Goal: Task Accomplishment & Management: Use online tool/utility

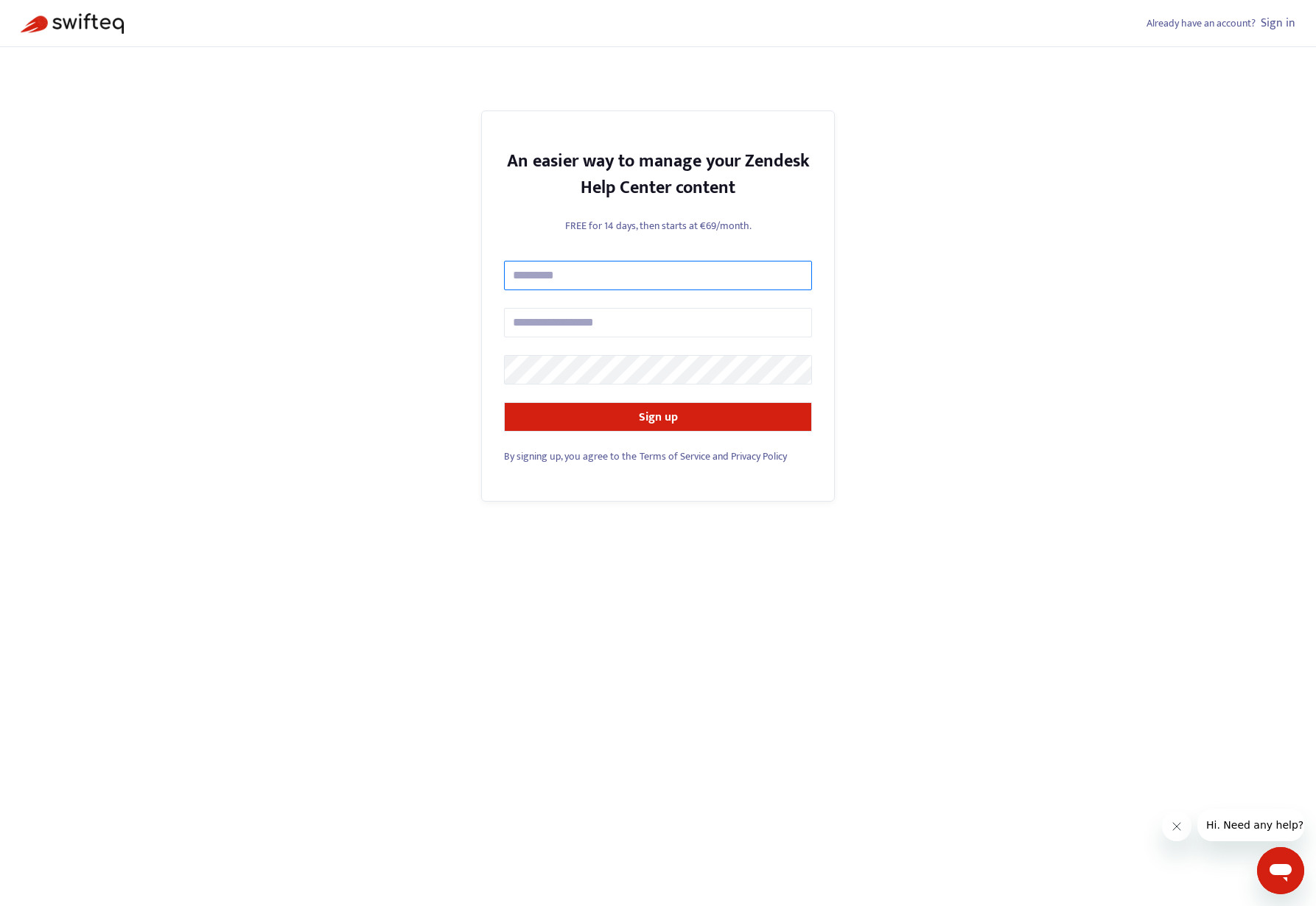
click at [601, 275] on input "text" at bounding box center [658, 275] width 308 height 29
type input "**********"
click at [728, 421] on button "Sign up" at bounding box center [658, 417] width 308 height 29
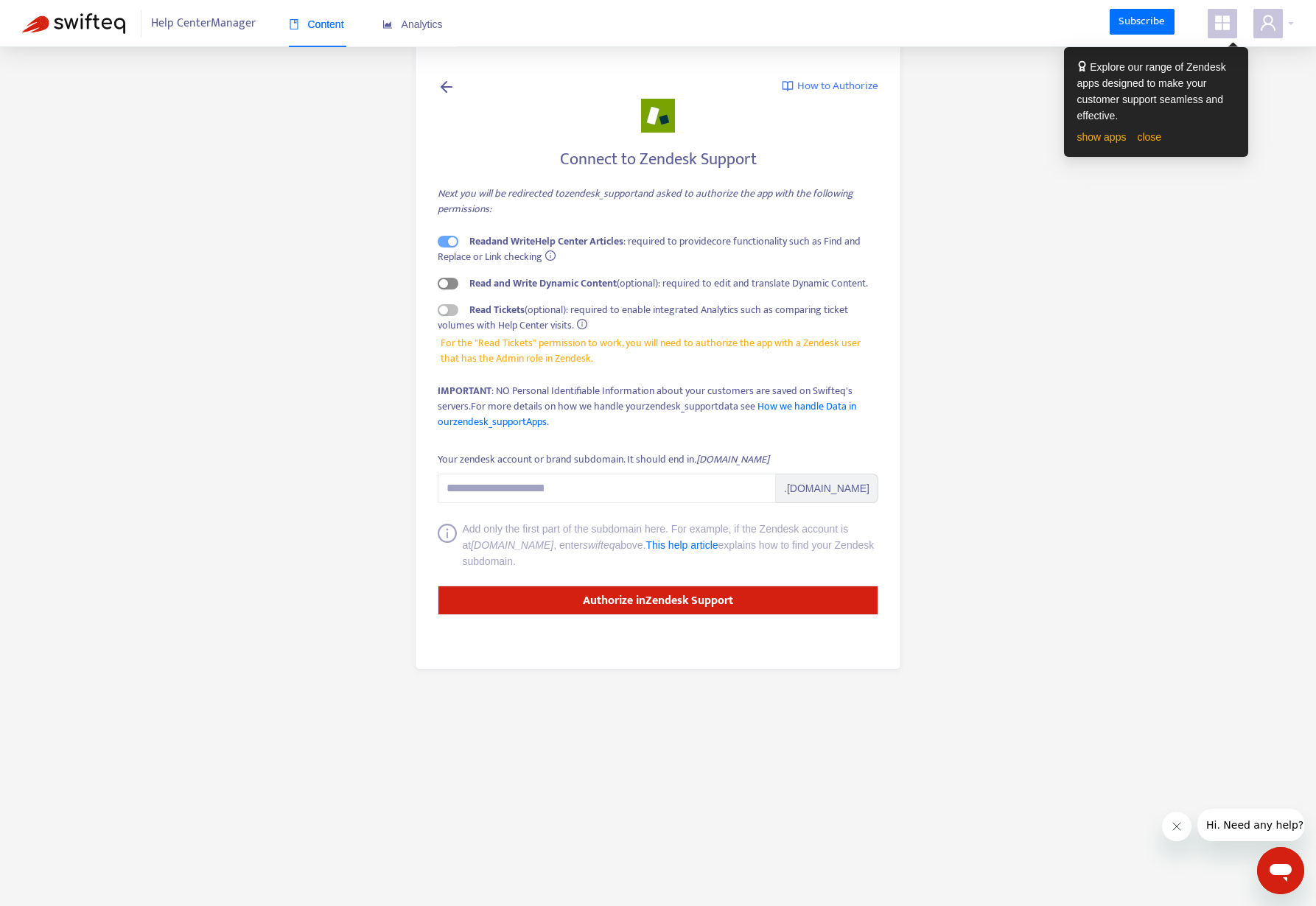
click at [454, 283] on span "button" at bounding box center [448, 283] width 21 height 12
click at [574, 495] on input "Your zendesk account or brand subdomain. It should end in .zendesk.com" at bounding box center [606, 488] width 338 height 29
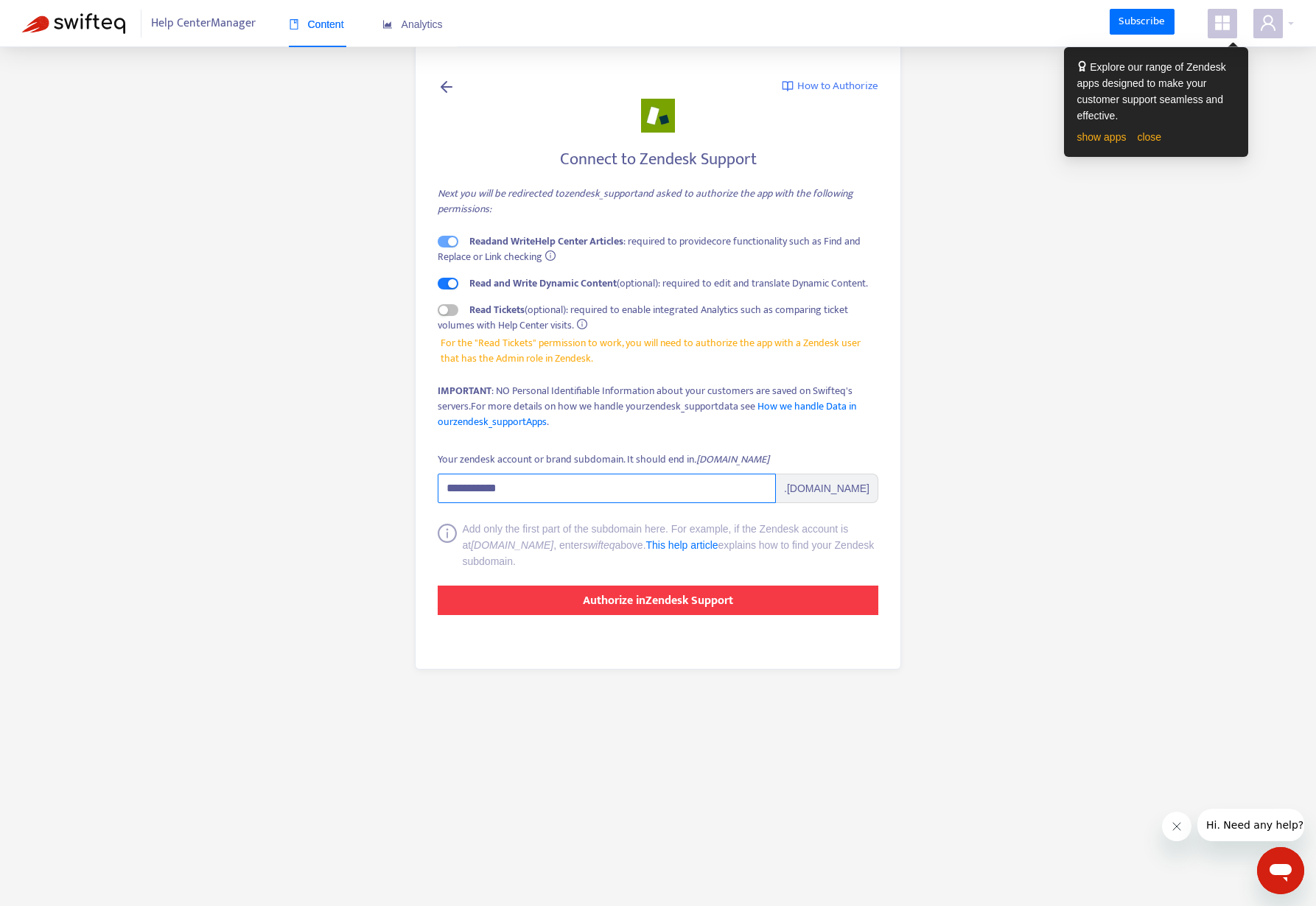
type input "**********"
click at [659, 597] on strong "Authorize in Zendesk Support" at bounding box center [658, 600] width 150 height 20
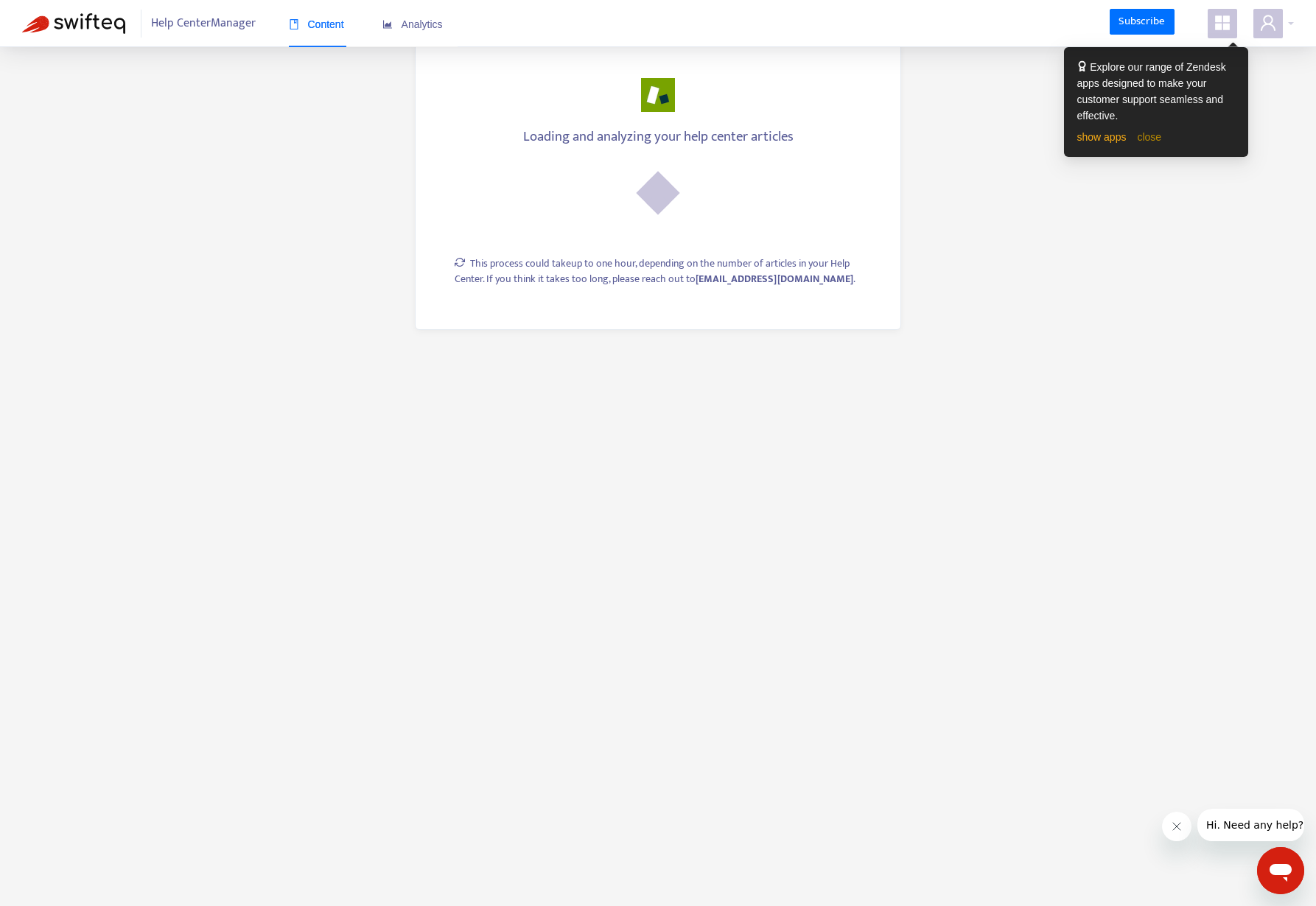
click at [1153, 140] on link "close" at bounding box center [1149, 137] width 24 height 12
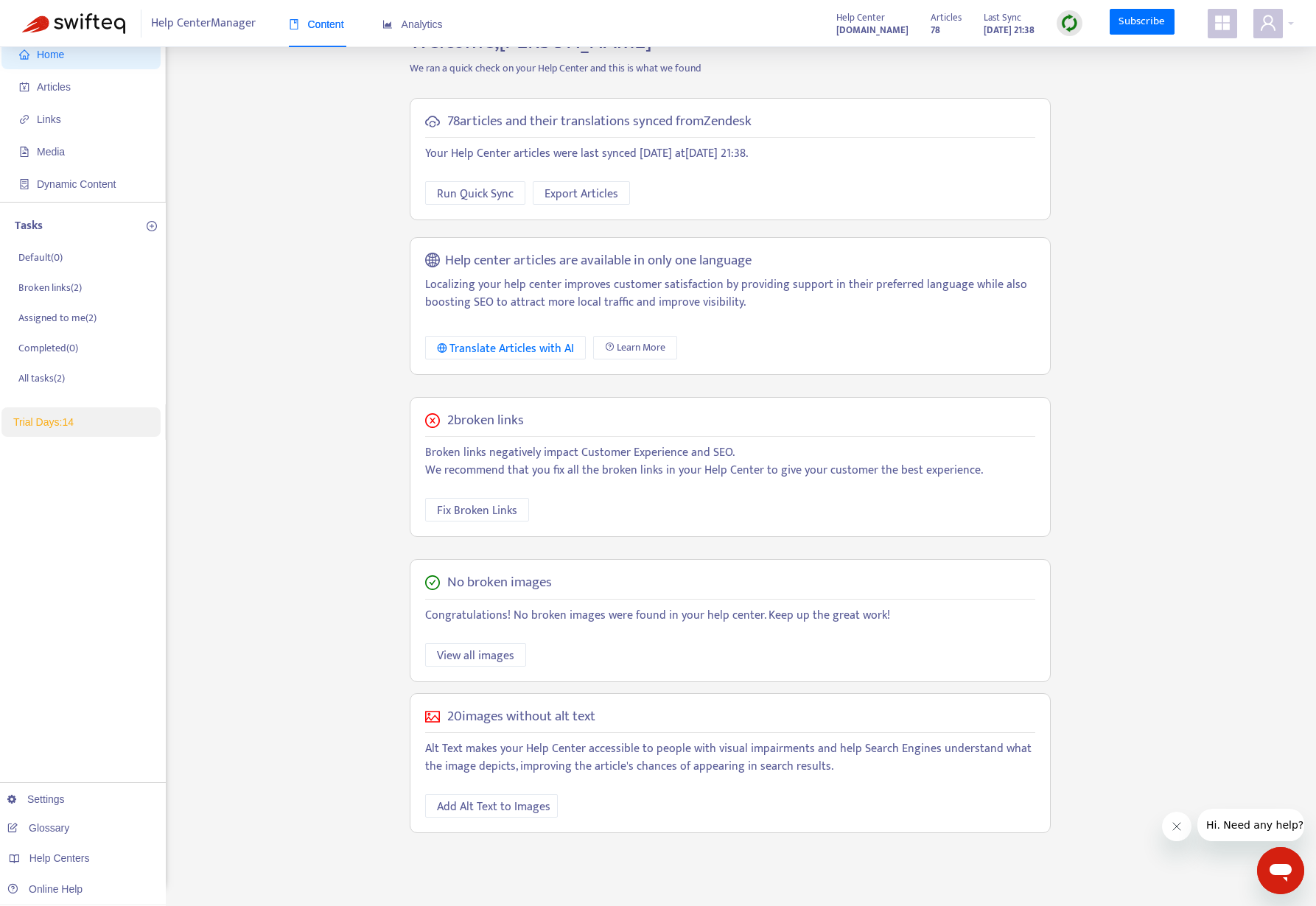
scroll to position [47, 0]
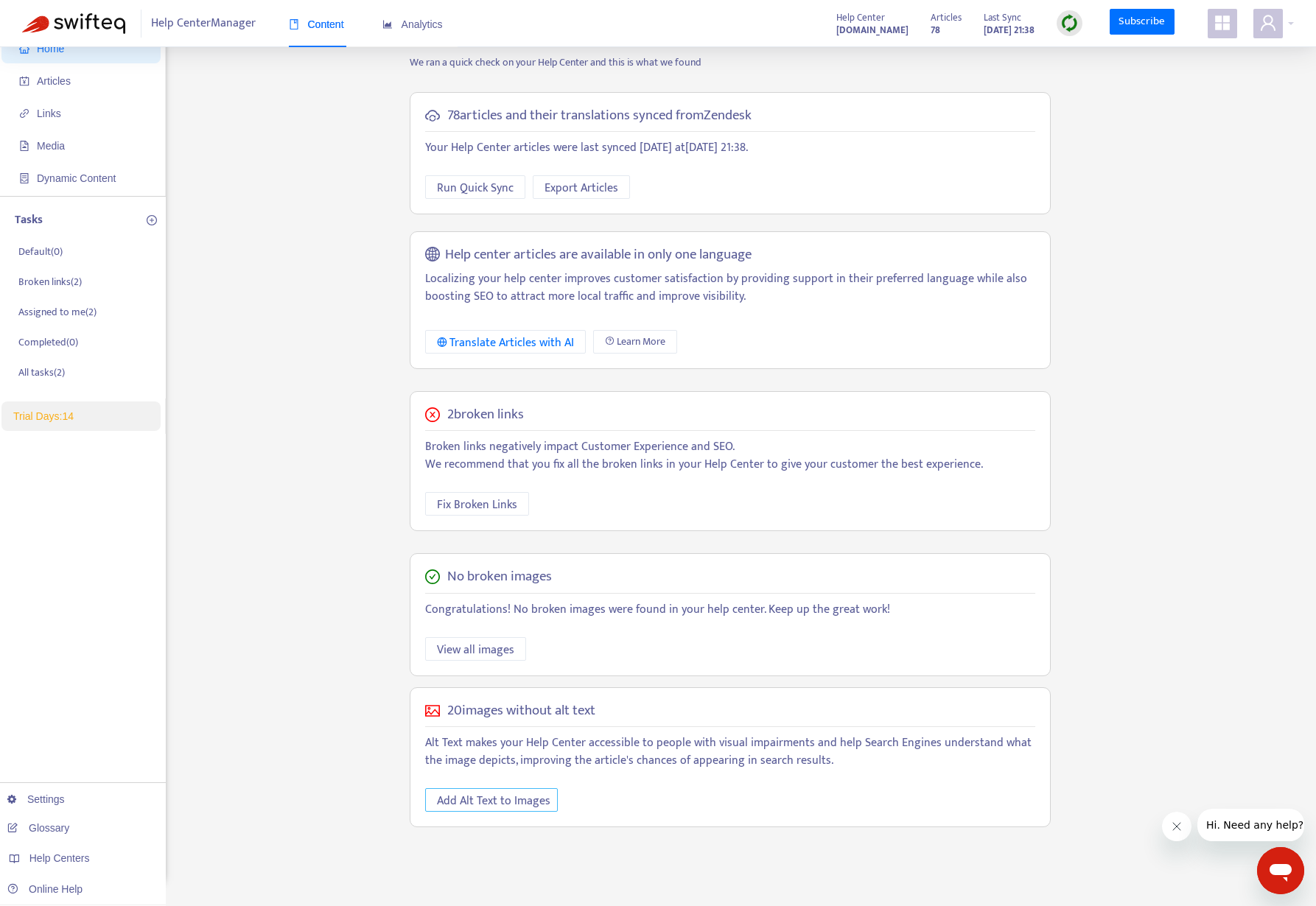
click at [459, 806] on span "Add Alt Text to Images" at bounding box center [493, 800] width 114 height 18
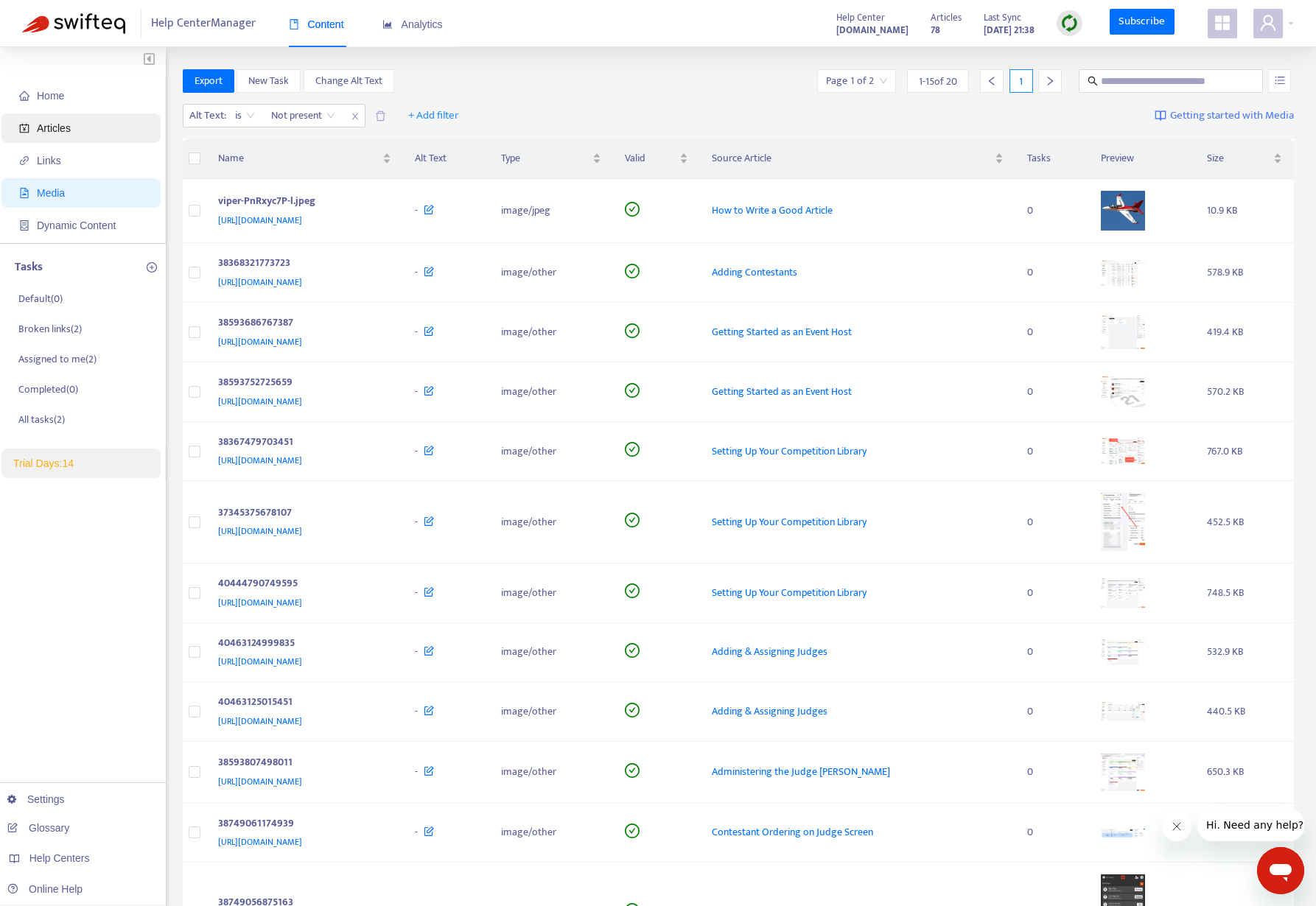
click at [63, 126] on span "Articles" at bounding box center [54, 128] width 34 height 12
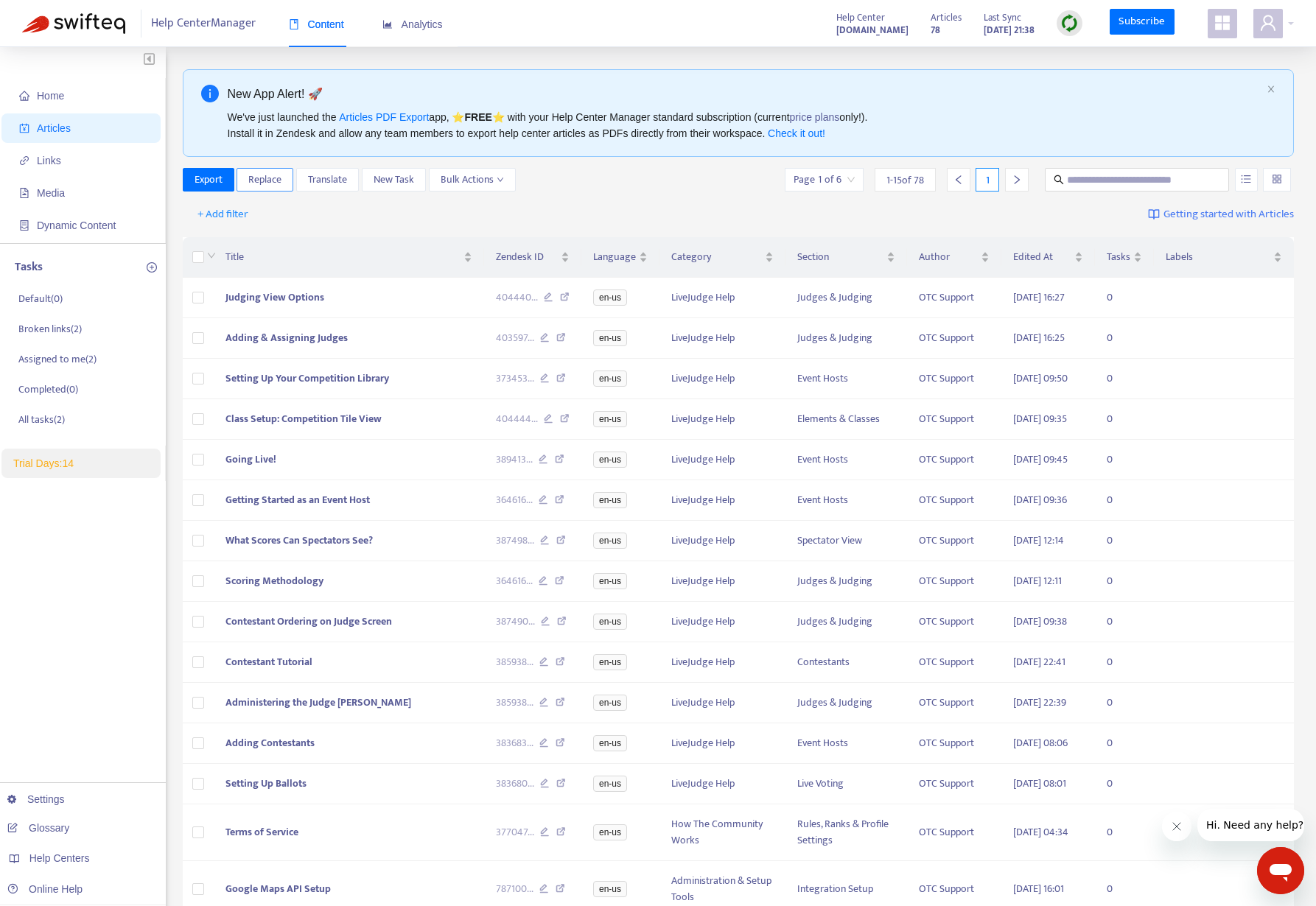
click at [263, 178] on span "Replace" at bounding box center [264, 179] width 33 height 17
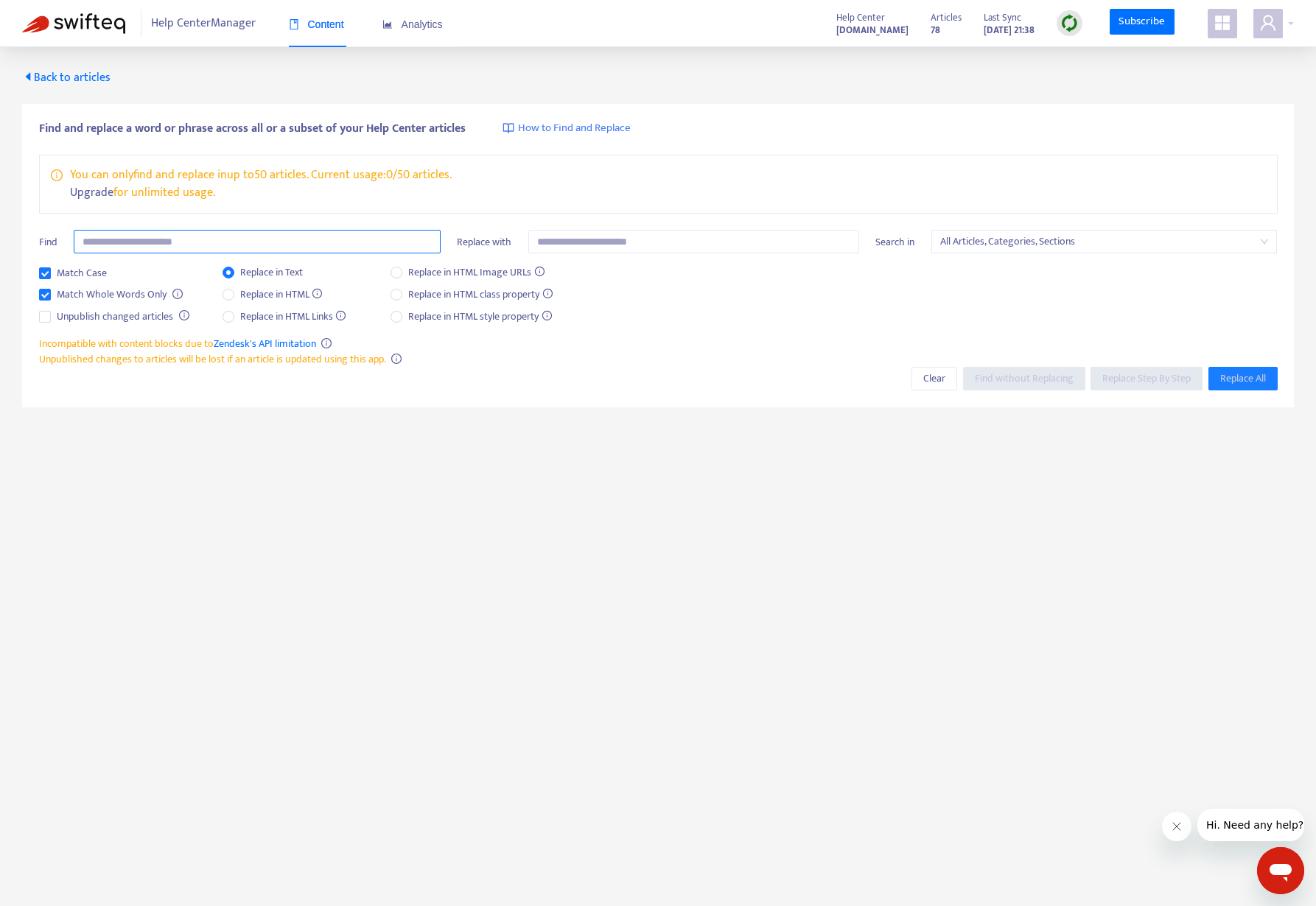
click at [230, 244] on input "text" at bounding box center [257, 241] width 367 height 24
type input "*******"
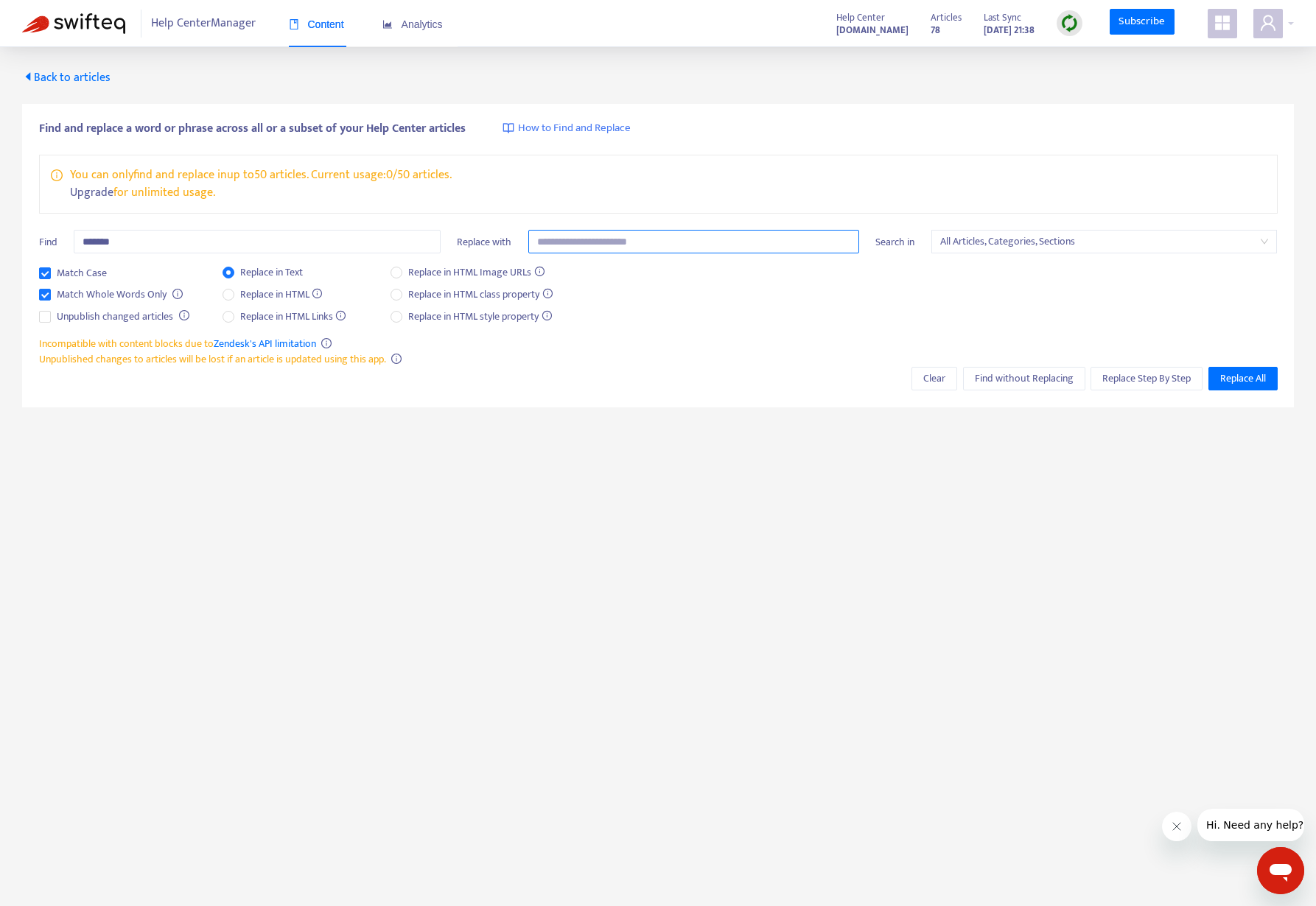
click at [579, 246] on input "text" at bounding box center [693, 241] width 331 height 24
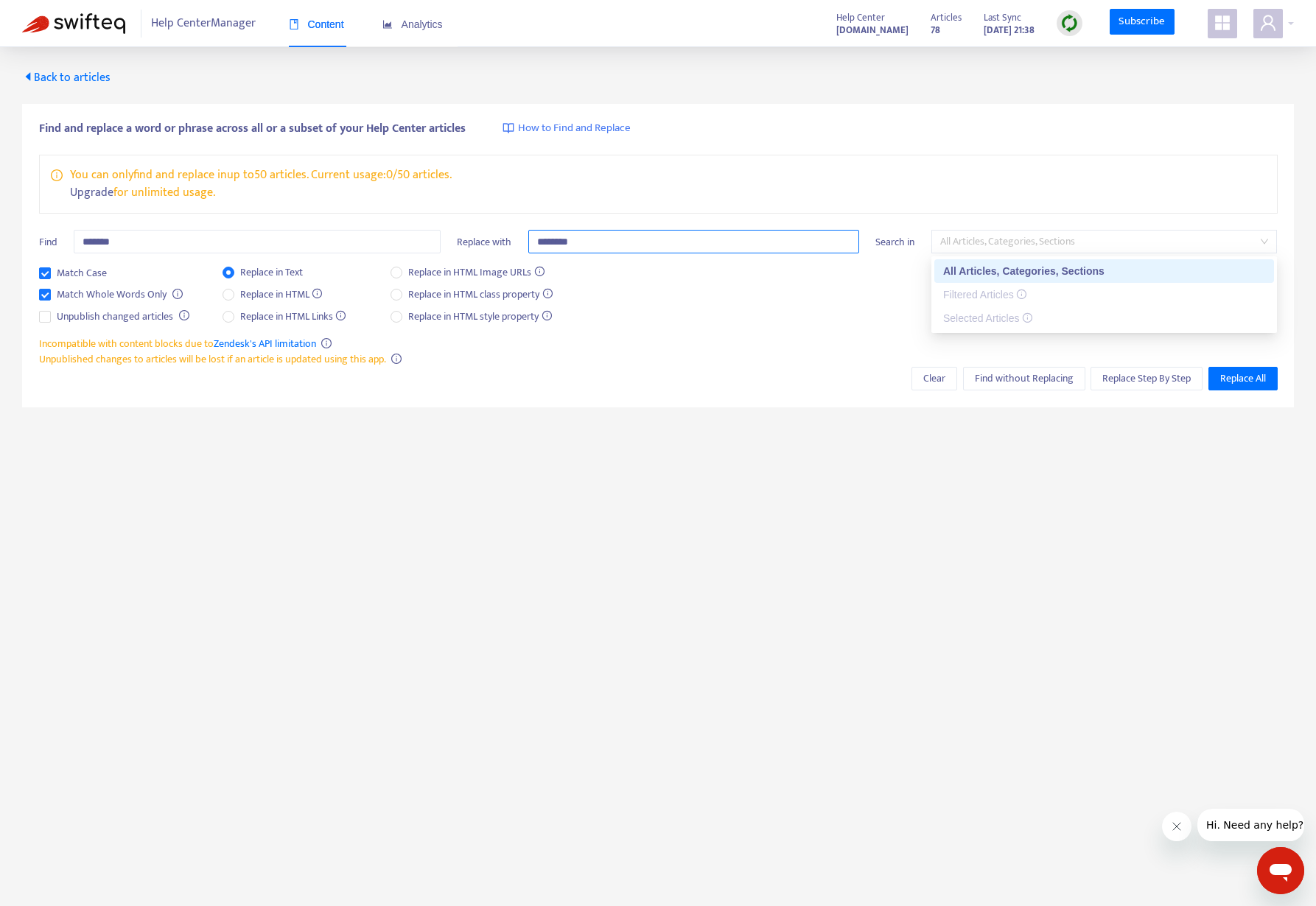
click at [962, 245] on span "All Articles, Categories, Sections" at bounding box center [1104, 241] width 328 height 22
type input "********"
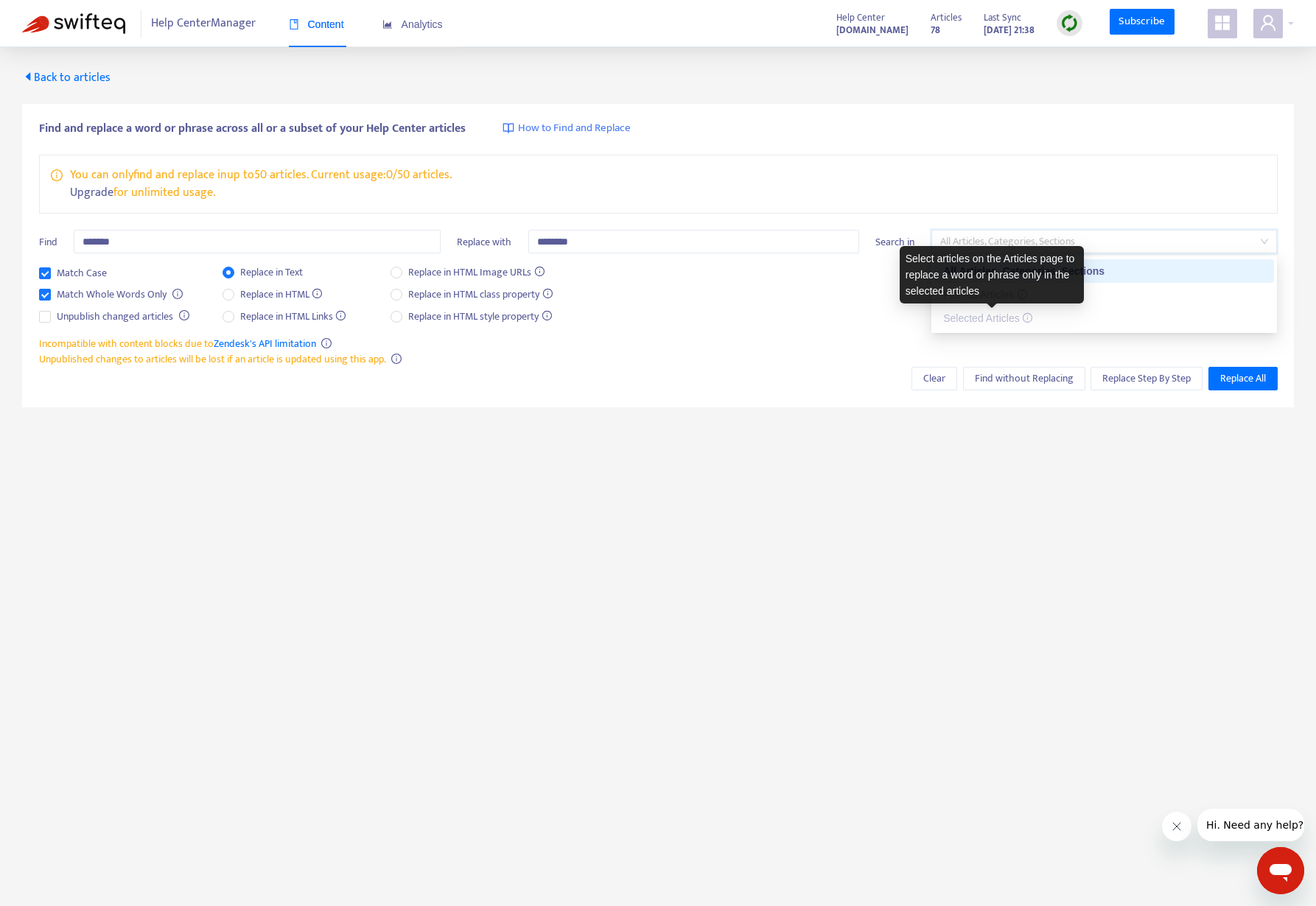
click at [965, 316] on span "Selected Articles" at bounding box center [987, 318] width 89 height 12
click at [805, 310] on div "Match Case Match Whole Words Only Unpublish changed articles Replace in Text Re…" at bounding box center [658, 300] width 1239 height 72
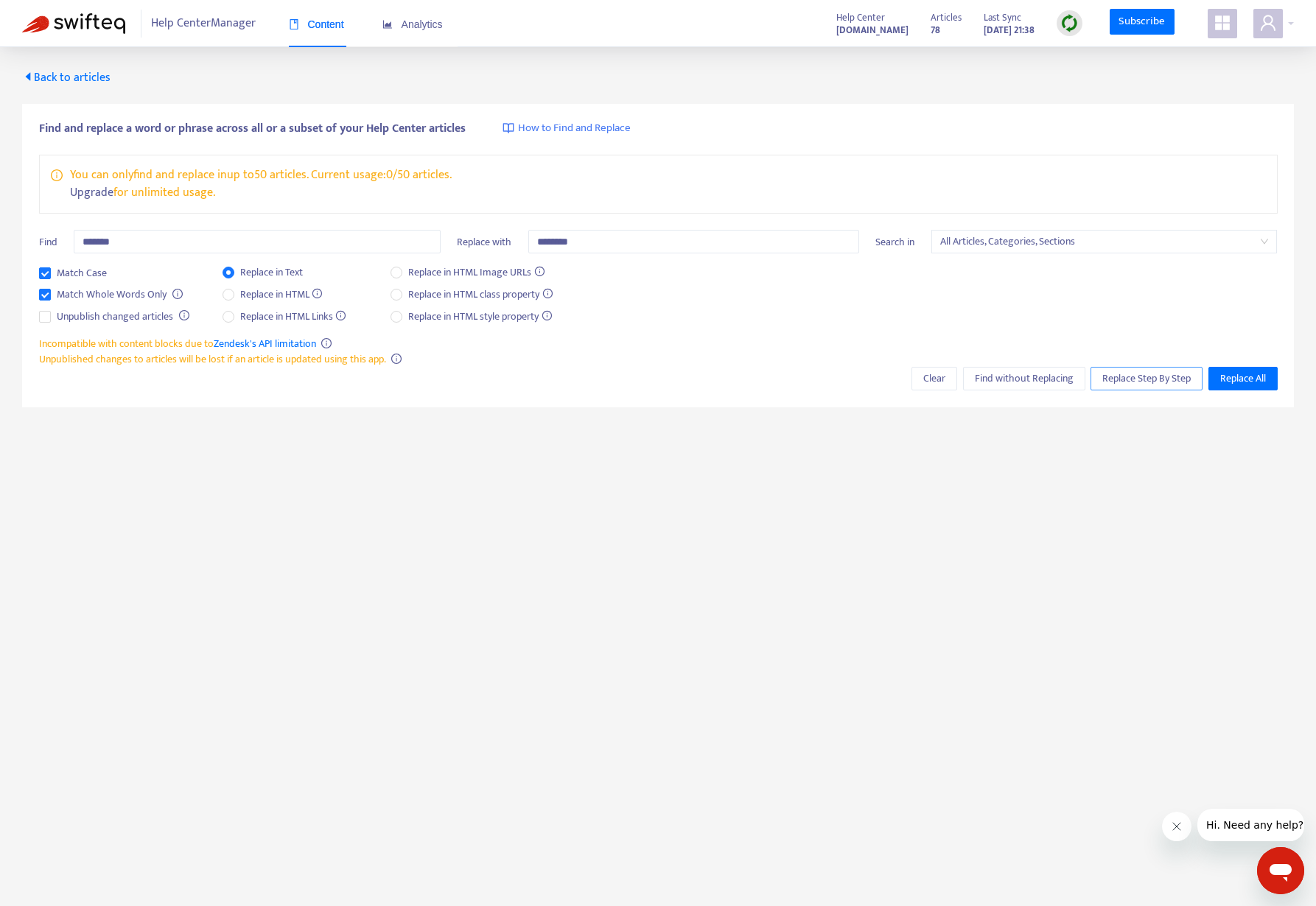
click at [1121, 380] on span "Replace Step By Step" at bounding box center [1146, 378] width 88 height 17
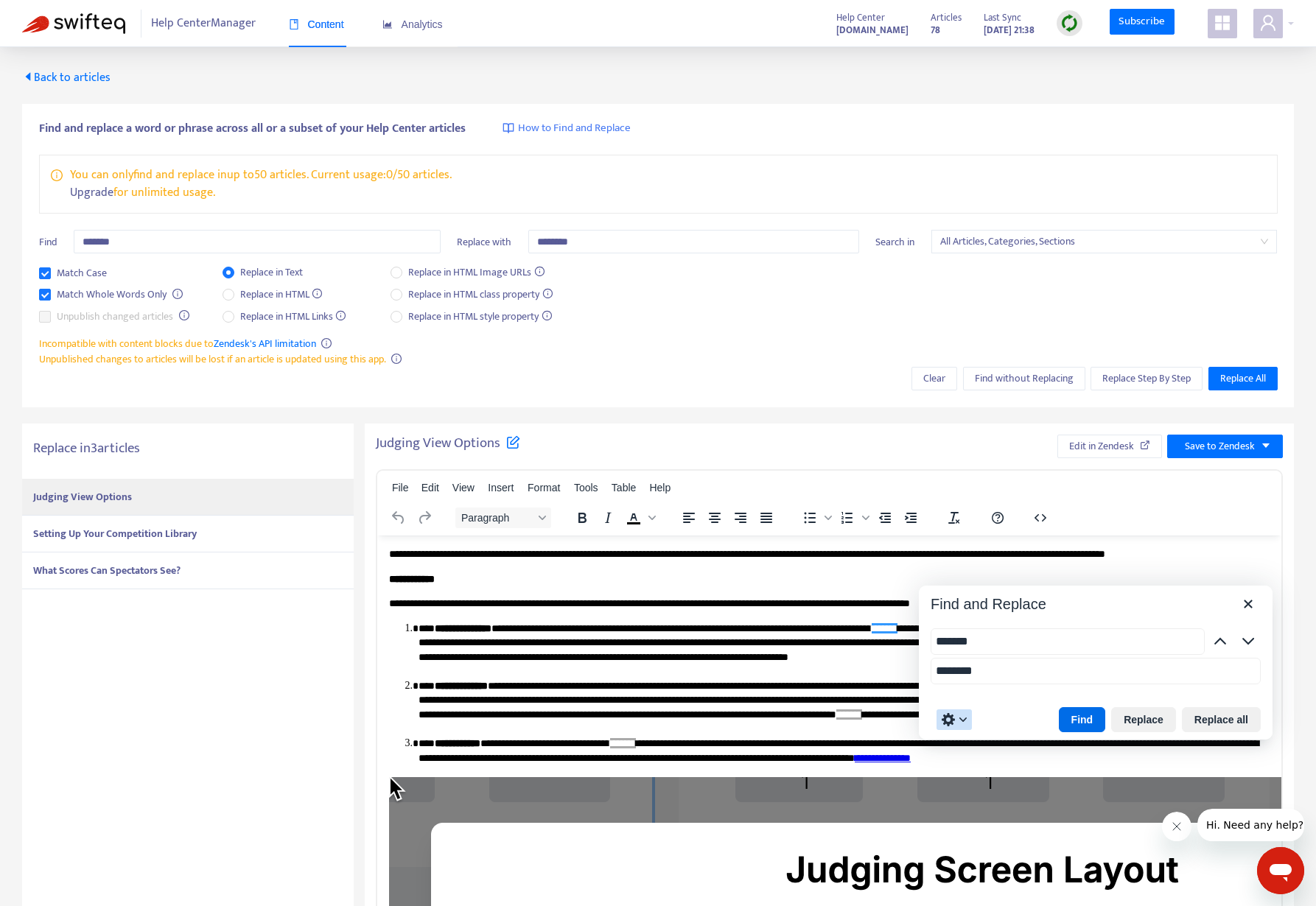
scroll to position [6, 0]
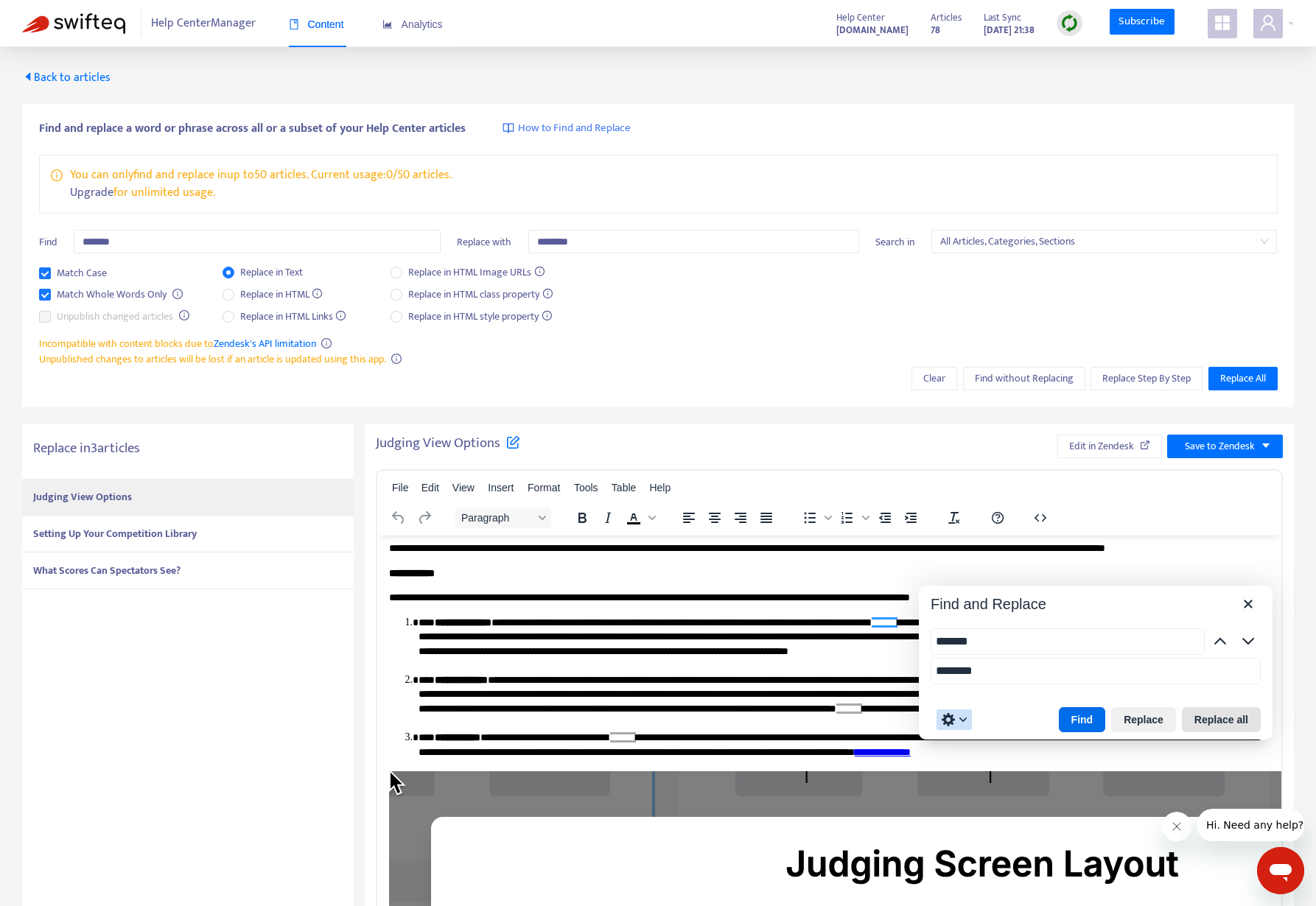
click at [1224, 707] on button "Replace all" at bounding box center [1221, 720] width 79 height 25
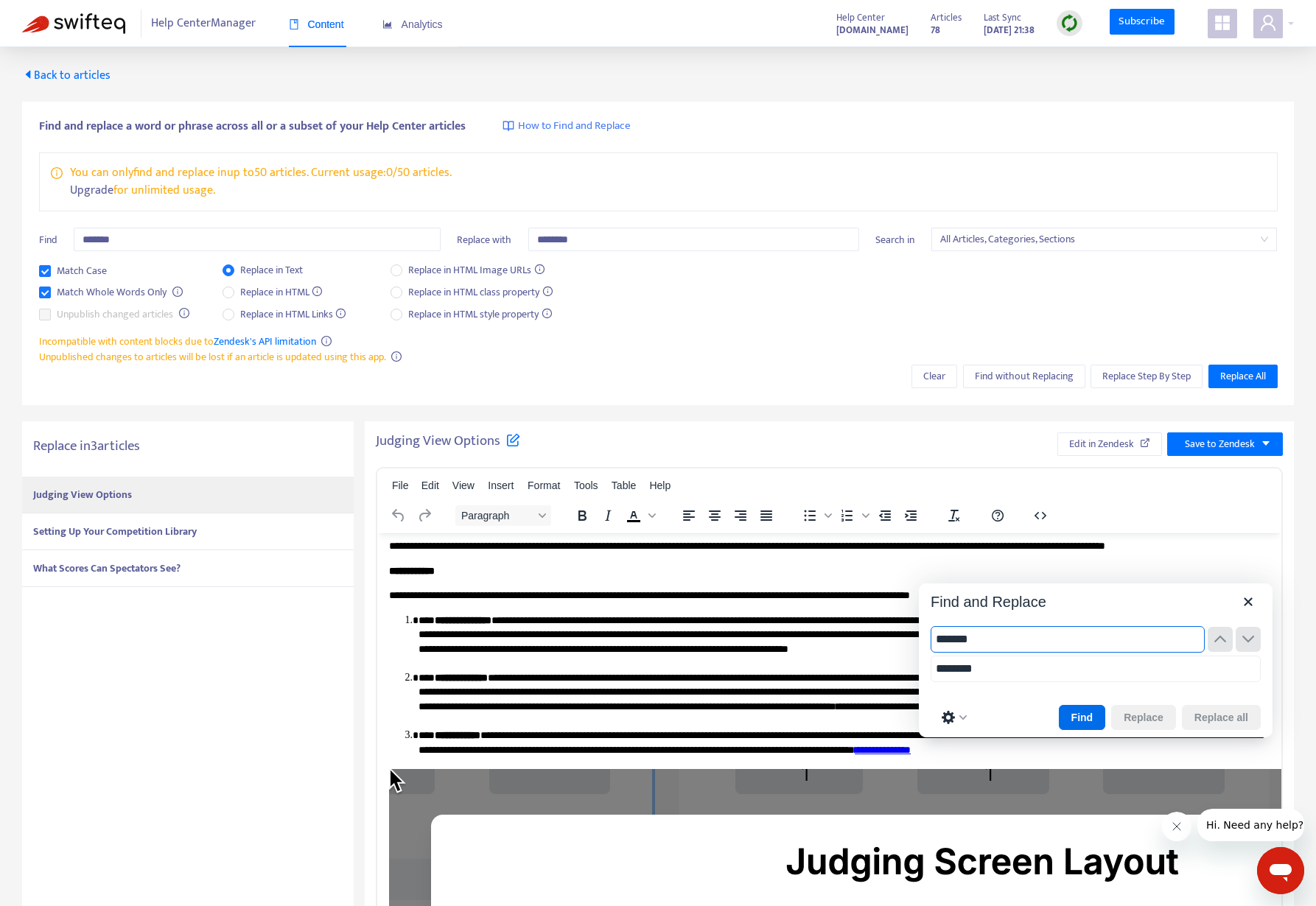
drag, startPoint x: 941, startPoint y: 593, endPoint x: 933, endPoint y: 594, distance: 8.1
click at [933, 626] on input "*******" at bounding box center [1067, 639] width 274 height 27
type input "*******"
drag, startPoint x: 1318, startPoint y: 1160, endPoint x: 1295, endPoint y: 1158, distance: 23.1
click at [1075, 705] on button "Find" at bounding box center [1082, 717] width 47 height 25
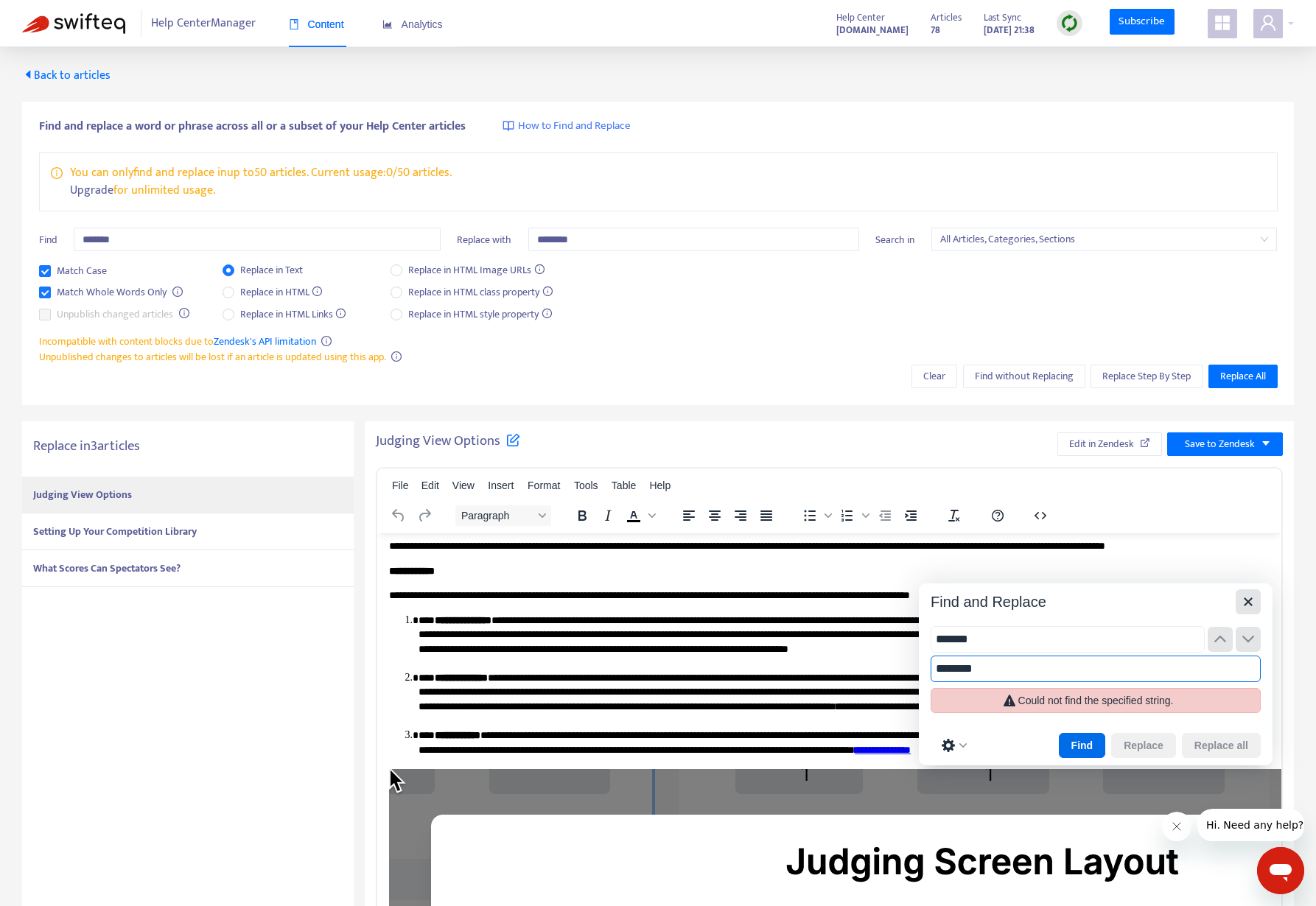
type input "********"
click at [1251, 593] on icon "Close" at bounding box center [1248, 601] width 17 height 17
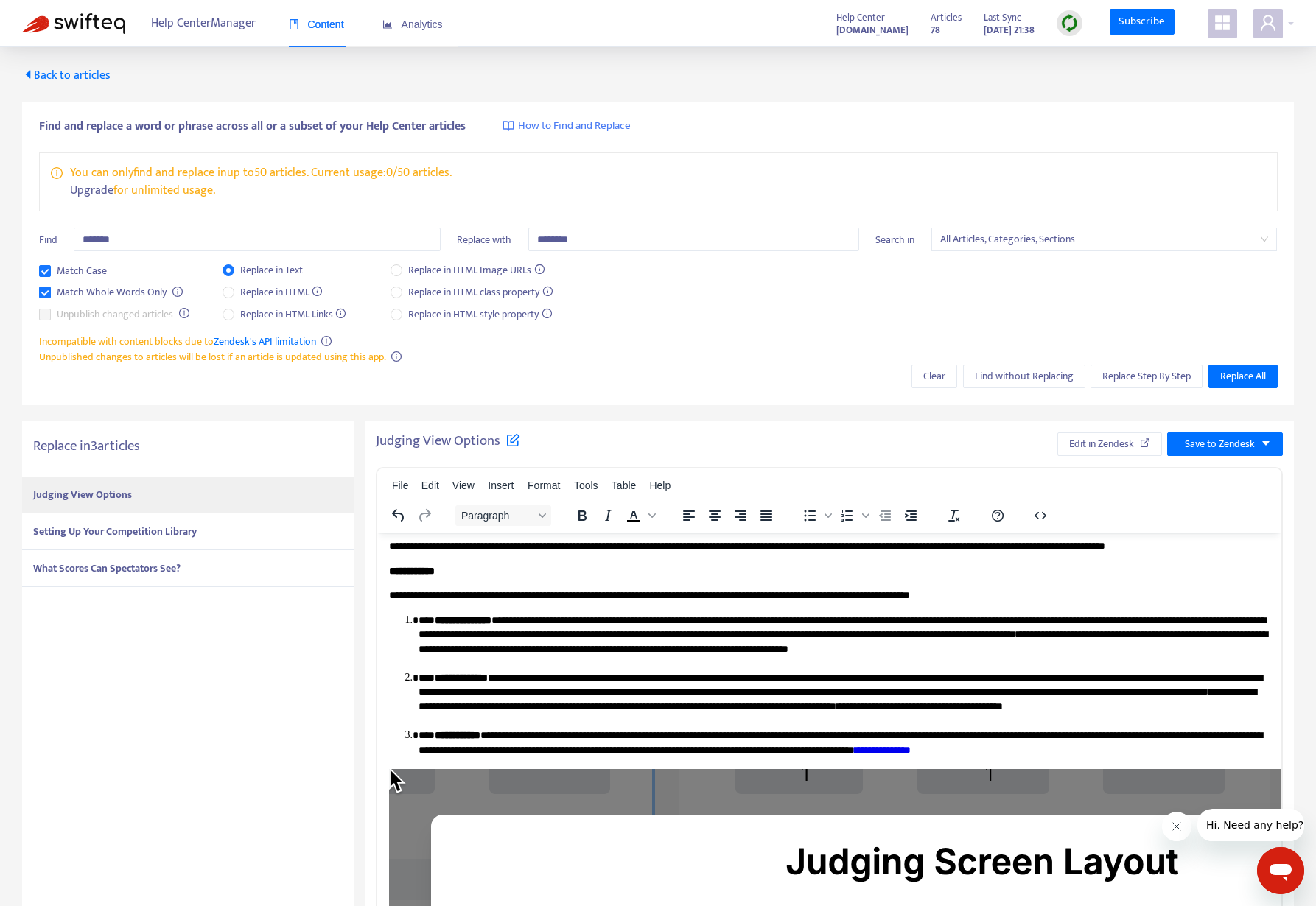
click at [180, 531] on strong "Setting Up Your Competition Library" at bounding box center [114, 531] width 163 height 17
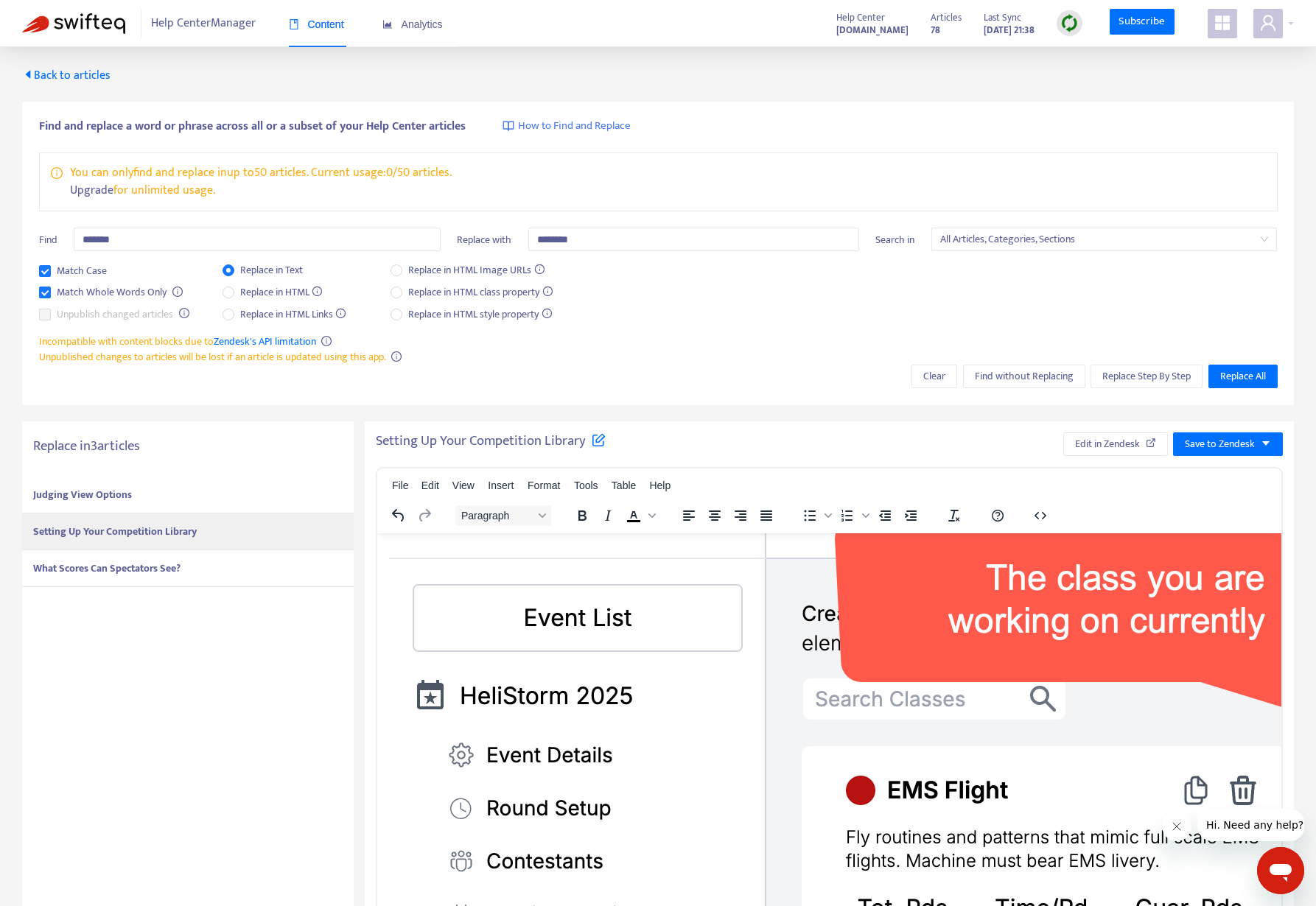
scroll to position [0, 0]
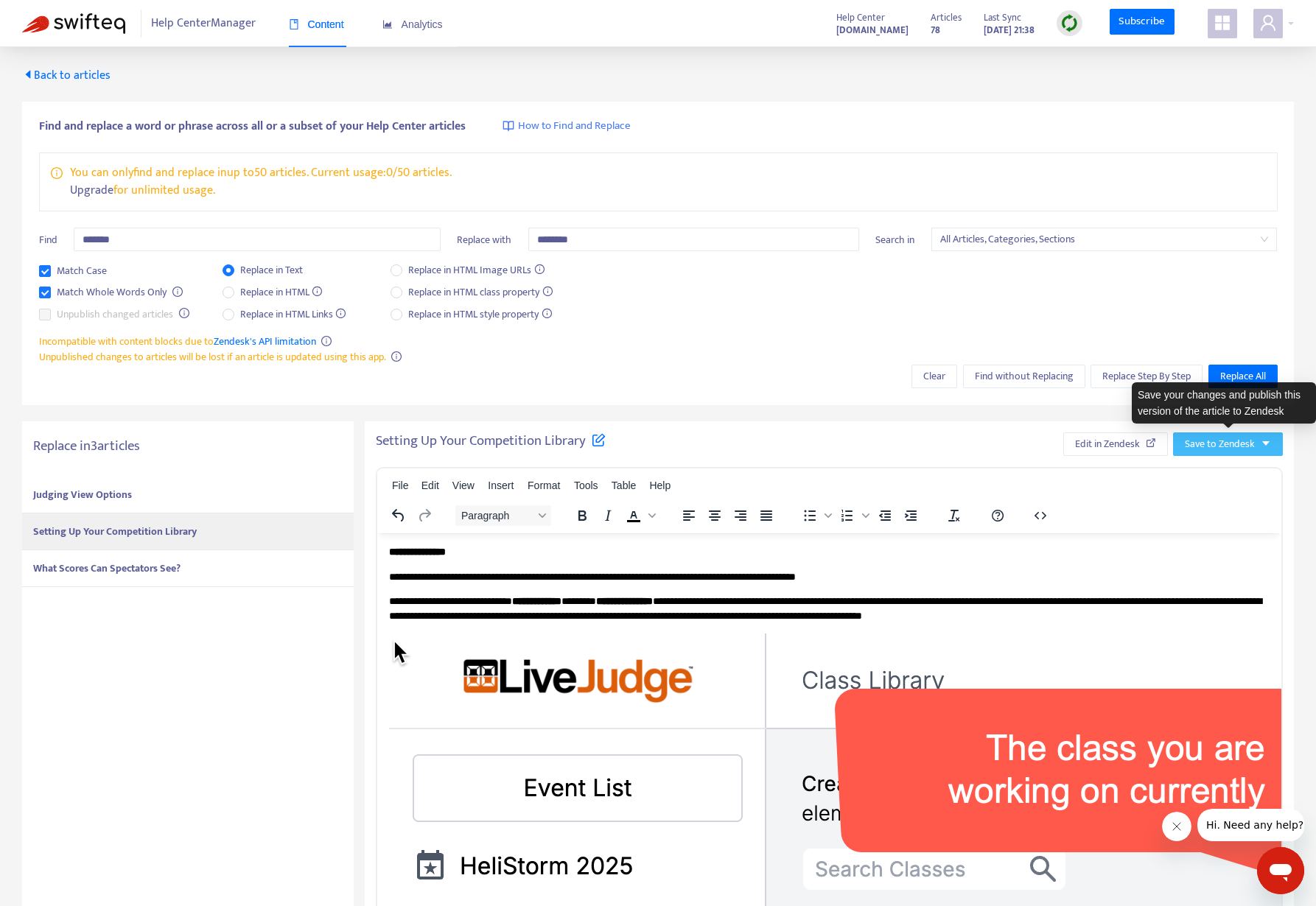
click at [1199, 439] on span "Save to Zendesk" at bounding box center [1220, 444] width 70 height 17
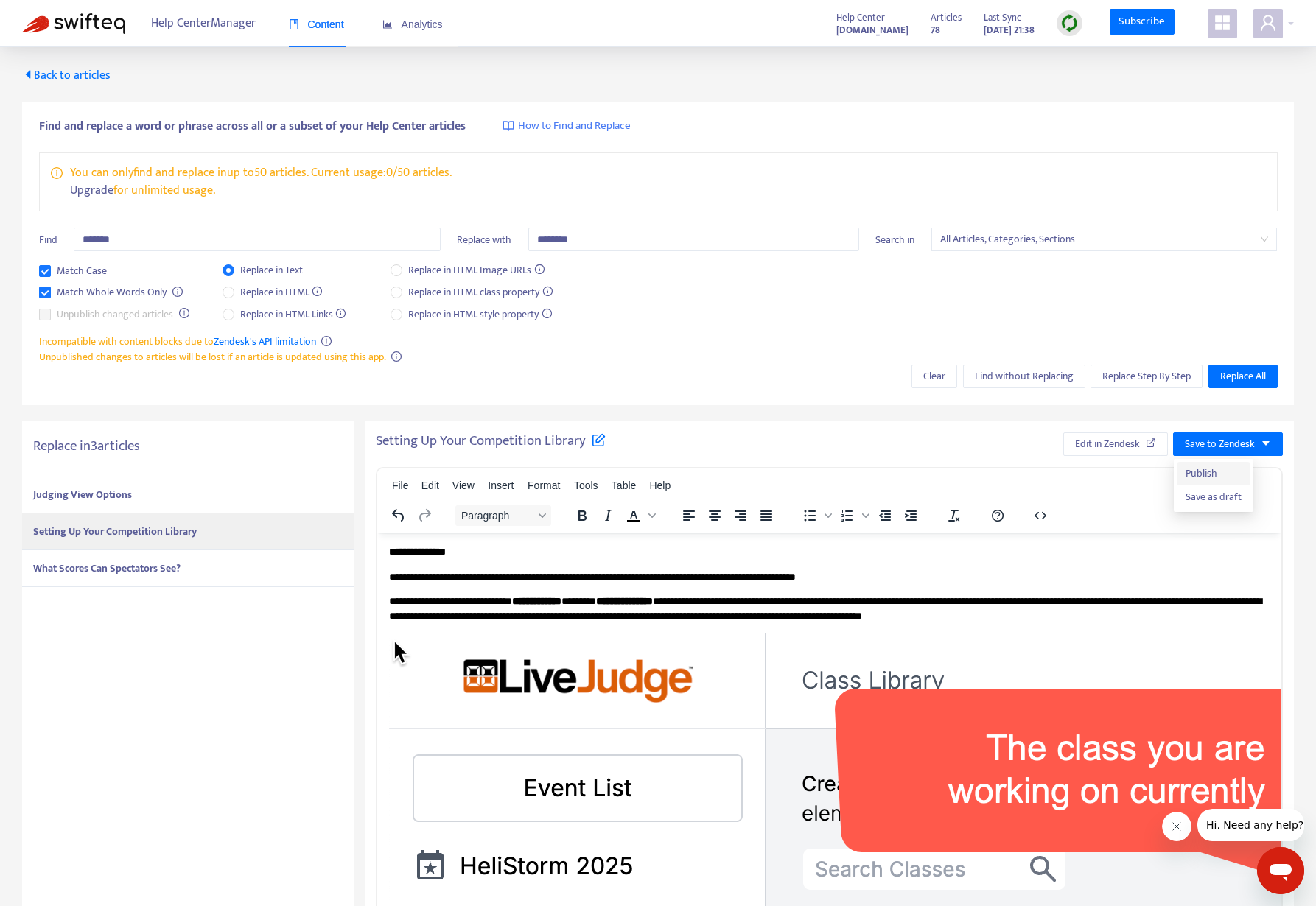
click at [1198, 466] on span "Publish" at bounding box center [1213, 474] width 56 height 17
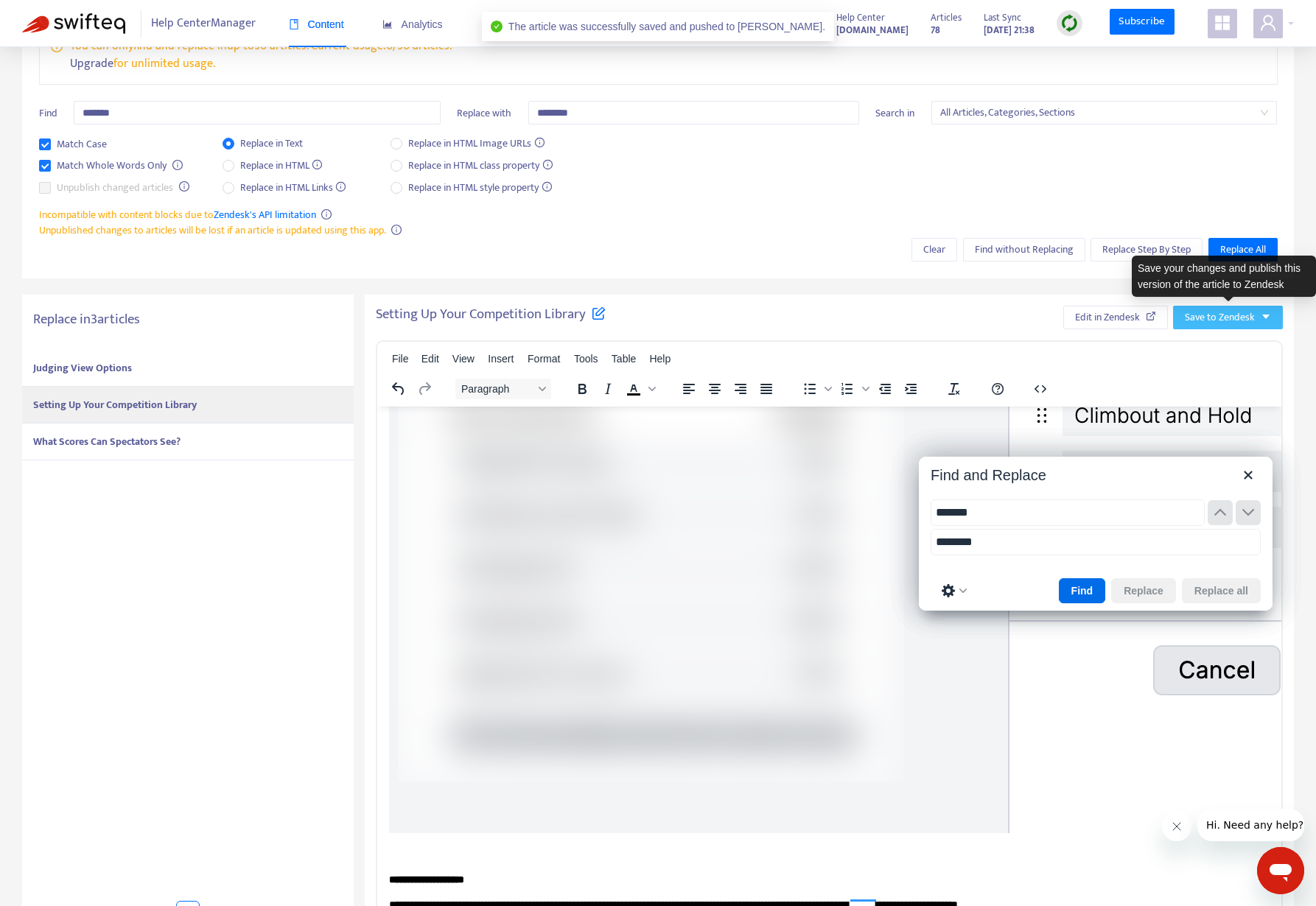
scroll to position [133, 0]
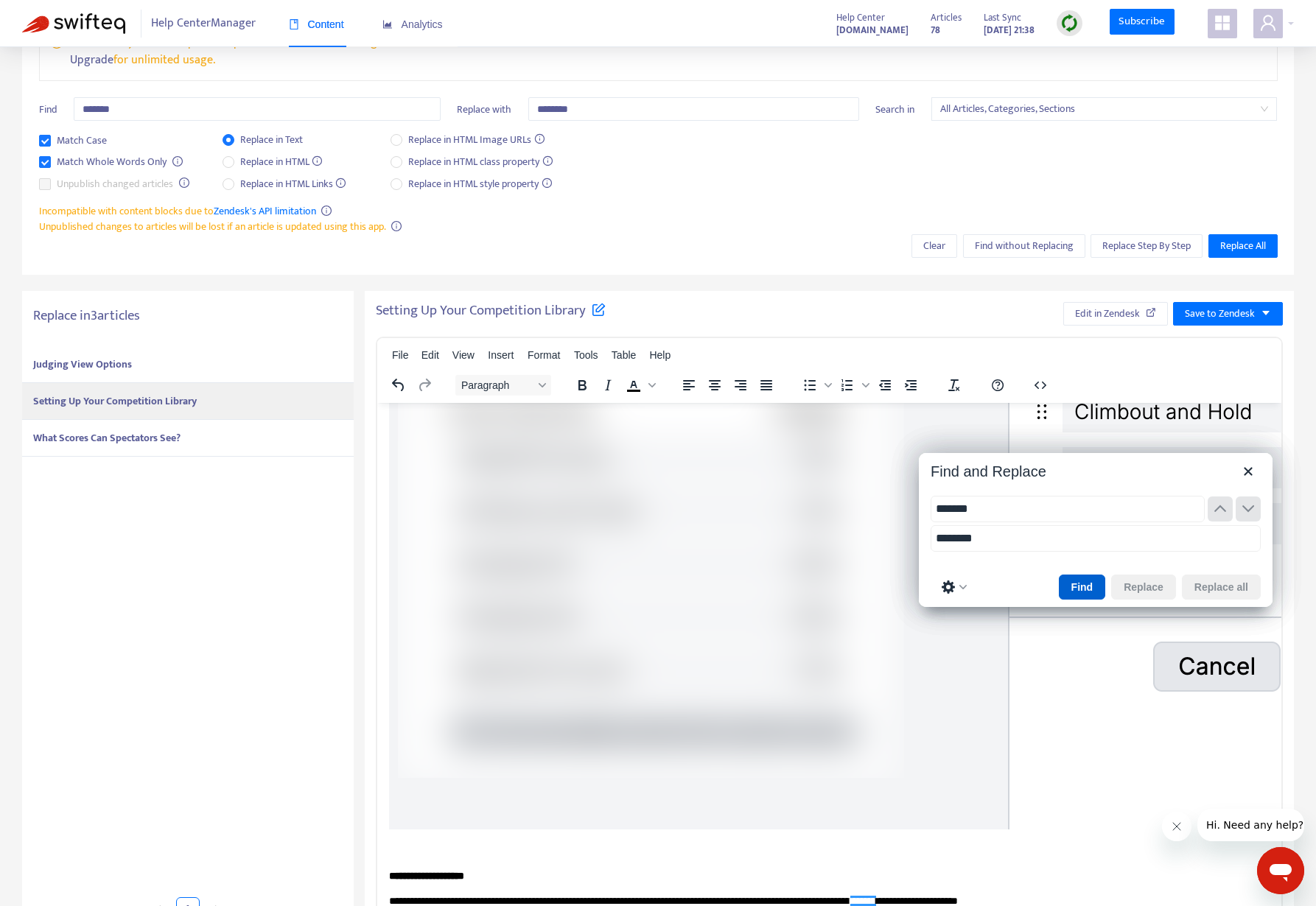
click at [1077, 575] on button "Find" at bounding box center [1082, 587] width 47 height 25
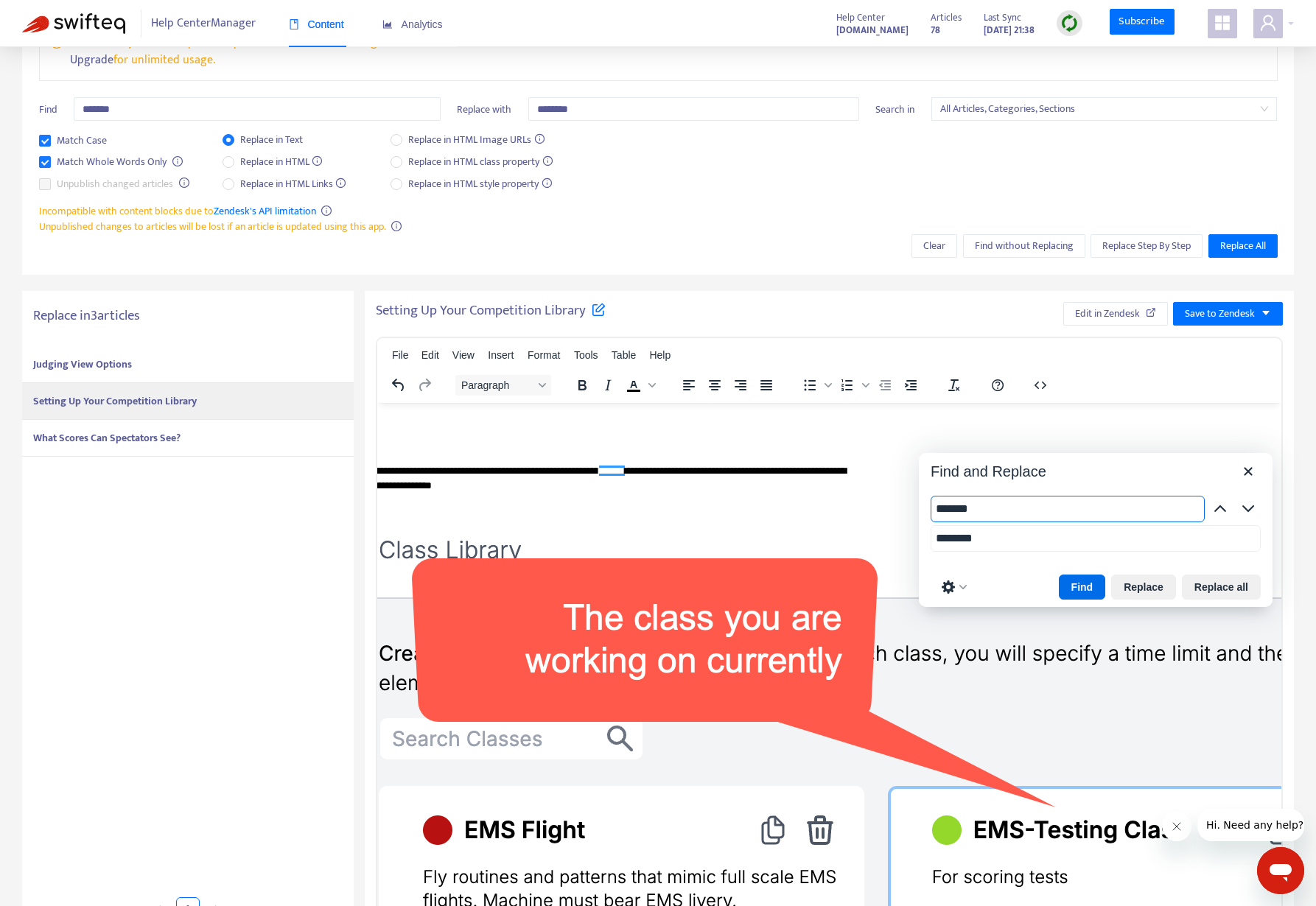
scroll to position [0, 425]
click at [1153, 575] on button "Replace" at bounding box center [1143, 587] width 65 height 25
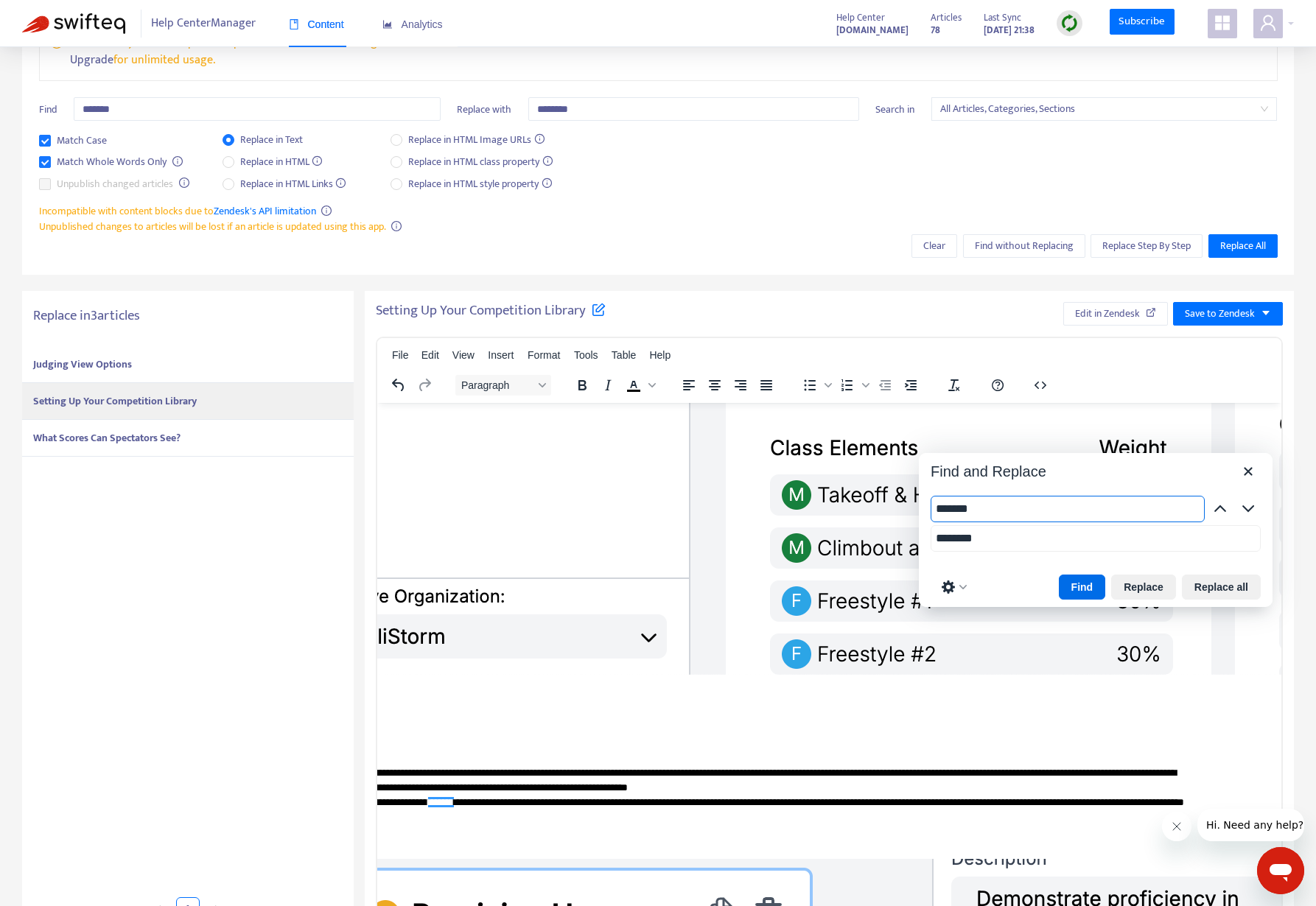
scroll to position [1216, 0]
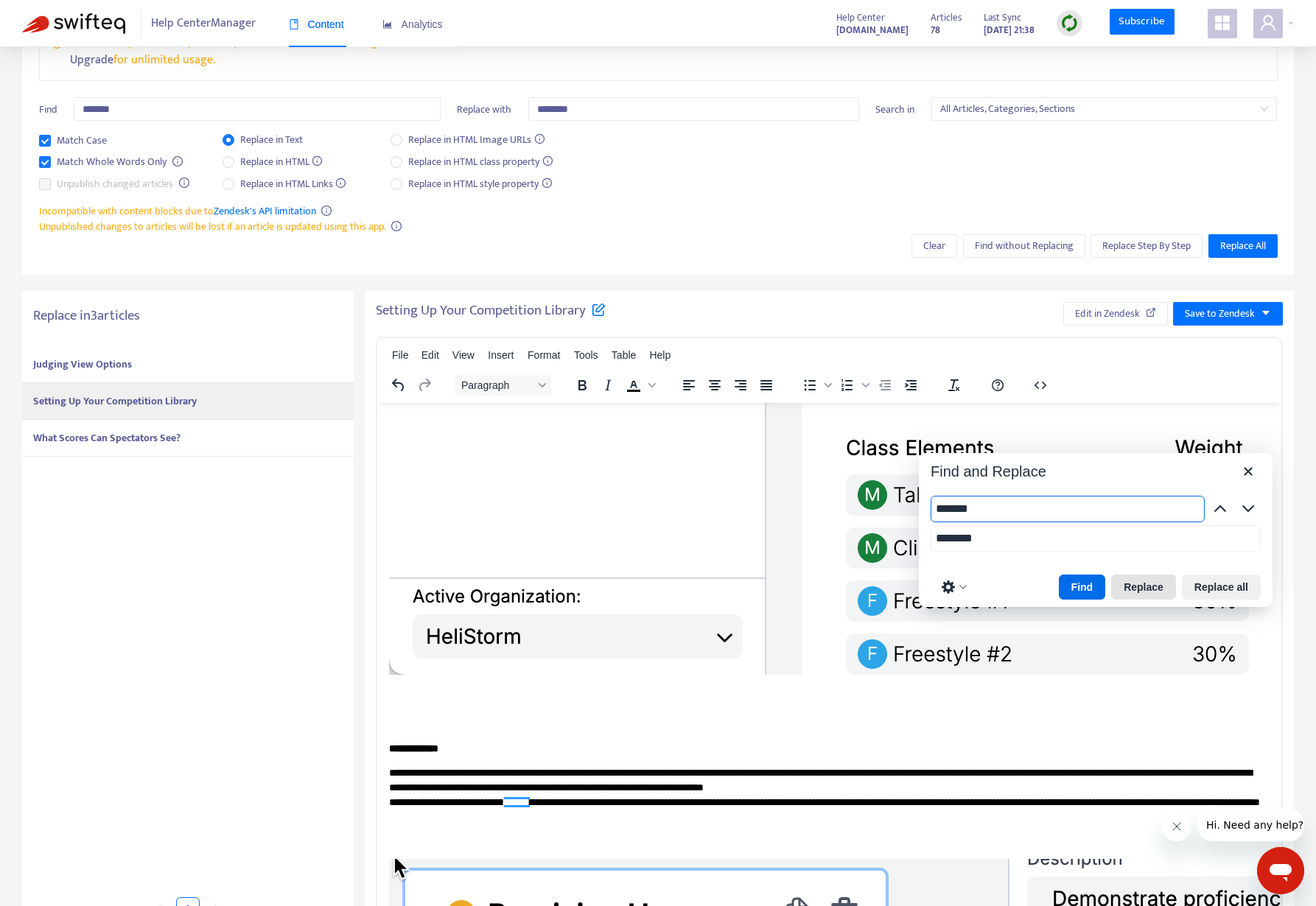
click at [1130, 575] on button "Replace" at bounding box center [1143, 587] width 65 height 25
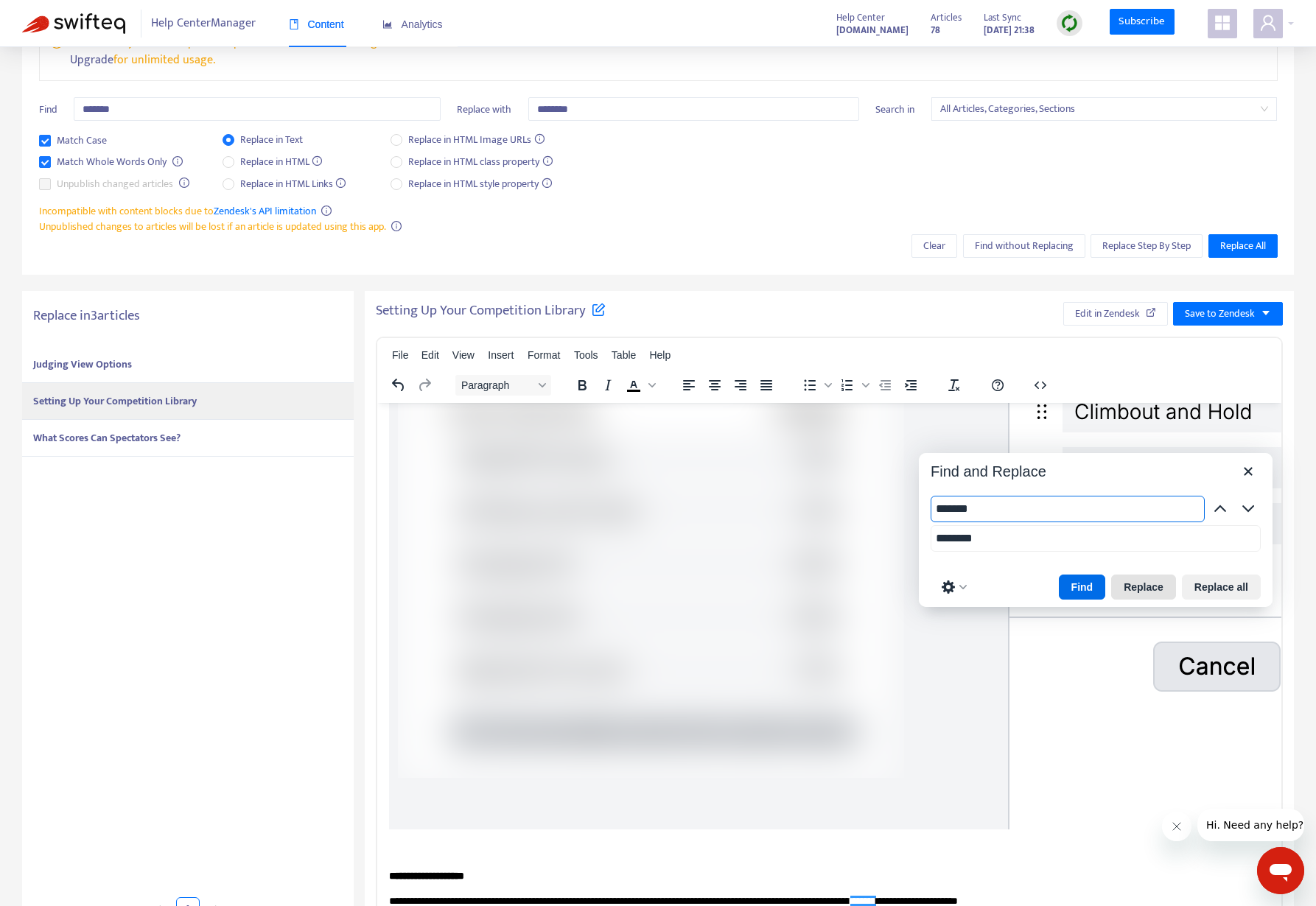
click at [1128, 575] on button "Replace" at bounding box center [1143, 587] width 65 height 25
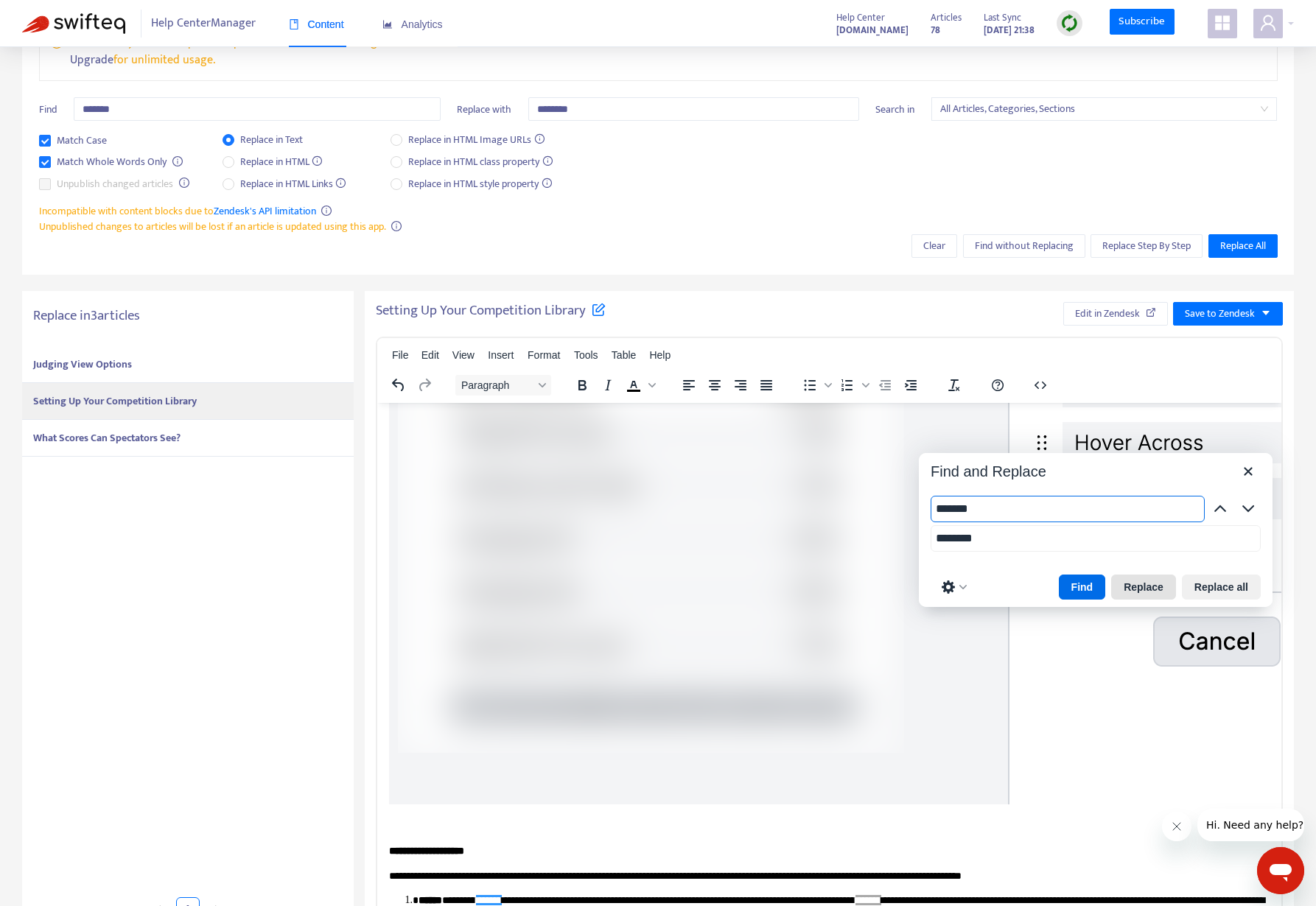
click at [1128, 575] on button "Replace" at bounding box center [1143, 587] width 65 height 25
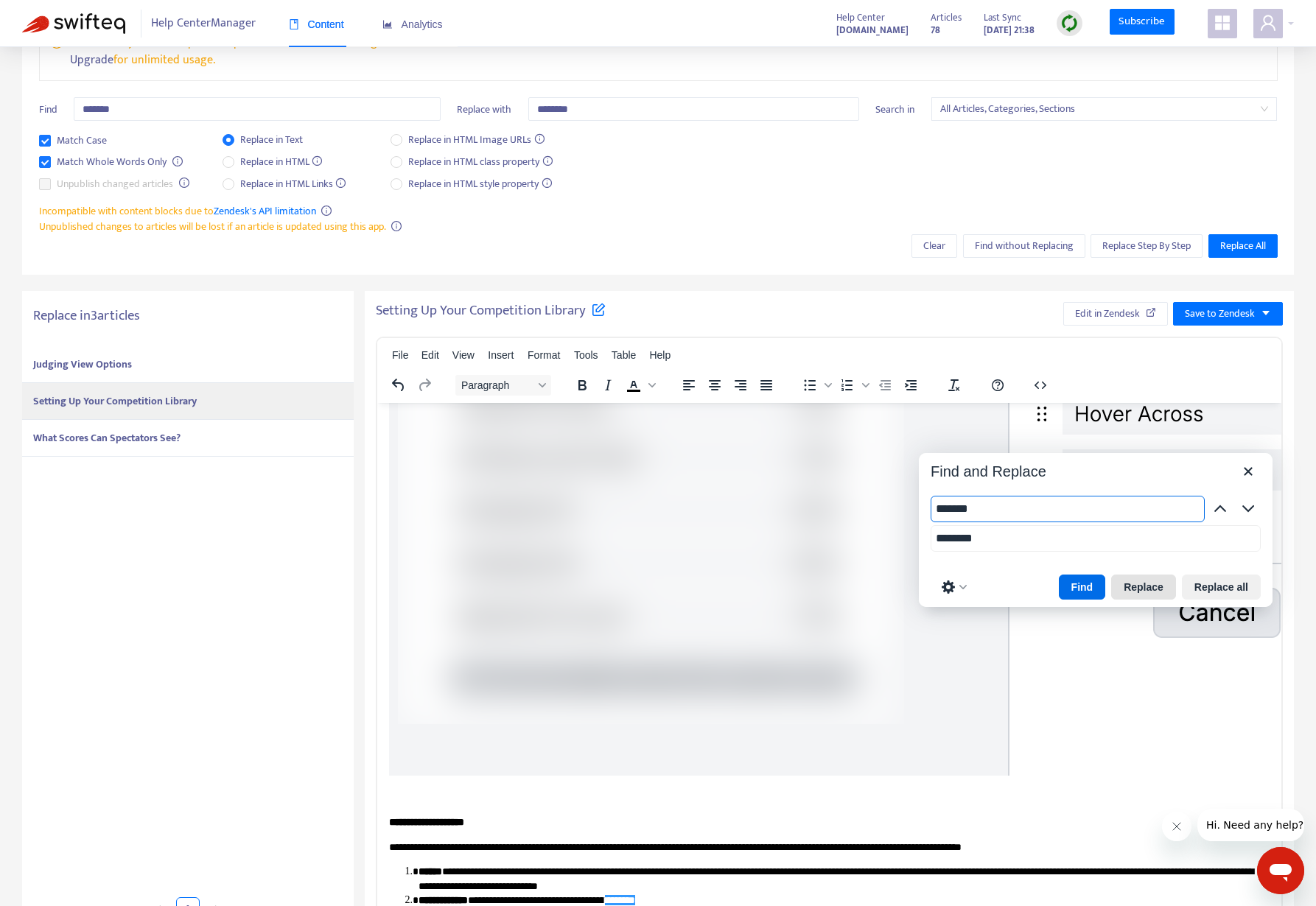
click at [1128, 575] on button "Replace" at bounding box center [1143, 587] width 65 height 25
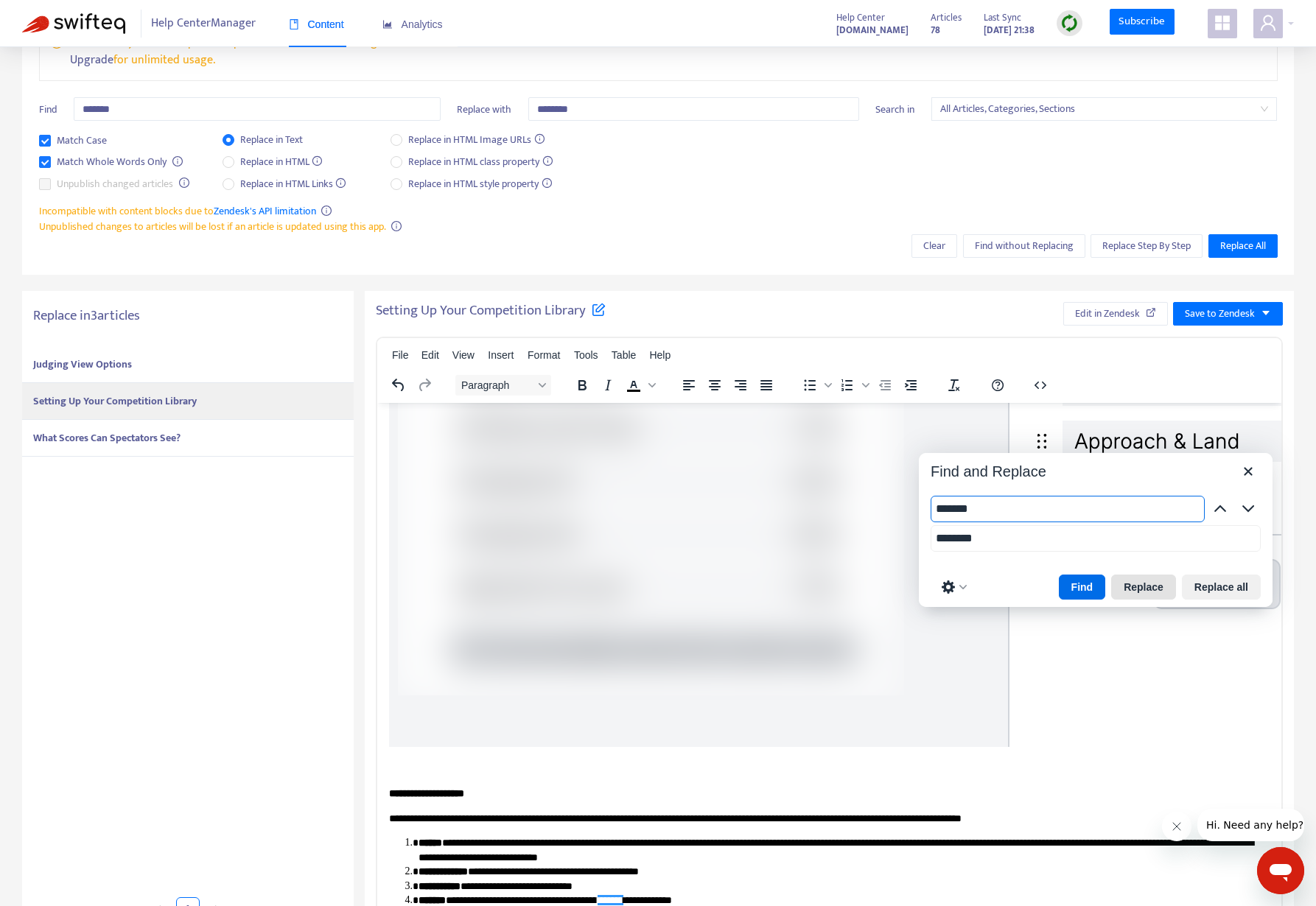
click at [1128, 575] on button "Replace" at bounding box center [1143, 587] width 65 height 25
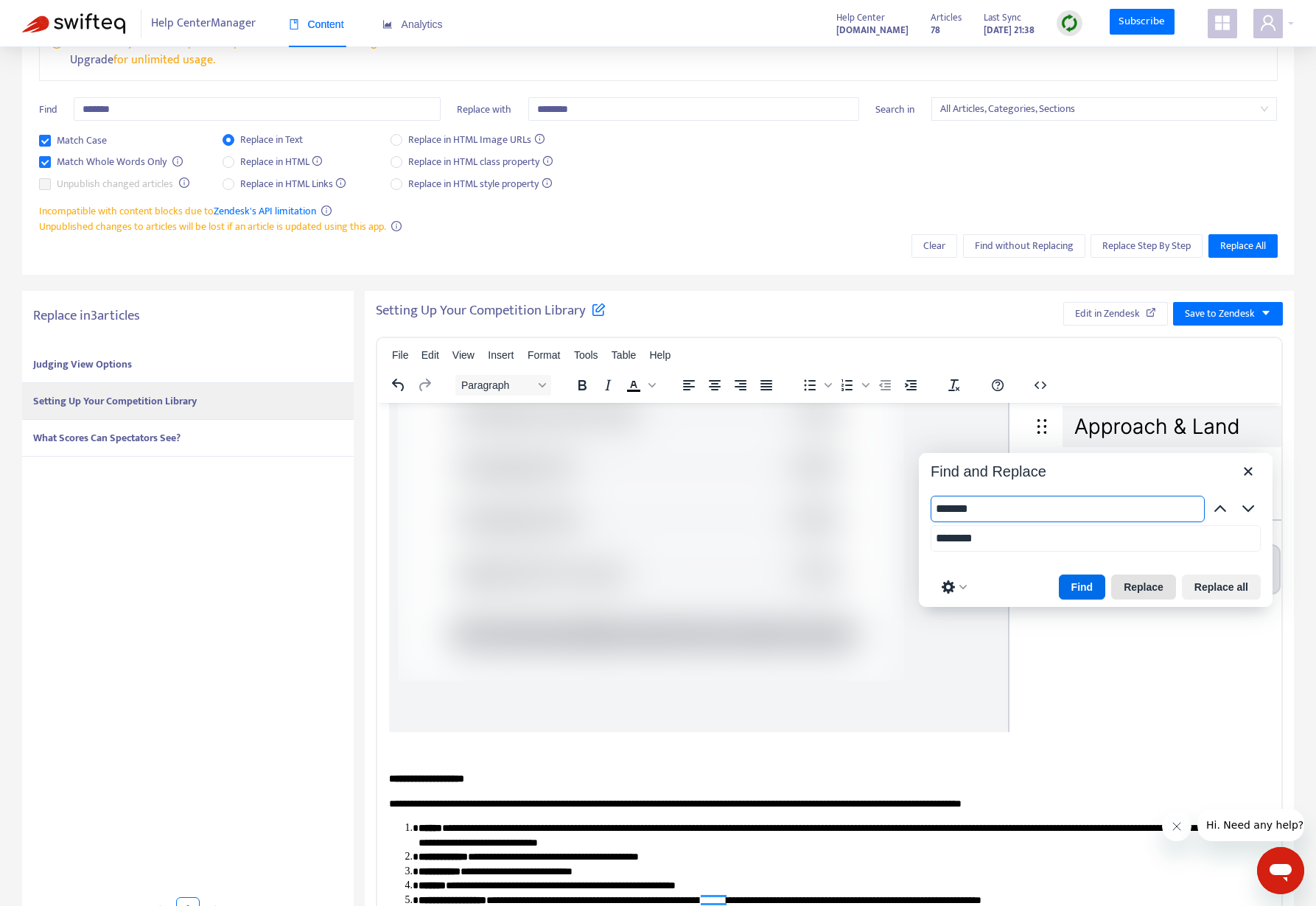
click at [1128, 575] on button "Replace" at bounding box center [1143, 587] width 65 height 25
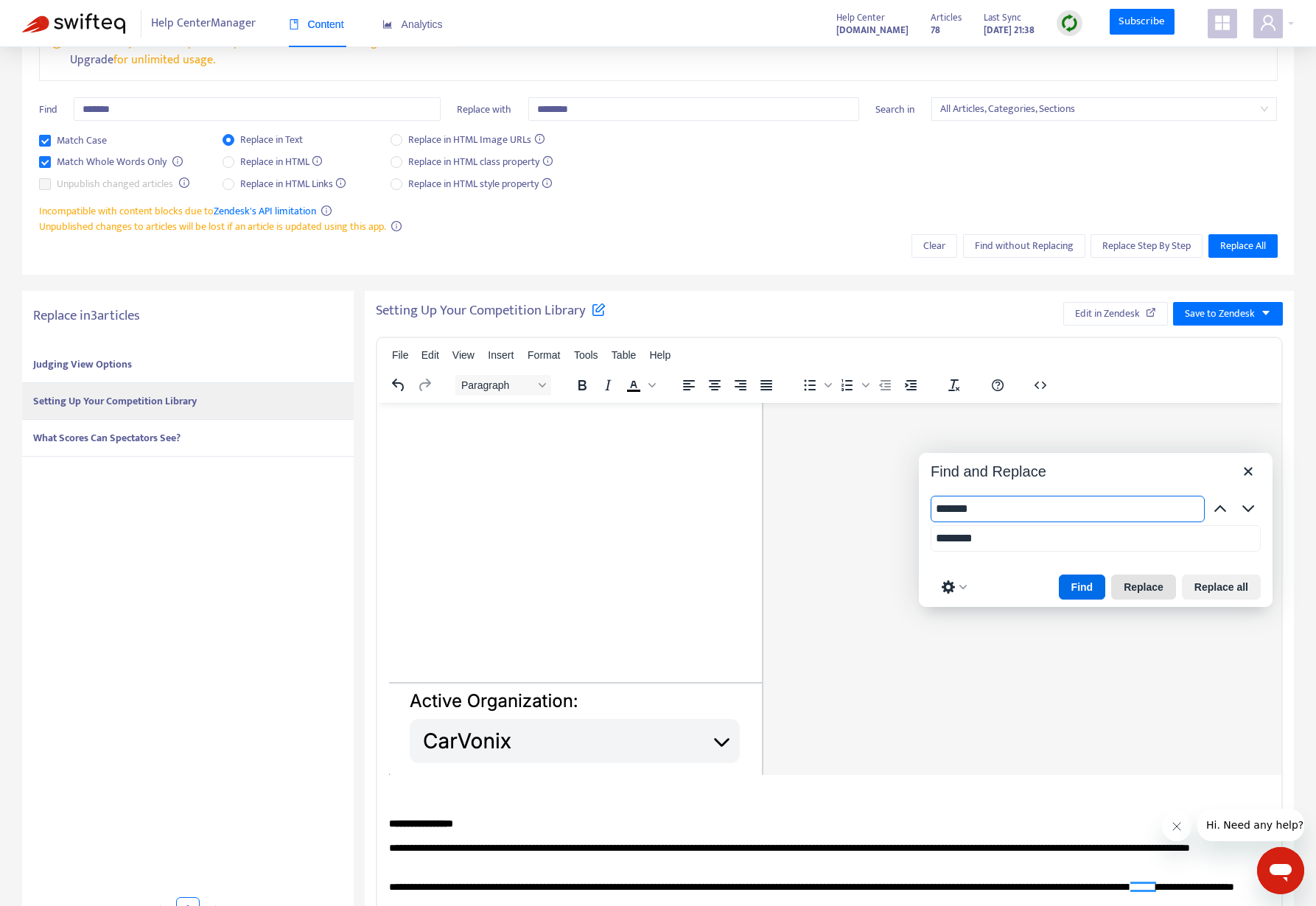
click at [1128, 575] on button "Replace" at bounding box center [1143, 587] width 65 height 25
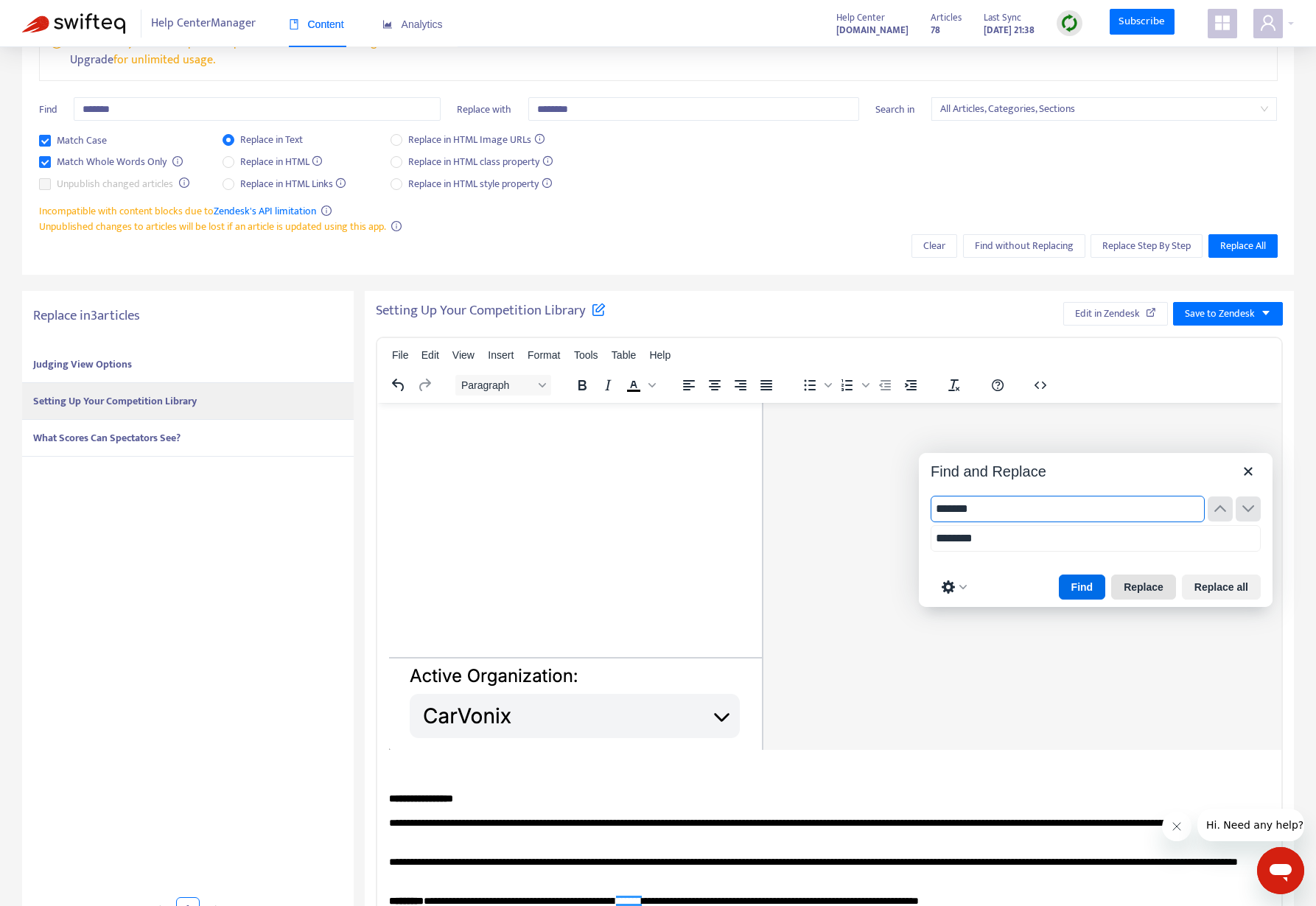
click at [1128, 575] on button "Replace" at bounding box center [1143, 587] width 65 height 25
click at [1081, 575] on button "Find" at bounding box center [1082, 587] width 47 height 25
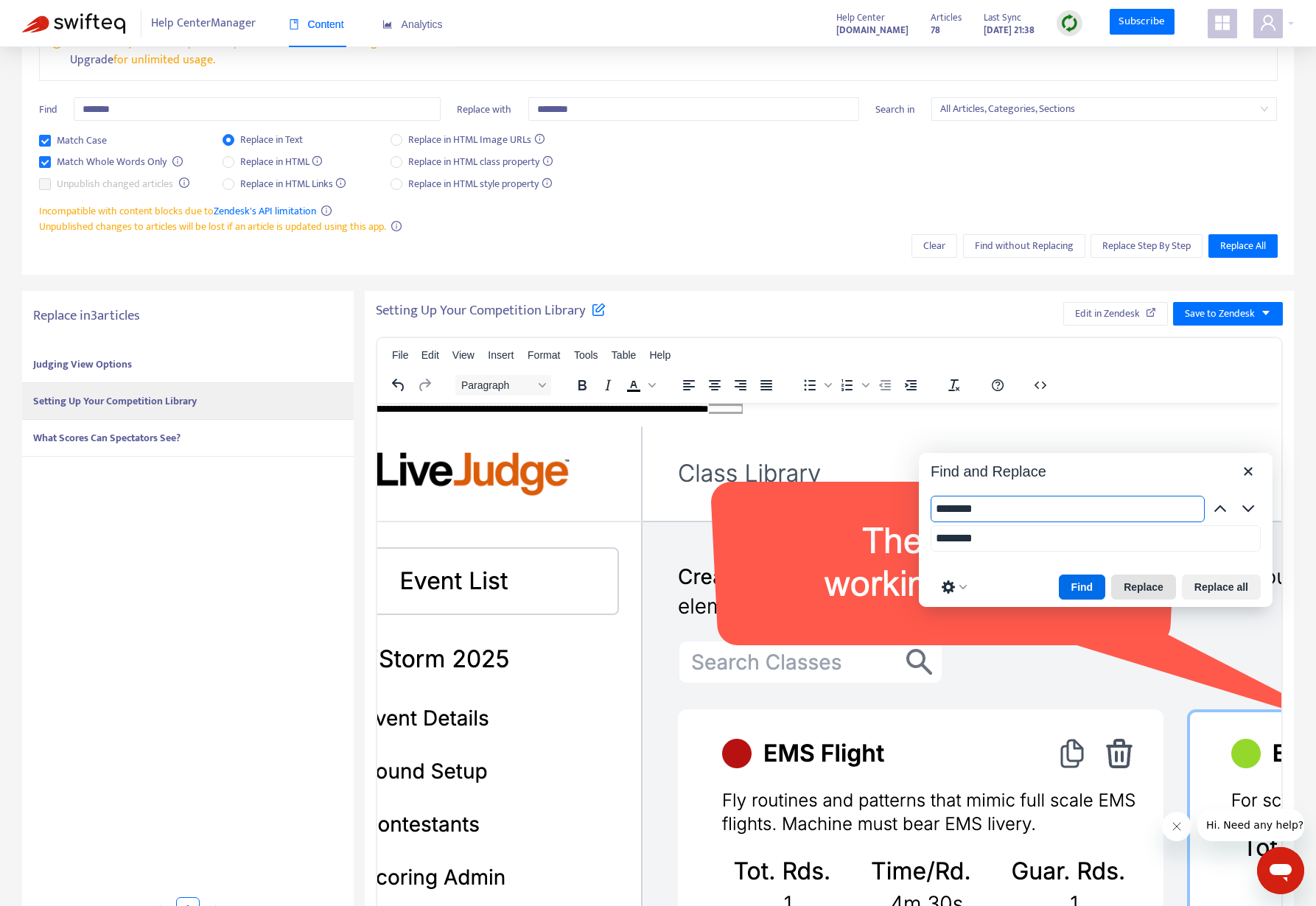
click at [1150, 575] on button "Replace" at bounding box center [1143, 587] width 65 height 25
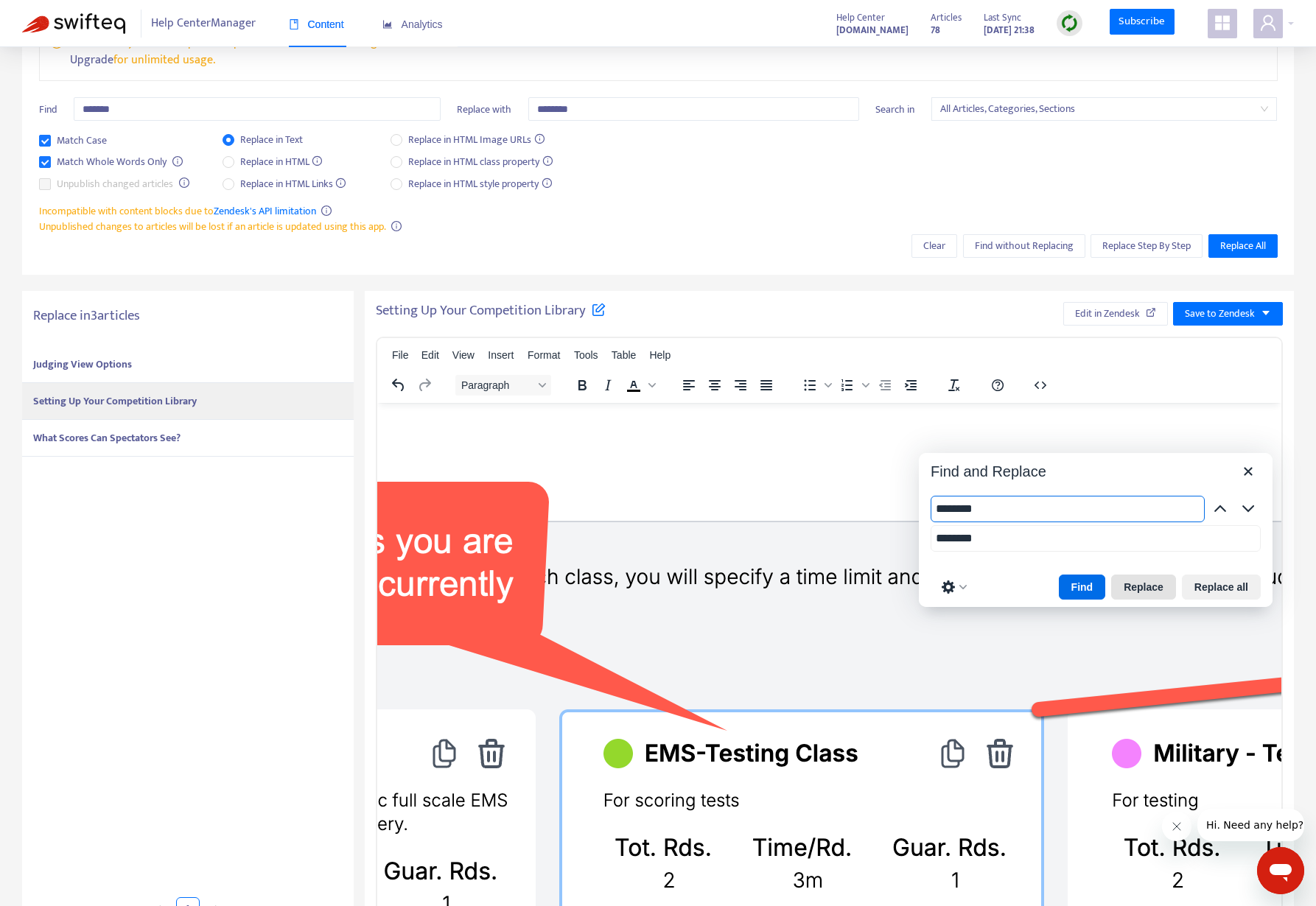
click at [1150, 575] on button "Replace" at bounding box center [1143, 587] width 65 height 25
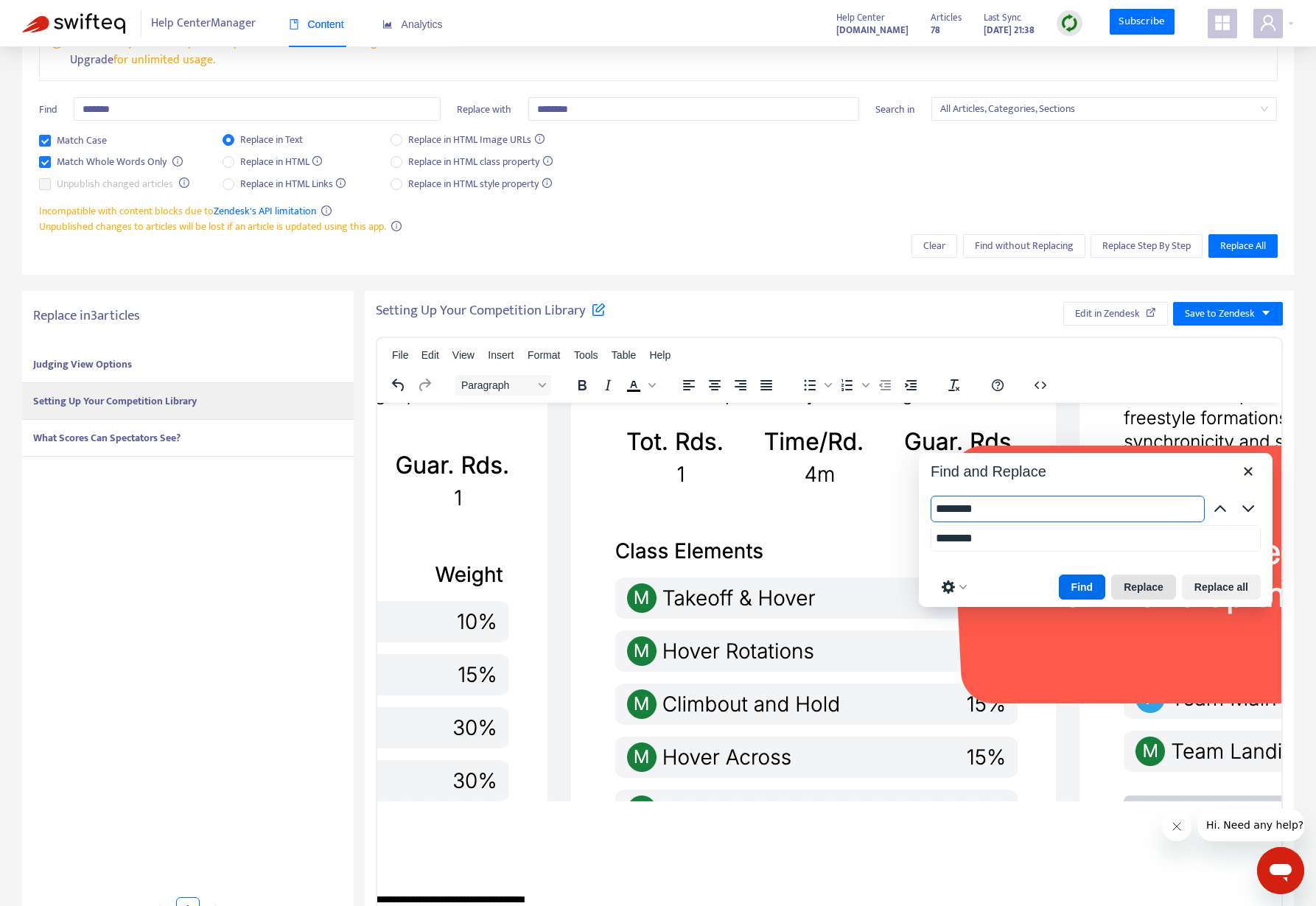
click at [1150, 575] on button "Replace" at bounding box center [1143, 587] width 65 height 25
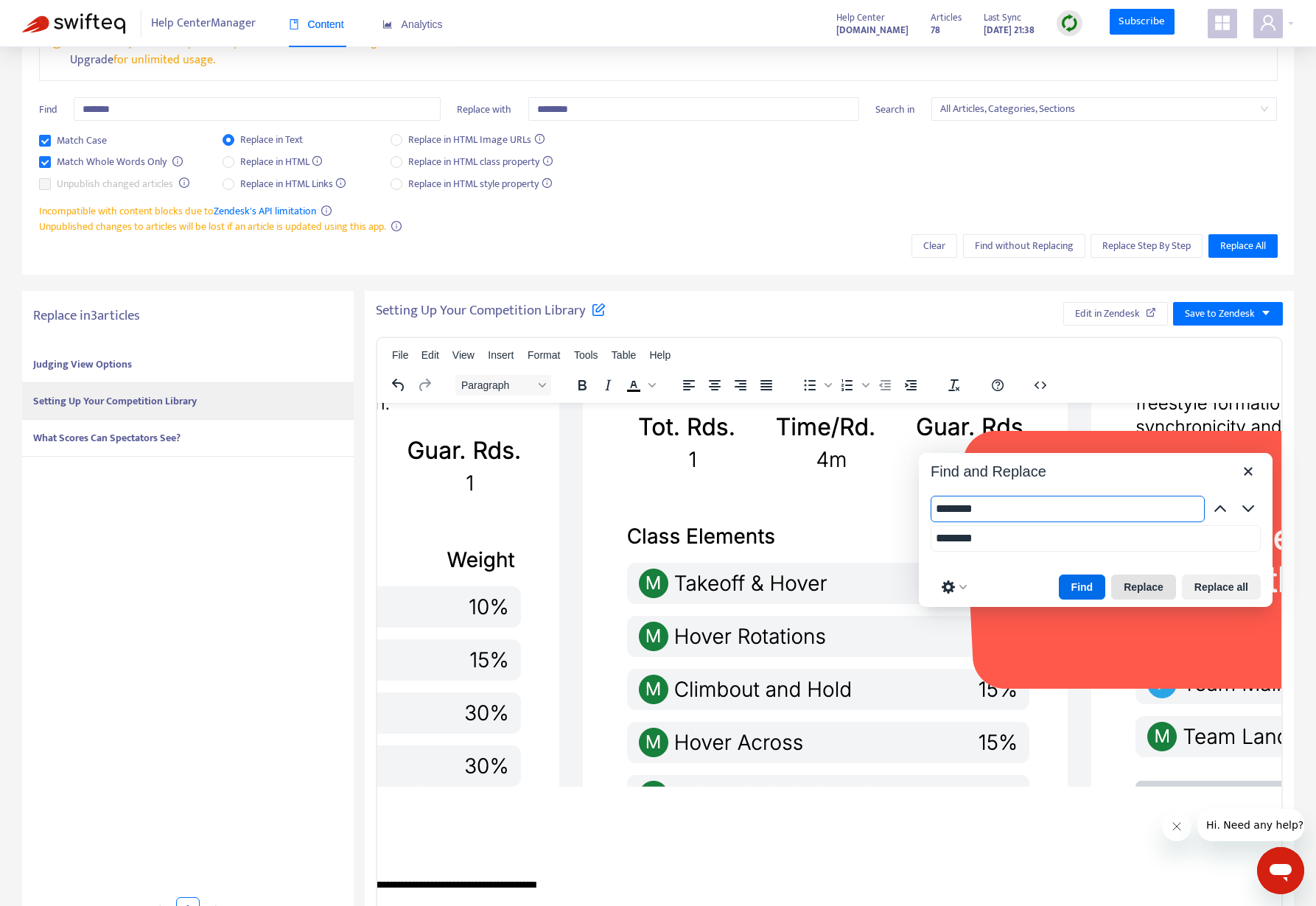
click at [1150, 575] on button "Replace" at bounding box center [1143, 587] width 65 height 25
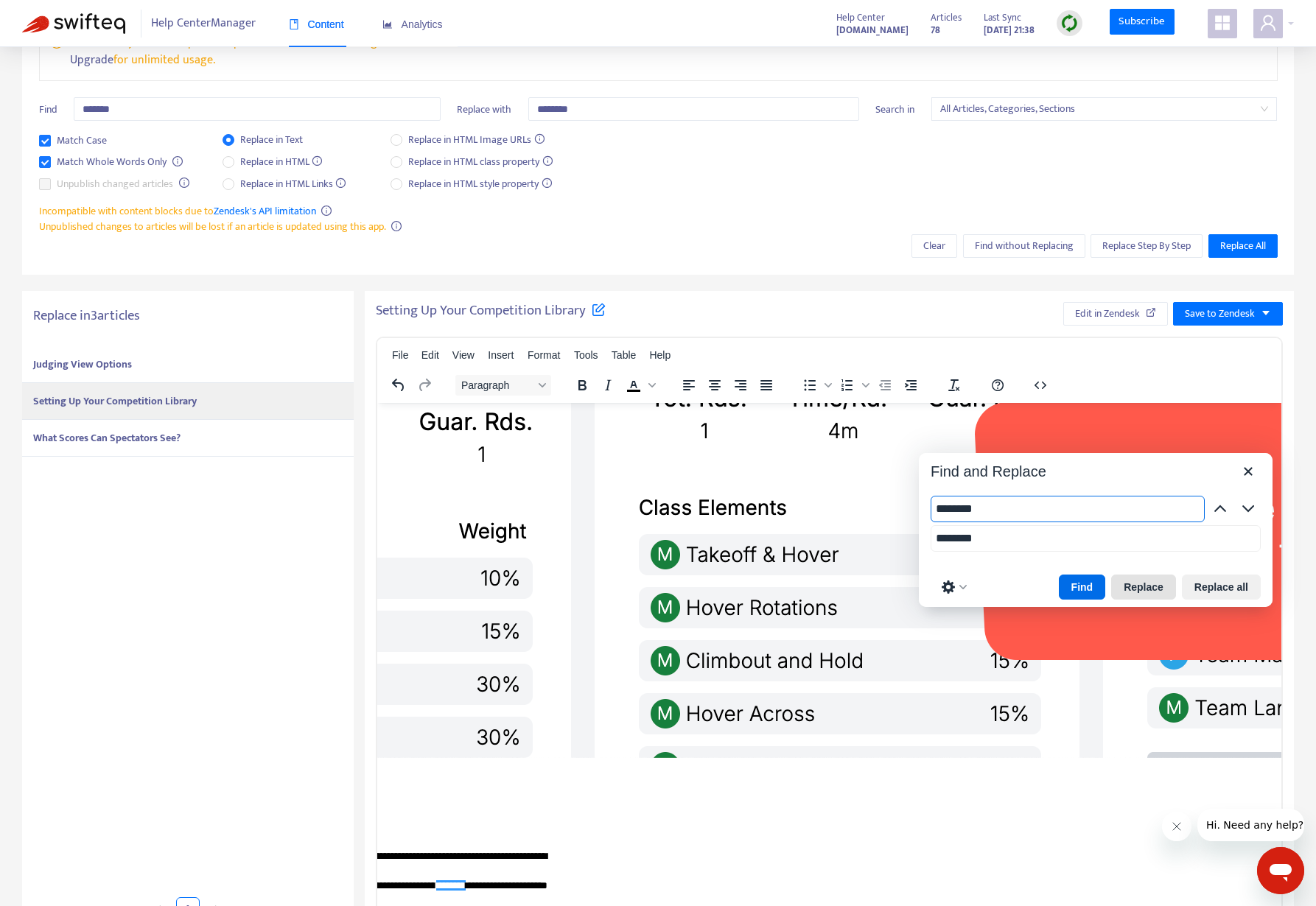
click at [1150, 575] on button "Replace" at bounding box center [1143, 587] width 65 height 25
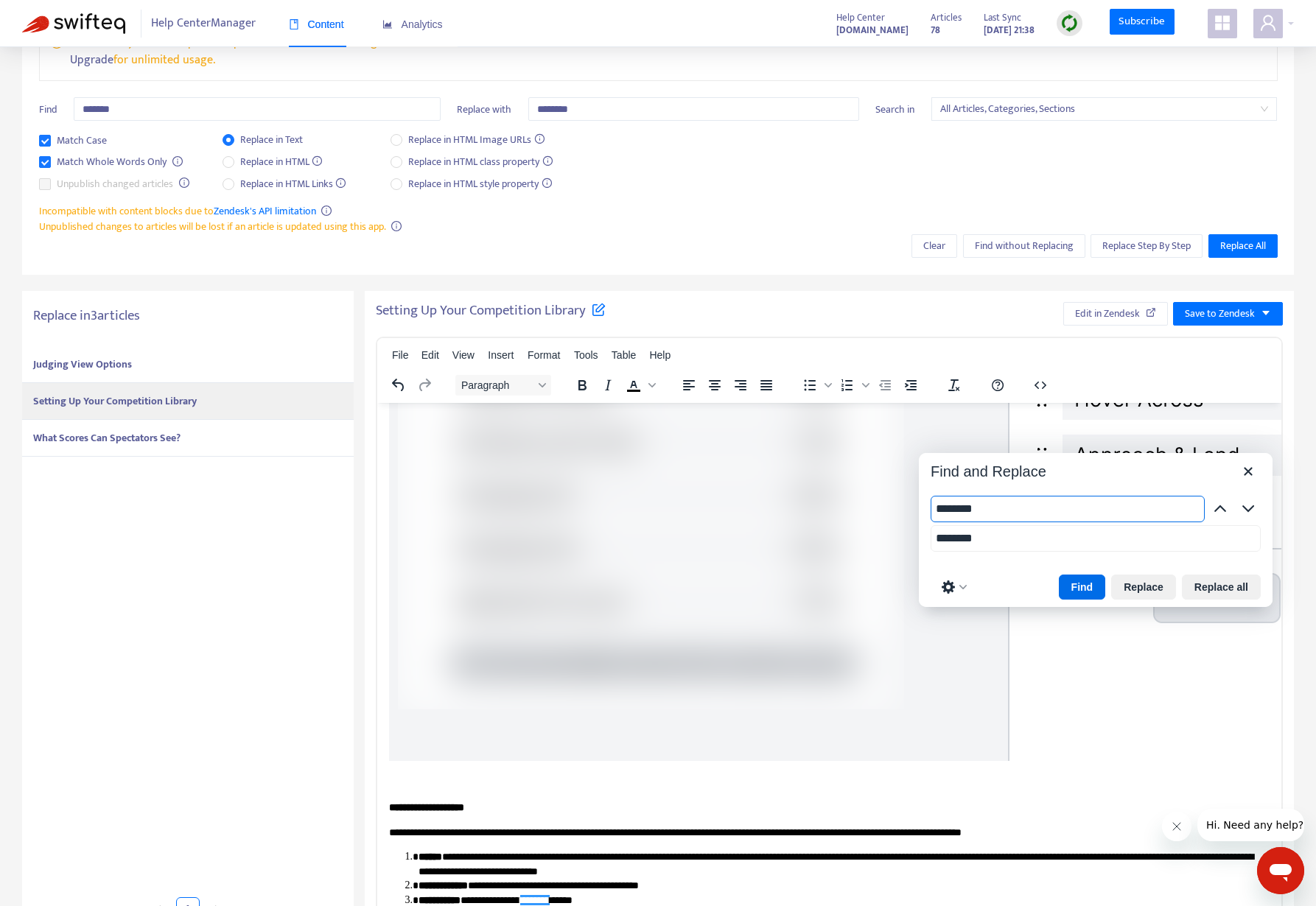
scroll to position [163, 0]
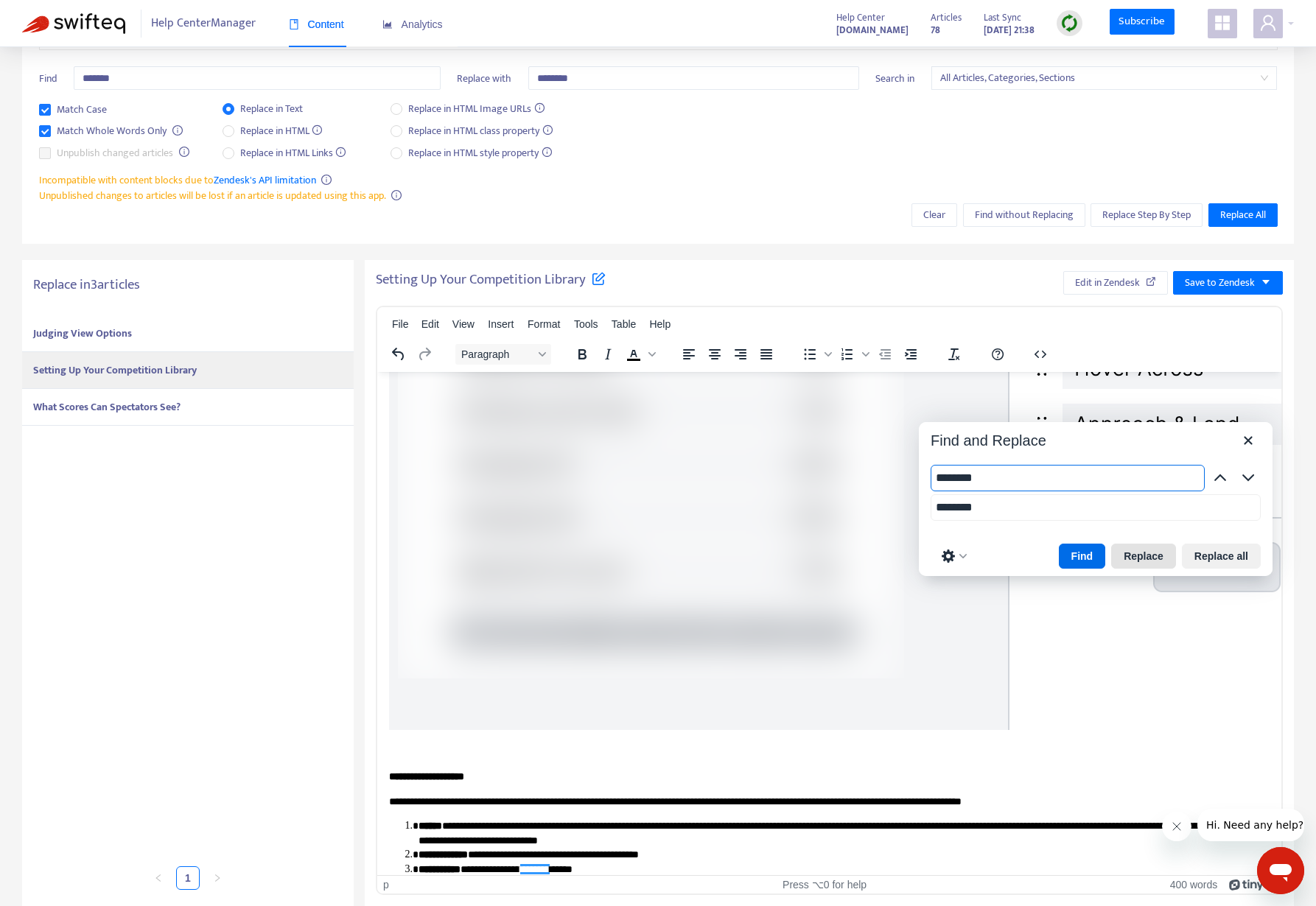
click at [1133, 544] on button "Replace" at bounding box center [1143, 556] width 65 height 25
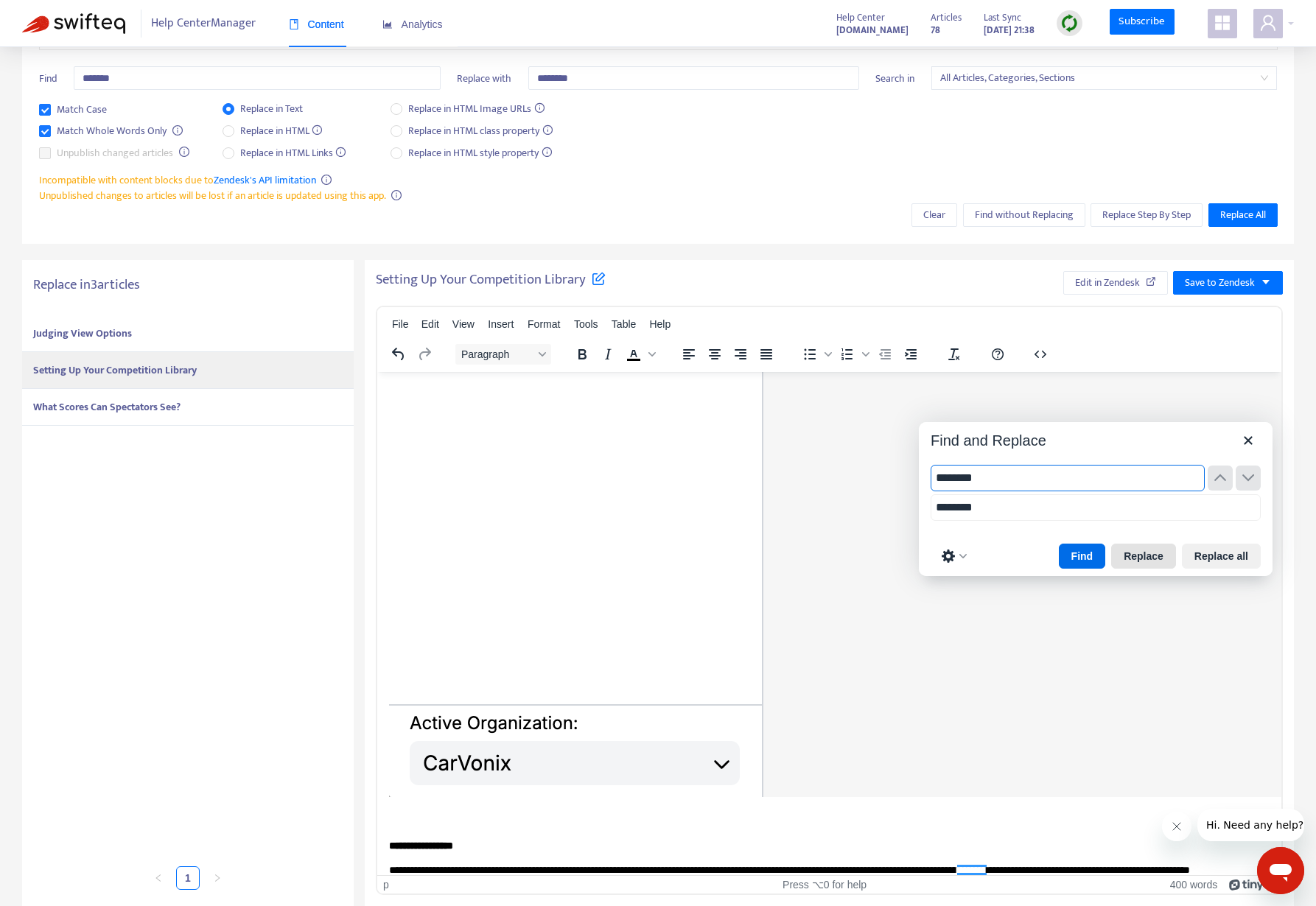
click at [1133, 544] on button "Replace" at bounding box center [1143, 556] width 65 height 25
type input "********"
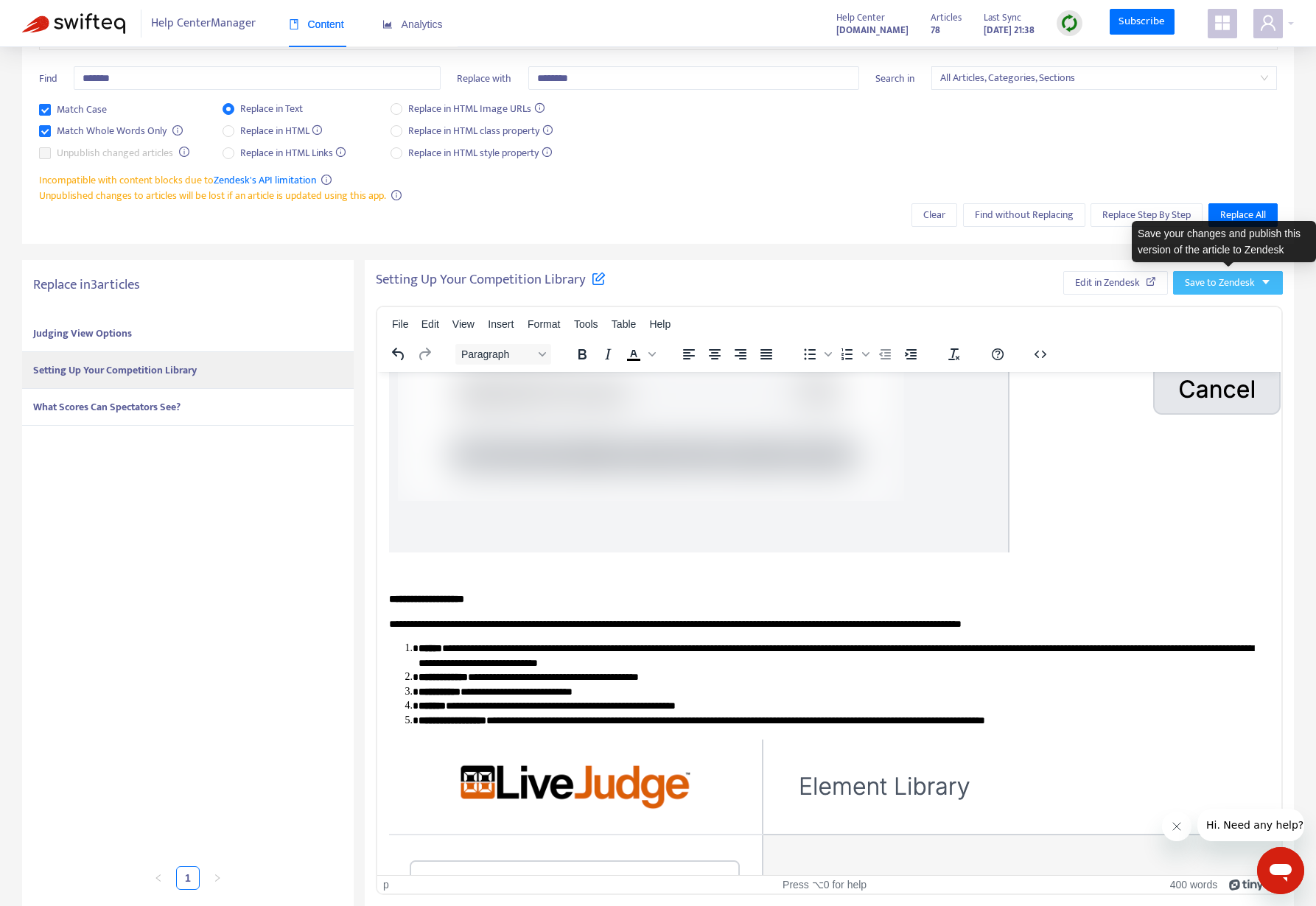
click at [1204, 281] on span "Save to Zendesk" at bounding box center [1220, 283] width 70 height 17
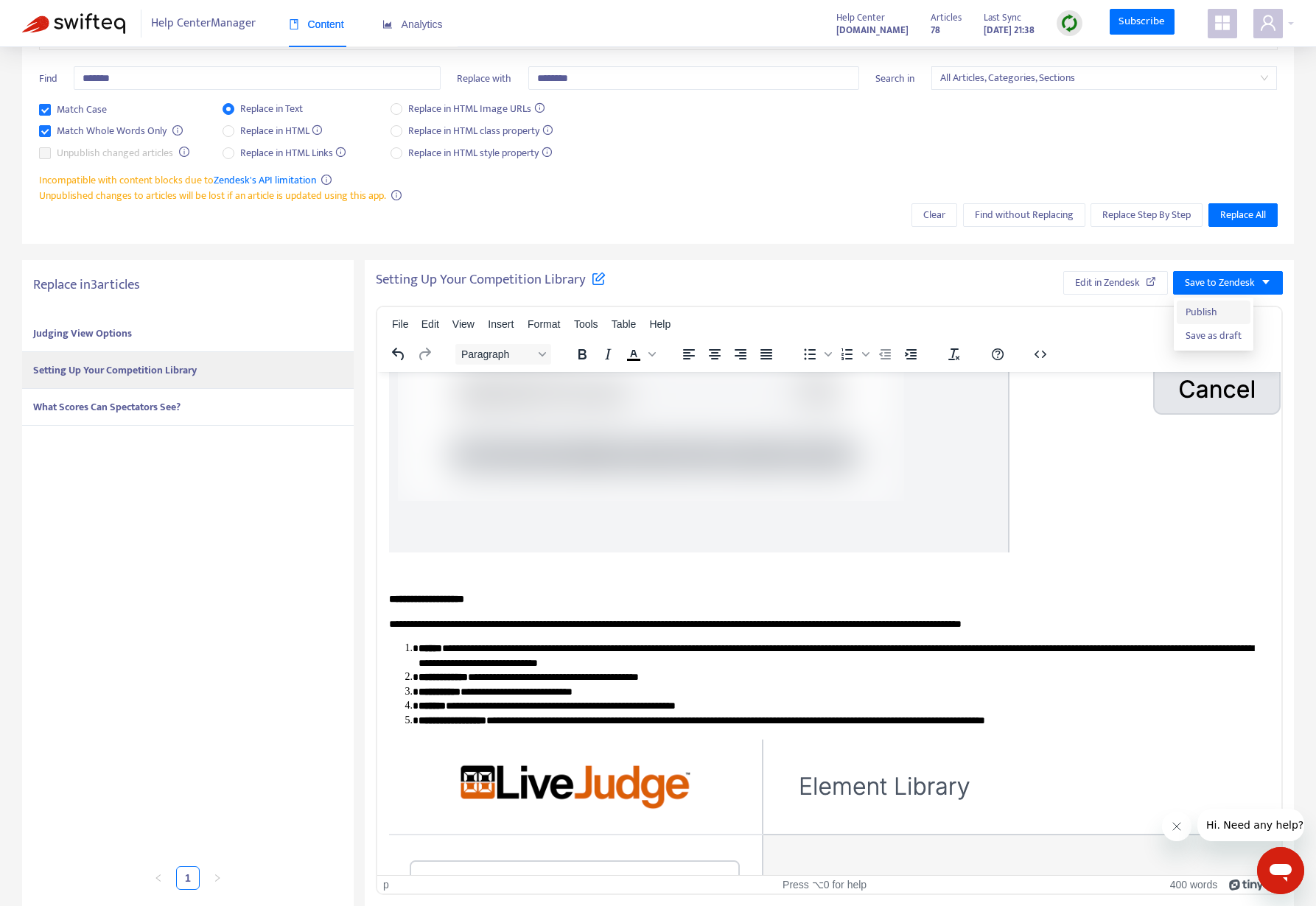
click at [1197, 306] on span "Publish" at bounding box center [1213, 312] width 56 height 17
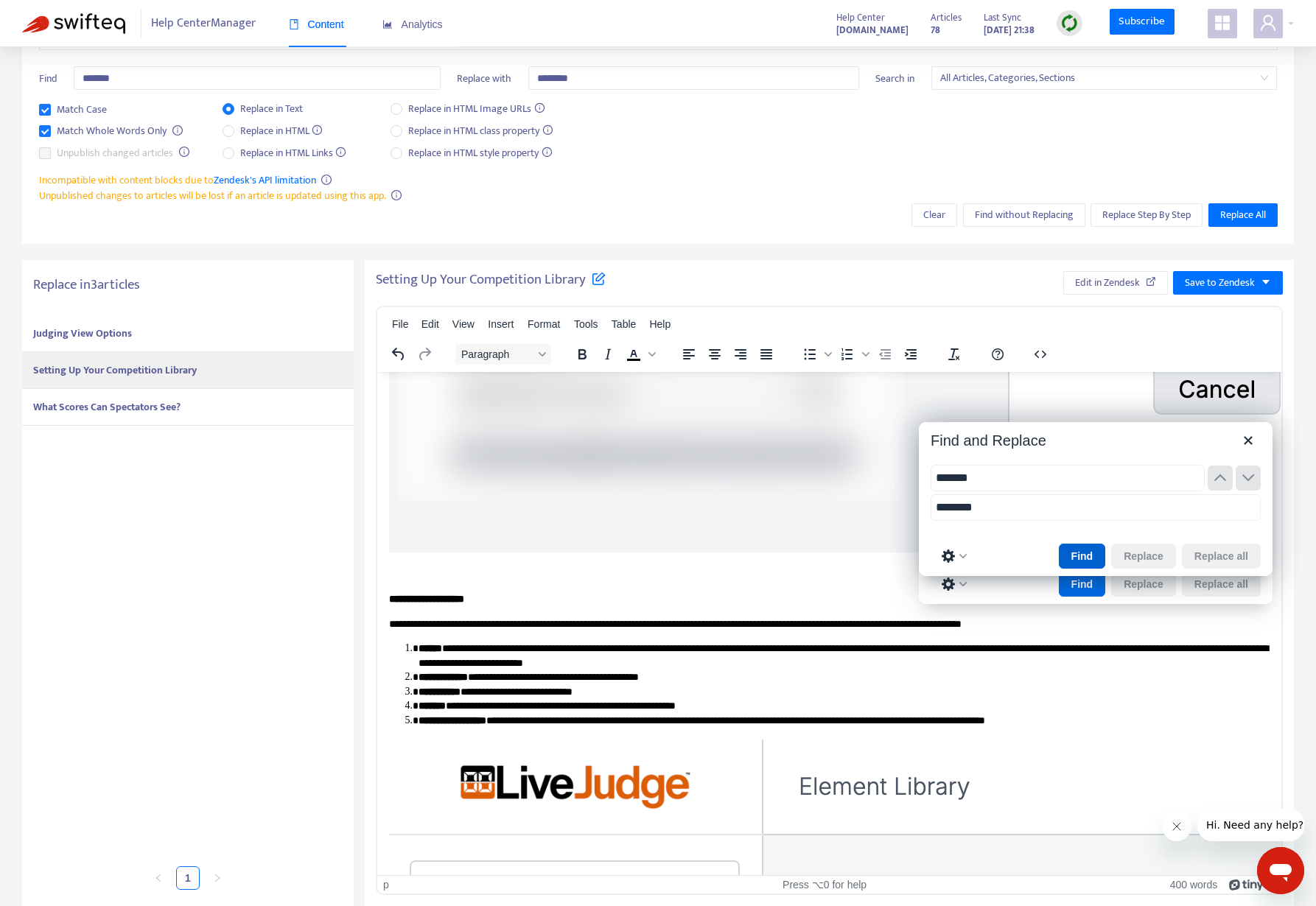
click at [1085, 544] on button "Find" at bounding box center [1082, 556] width 47 height 25
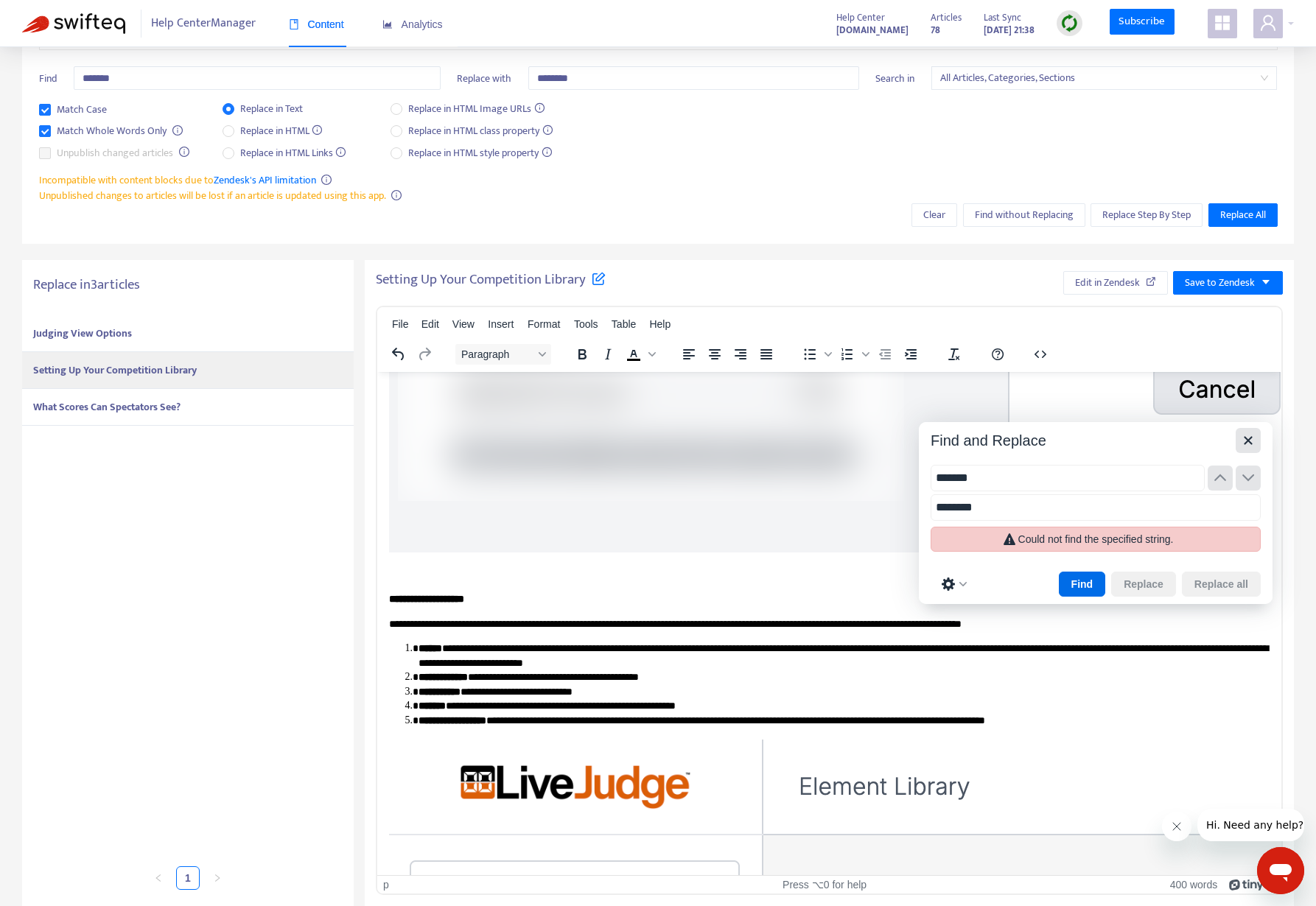
drag, startPoint x: 1254, startPoint y: 397, endPoint x: 877, endPoint y: 25, distance: 529.6
click at [1254, 432] on icon "Close" at bounding box center [1248, 440] width 17 height 17
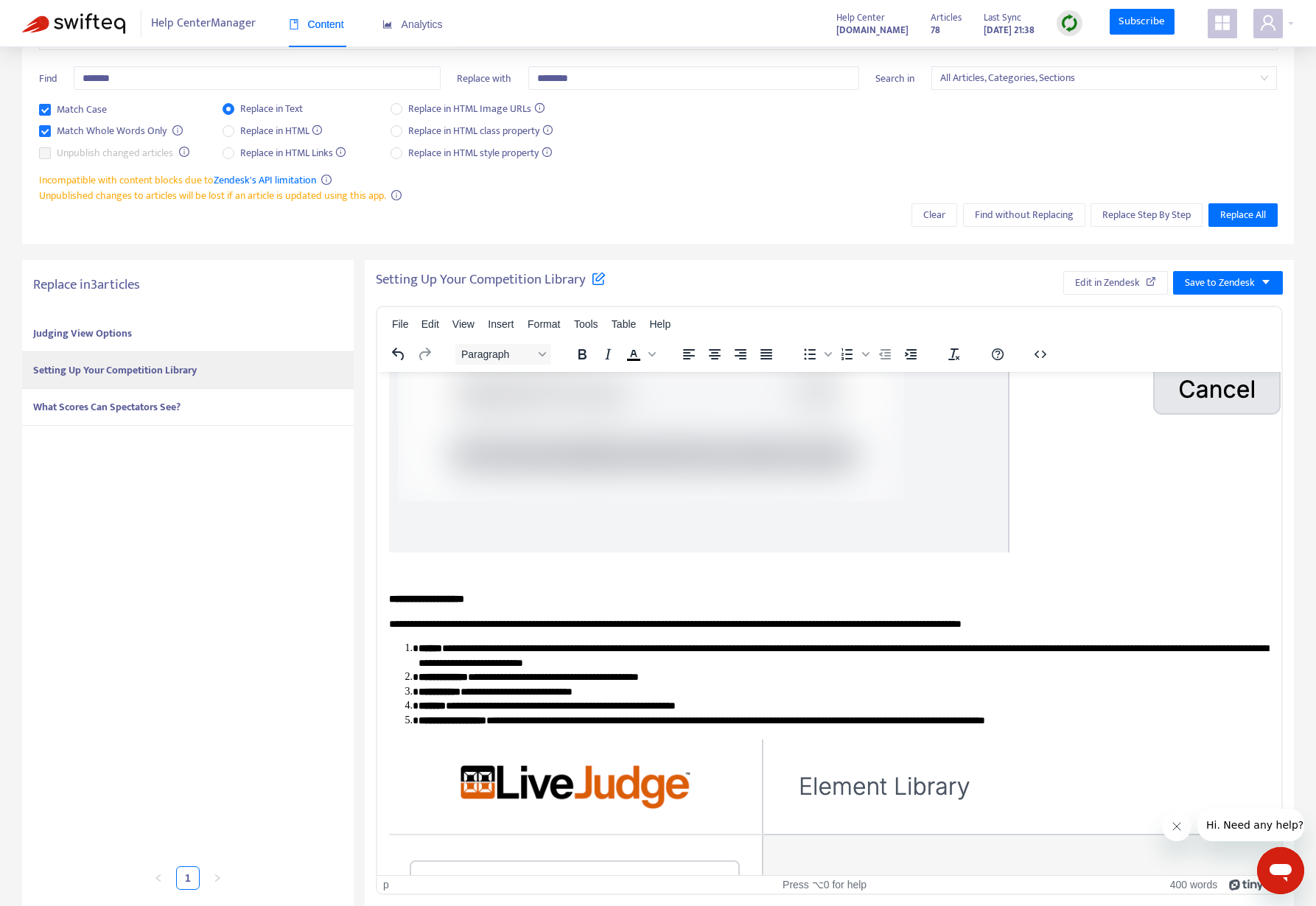
click at [108, 413] on strong "What Scores Can Spectators See?" at bounding box center [107, 406] width 148 height 17
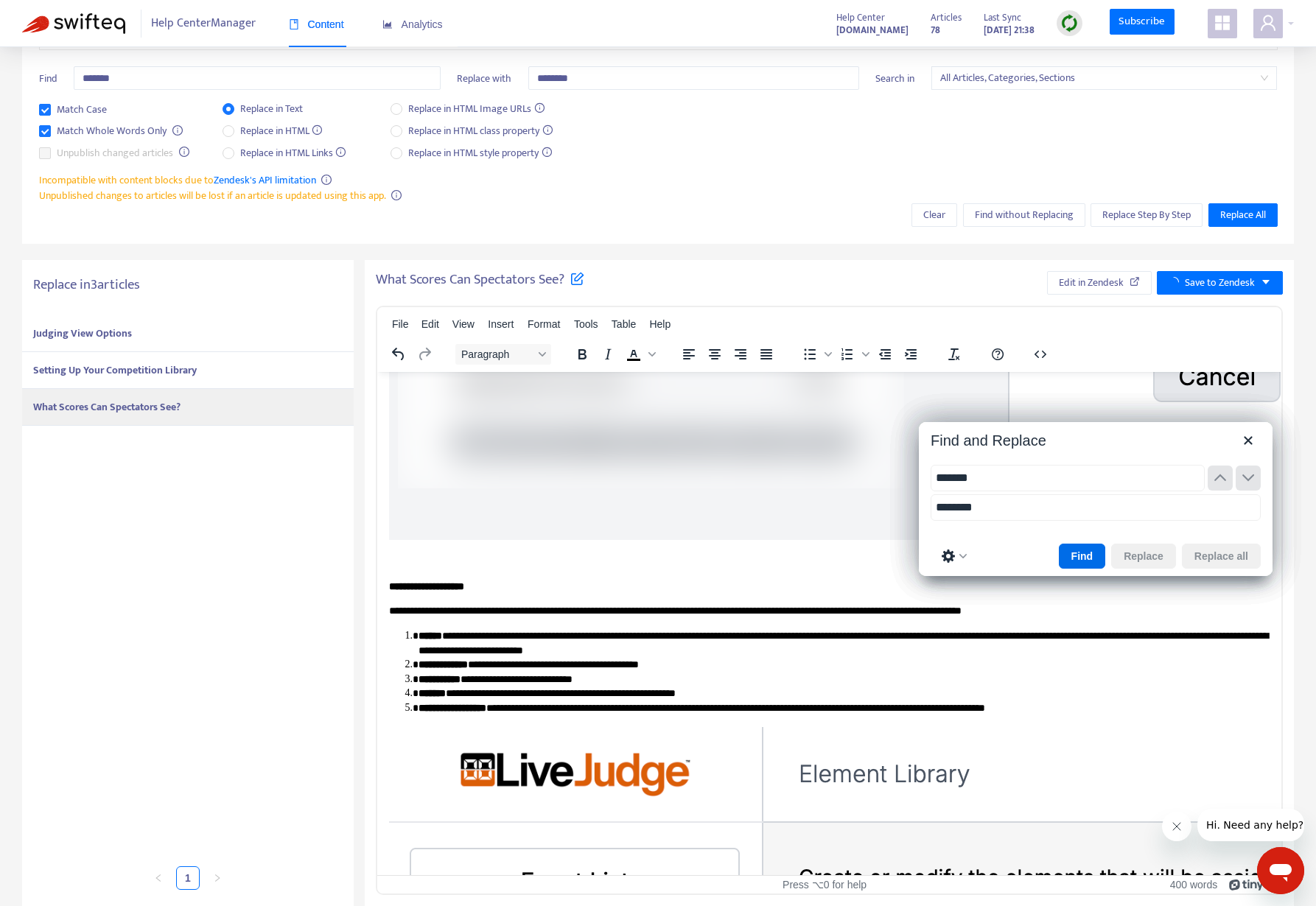
scroll to position [548, 579]
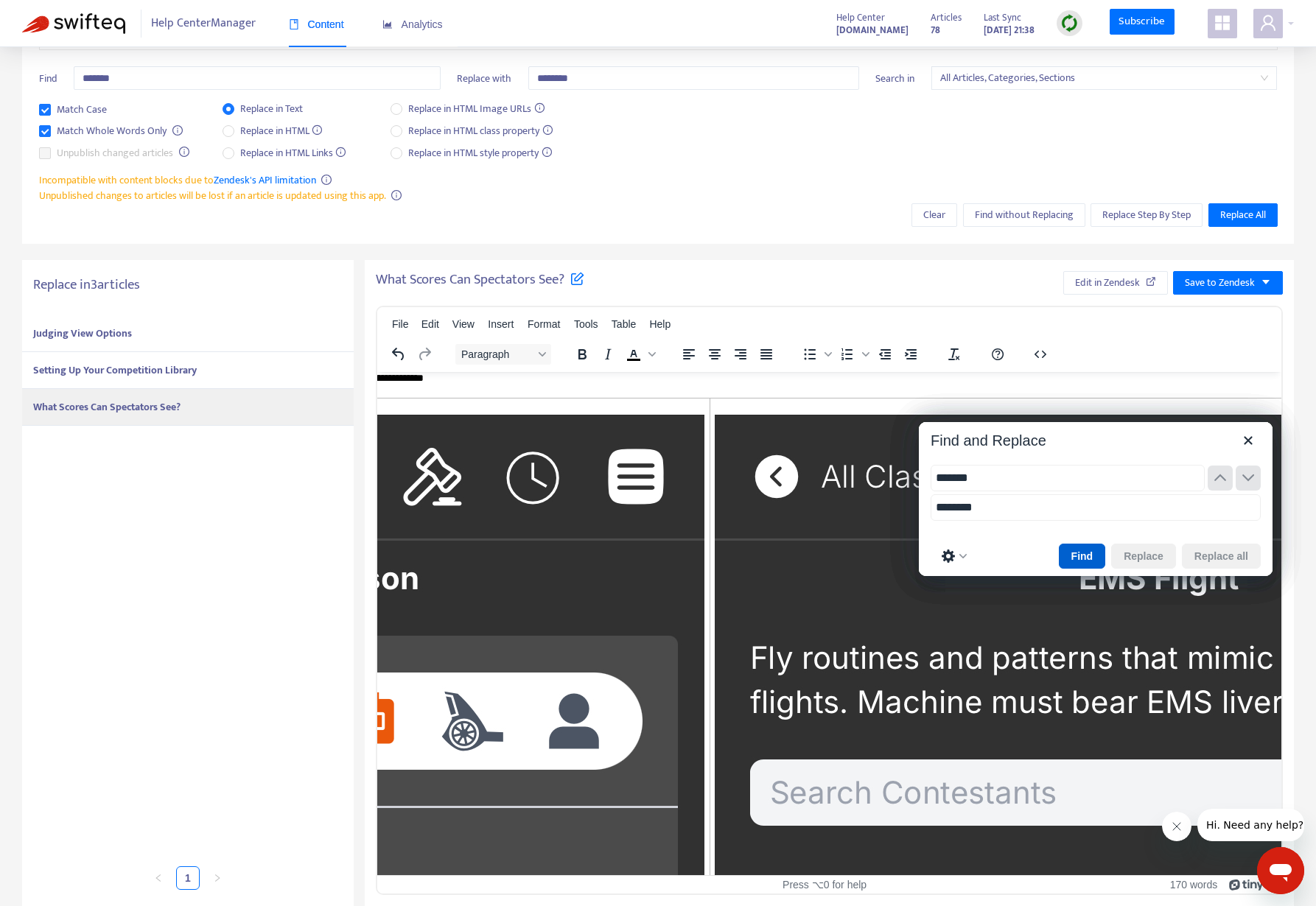
click at [1096, 544] on button "Find" at bounding box center [1082, 556] width 47 height 25
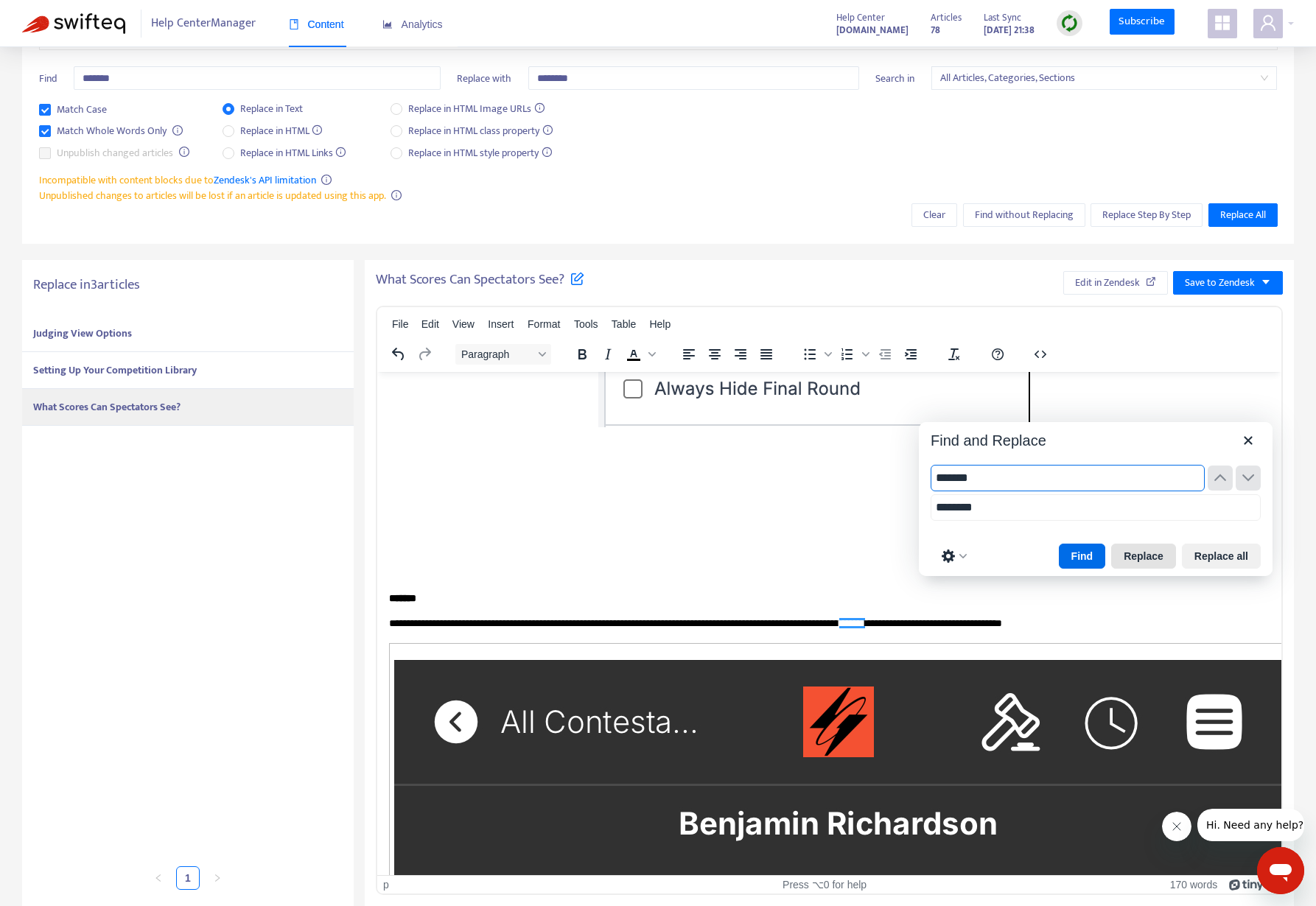
click at [1152, 544] on button "Replace" at bounding box center [1143, 556] width 65 height 25
click at [1078, 544] on button "Find" at bounding box center [1082, 556] width 47 height 25
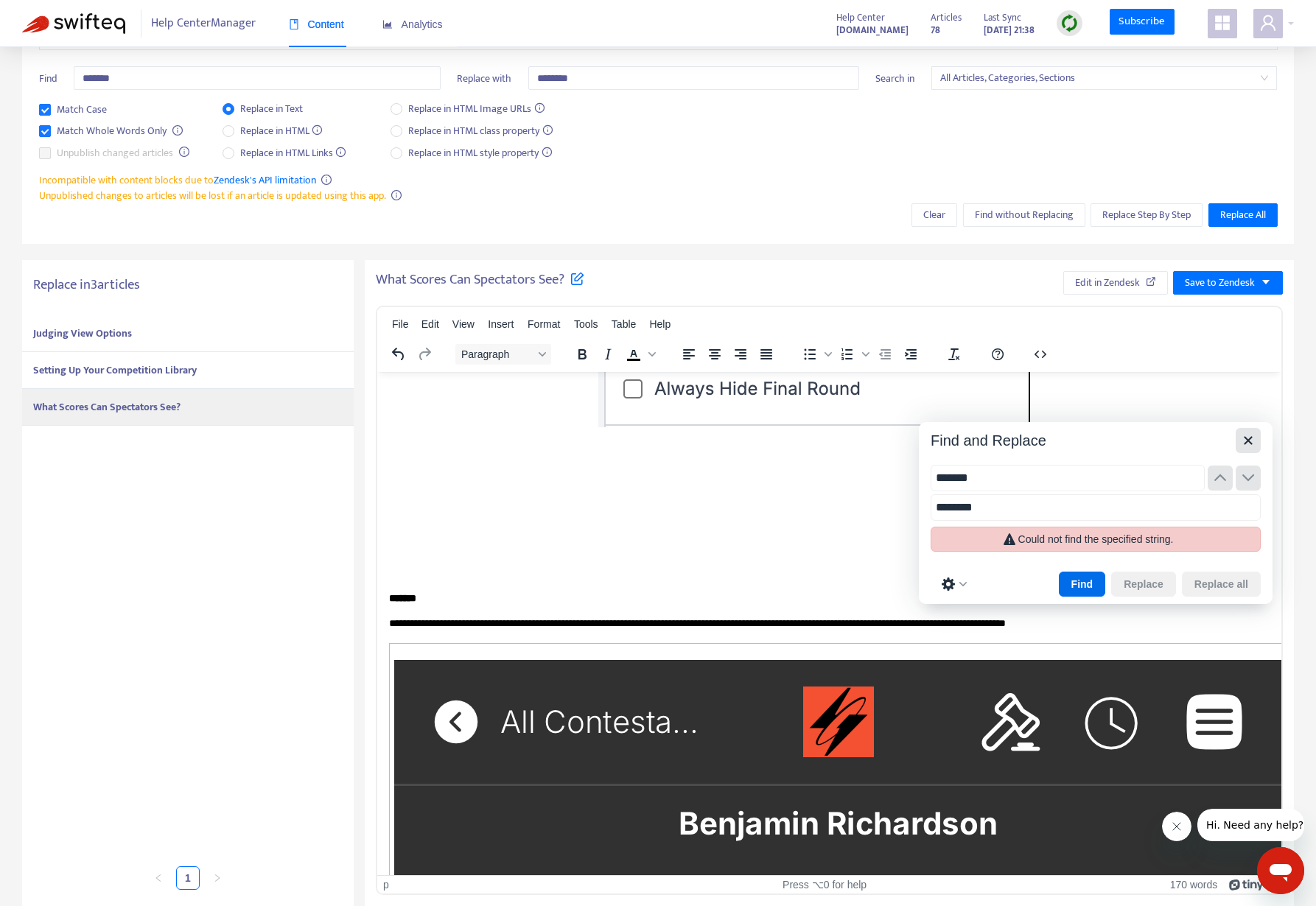
click at [1247, 432] on icon "Close" at bounding box center [1248, 440] width 17 height 17
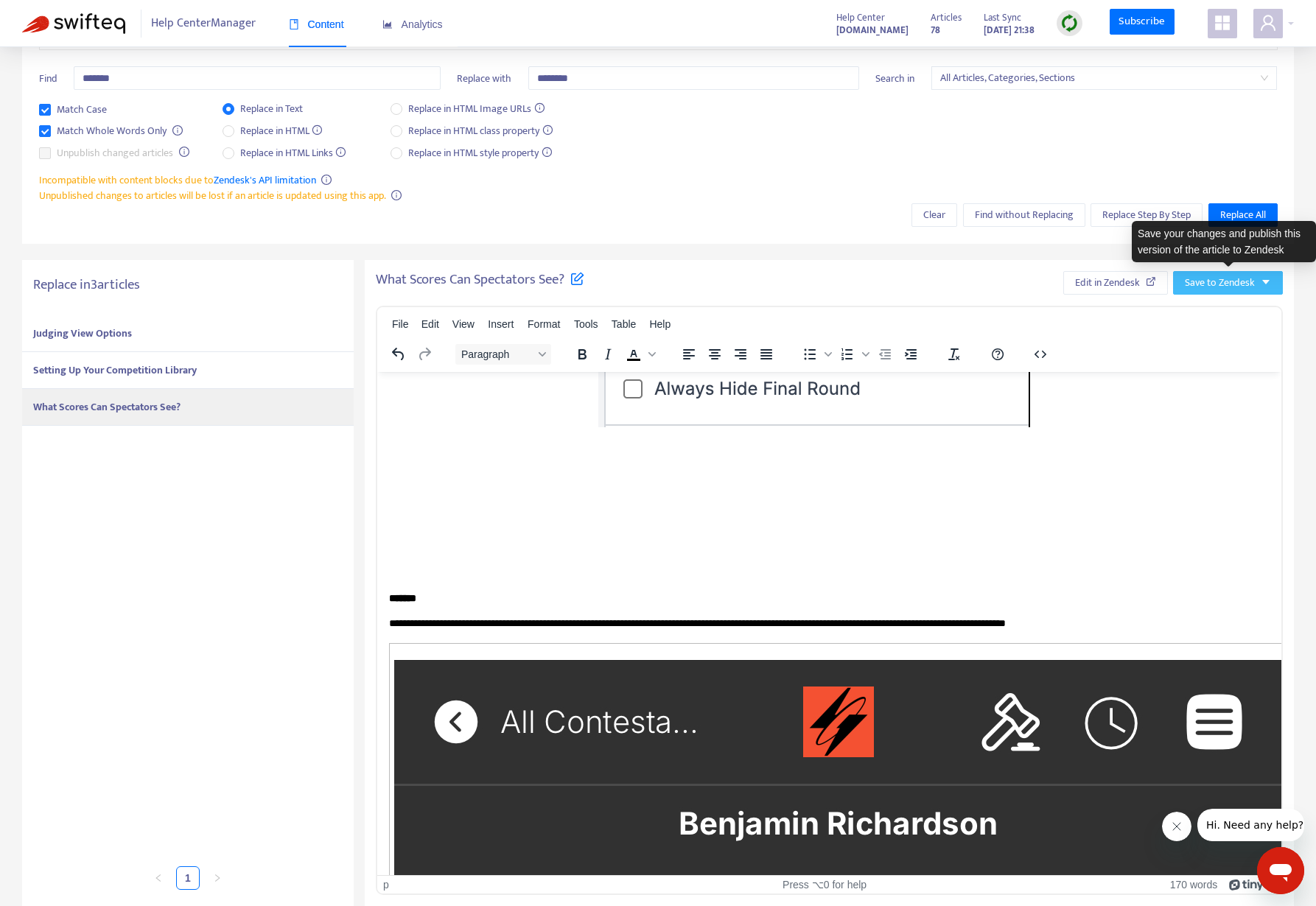
click at [1215, 286] on span "Save to Zendesk" at bounding box center [1220, 283] width 70 height 17
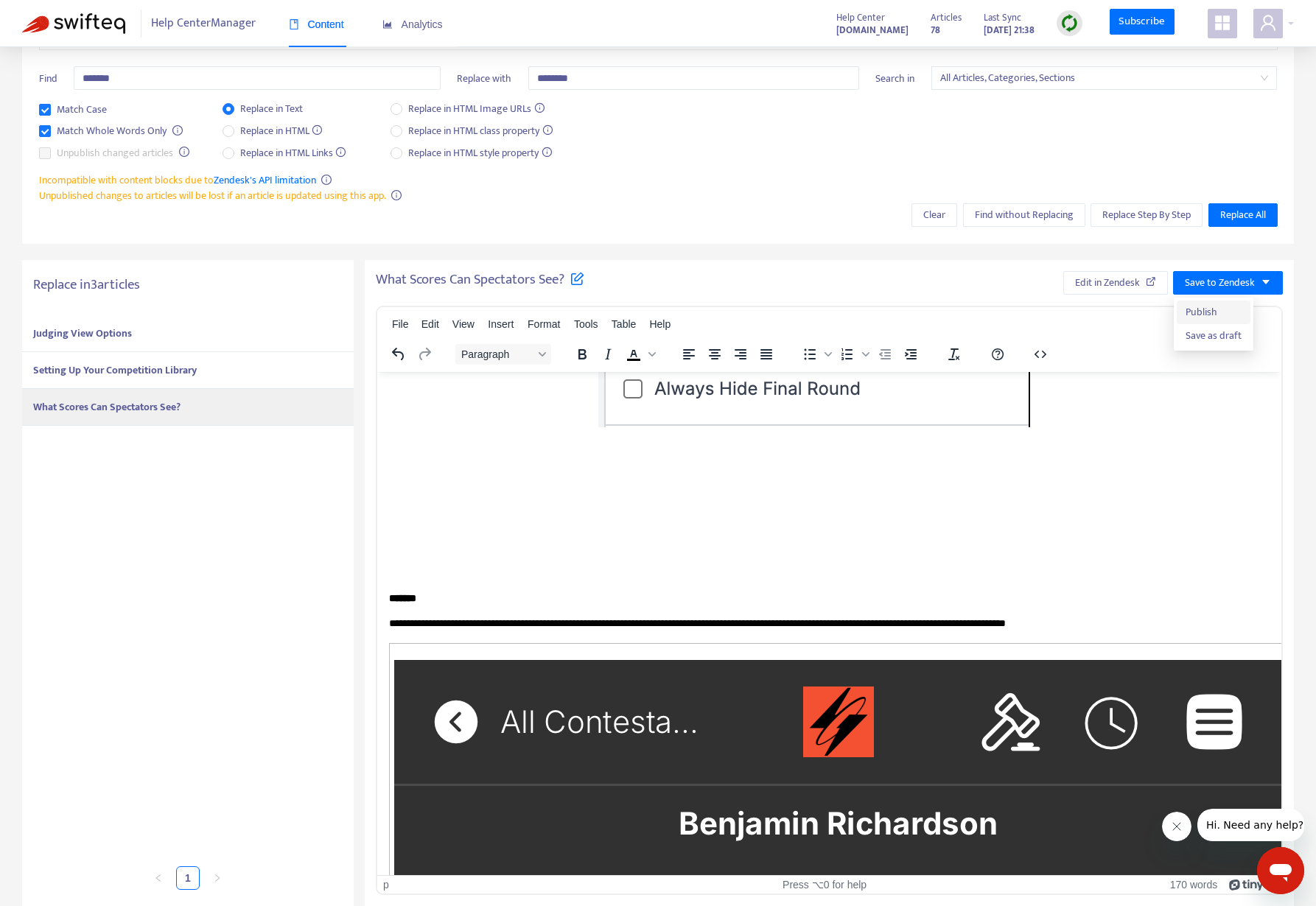
click at [1207, 312] on span "Publish" at bounding box center [1213, 312] width 56 height 17
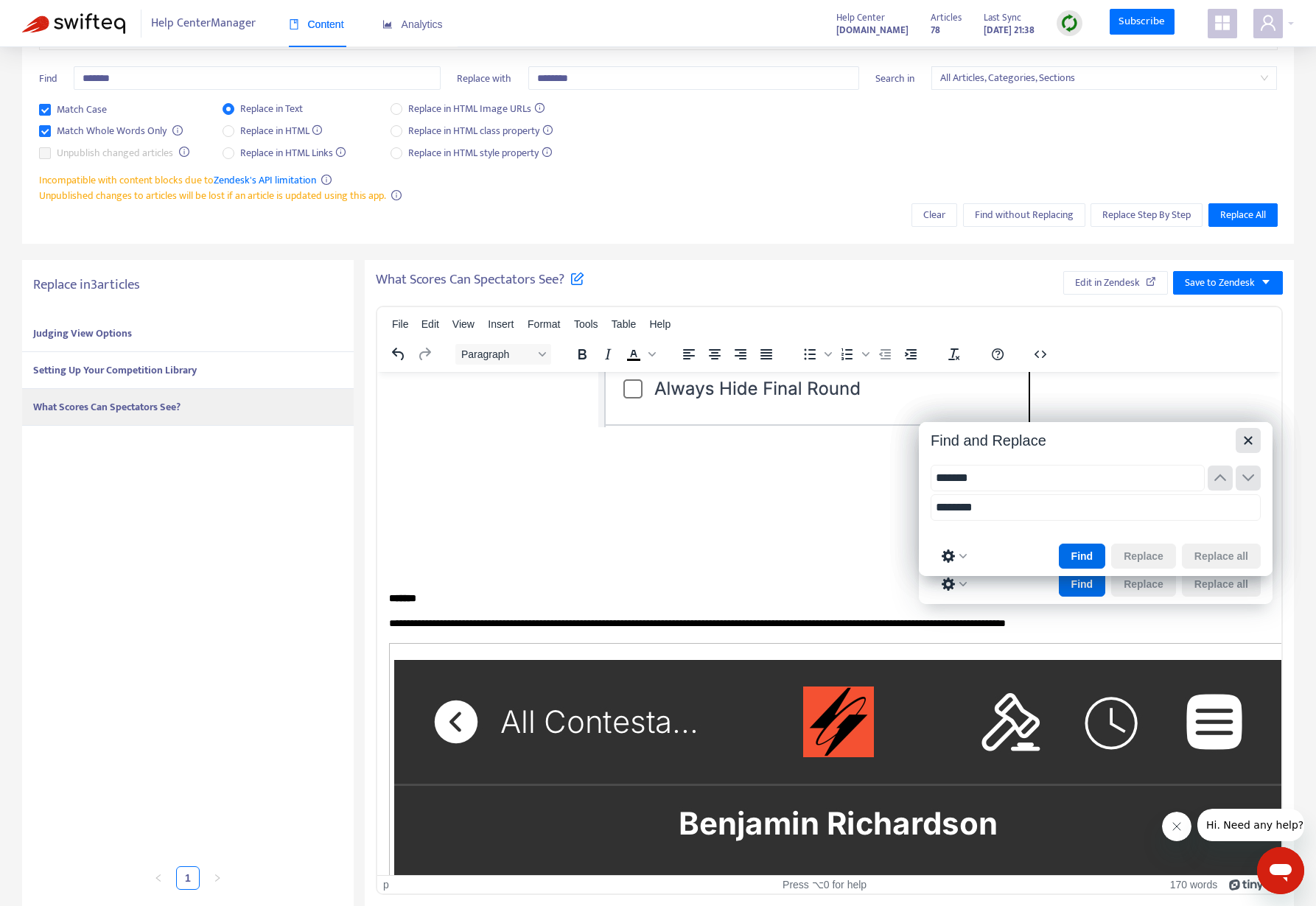
click at [1247, 432] on icon "Close" at bounding box center [1248, 440] width 17 height 17
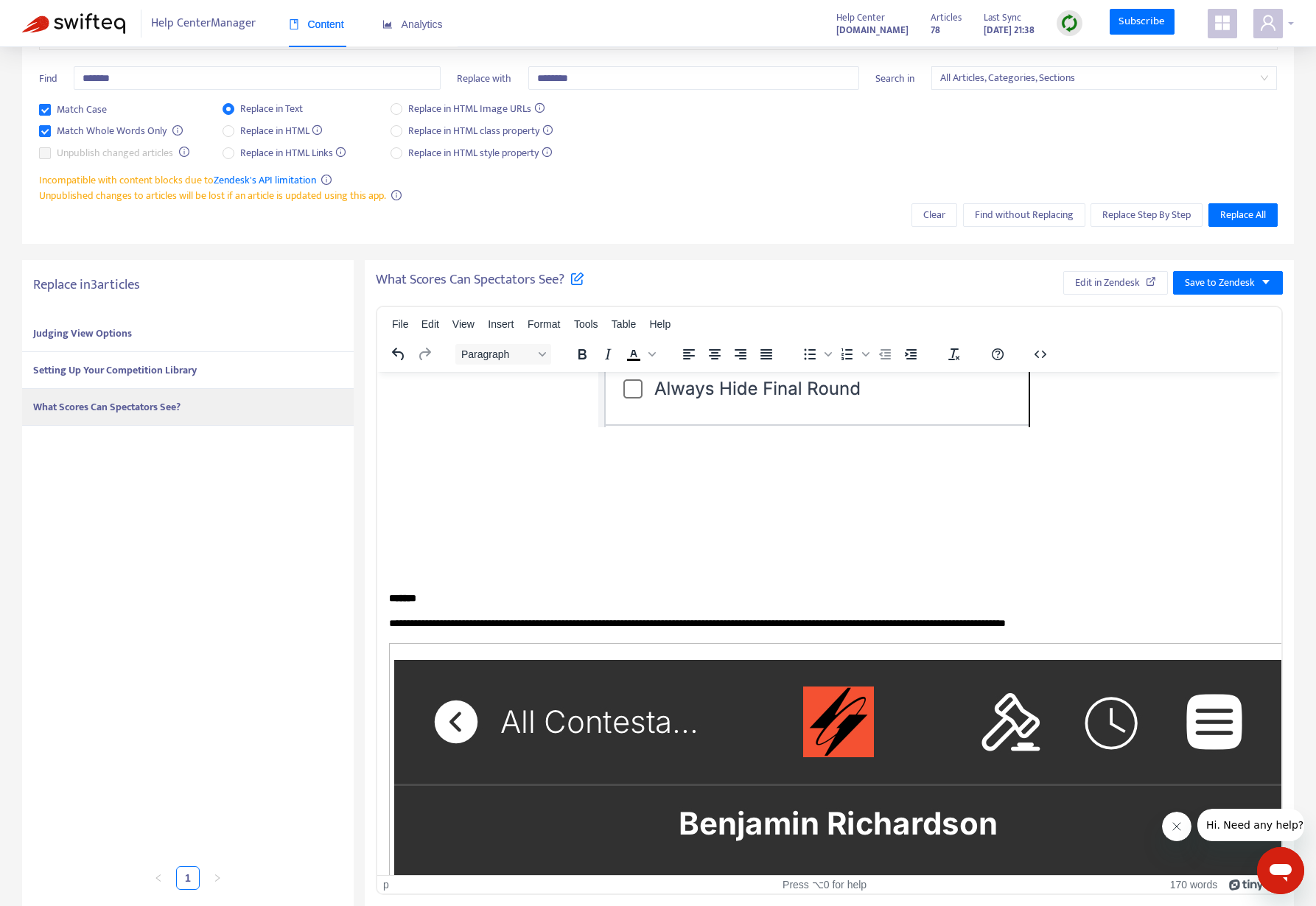
click at [1269, 20] on icon "user" at bounding box center [1268, 23] width 17 height 17
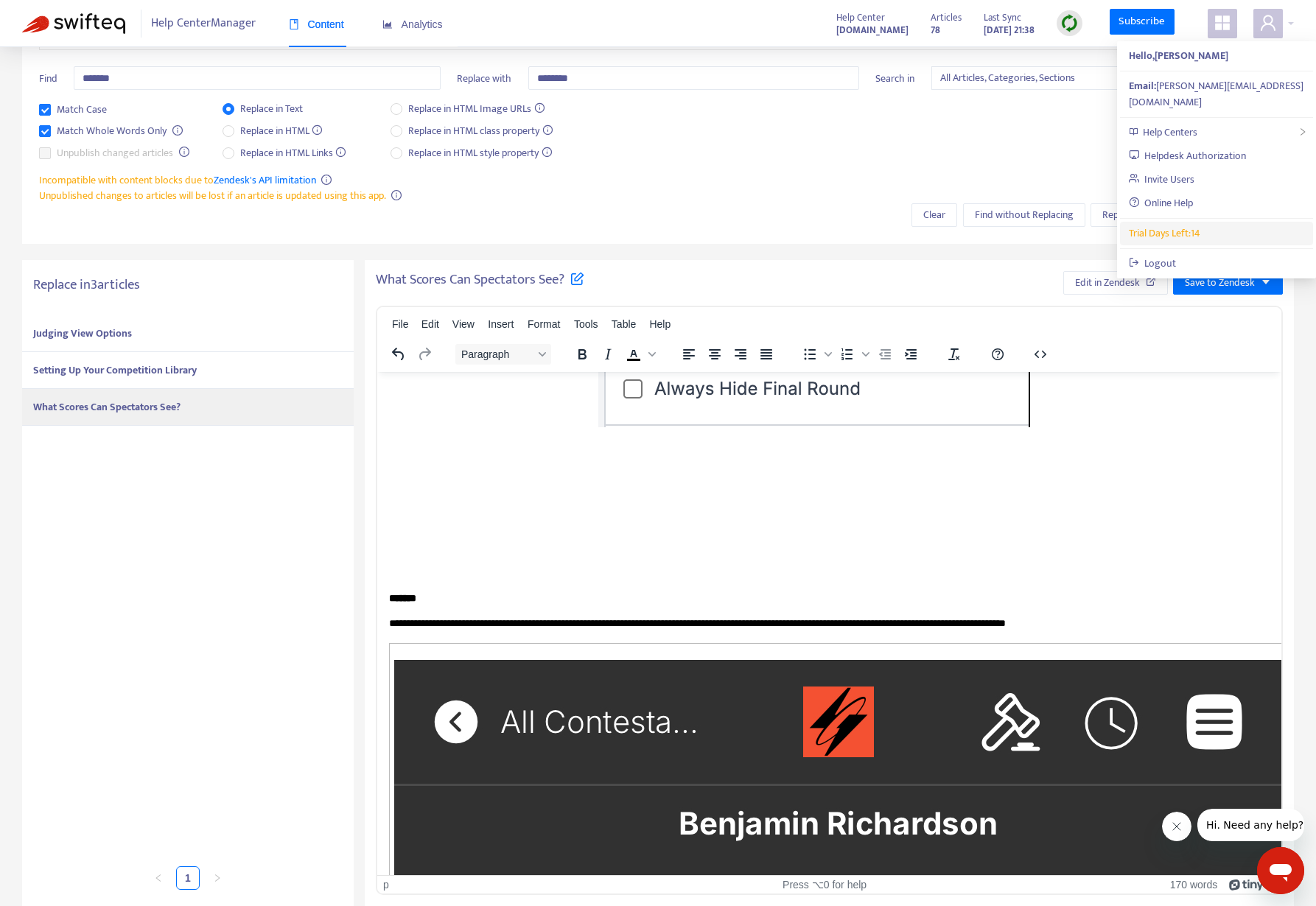
click at [1173, 225] on span "Trial Days Left: 14" at bounding box center [1164, 233] width 72 height 17
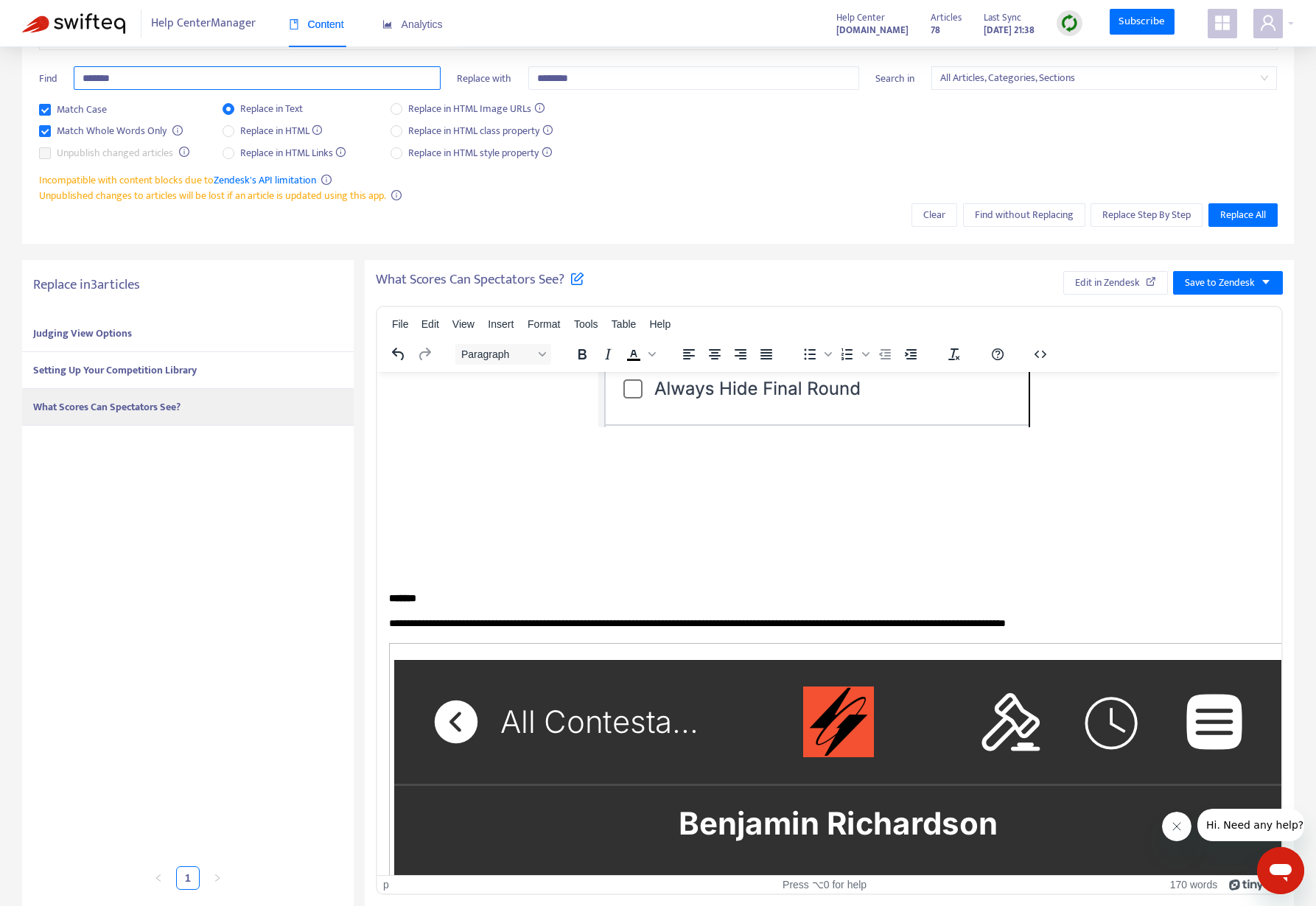
click at [209, 68] on input "*******" at bounding box center [257, 78] width 367 height 24
drag, startPoint x: 186, startPoint y: 79, endPoint x: -9, endPoint y: 58, distance: 196.1
click at [0, 58] on html "Help Center Manager Content Analytics Help Center [DOMAIN_NAME] Articles 78 Las…" at bounding box center [658, 393] width 1316 height 1114
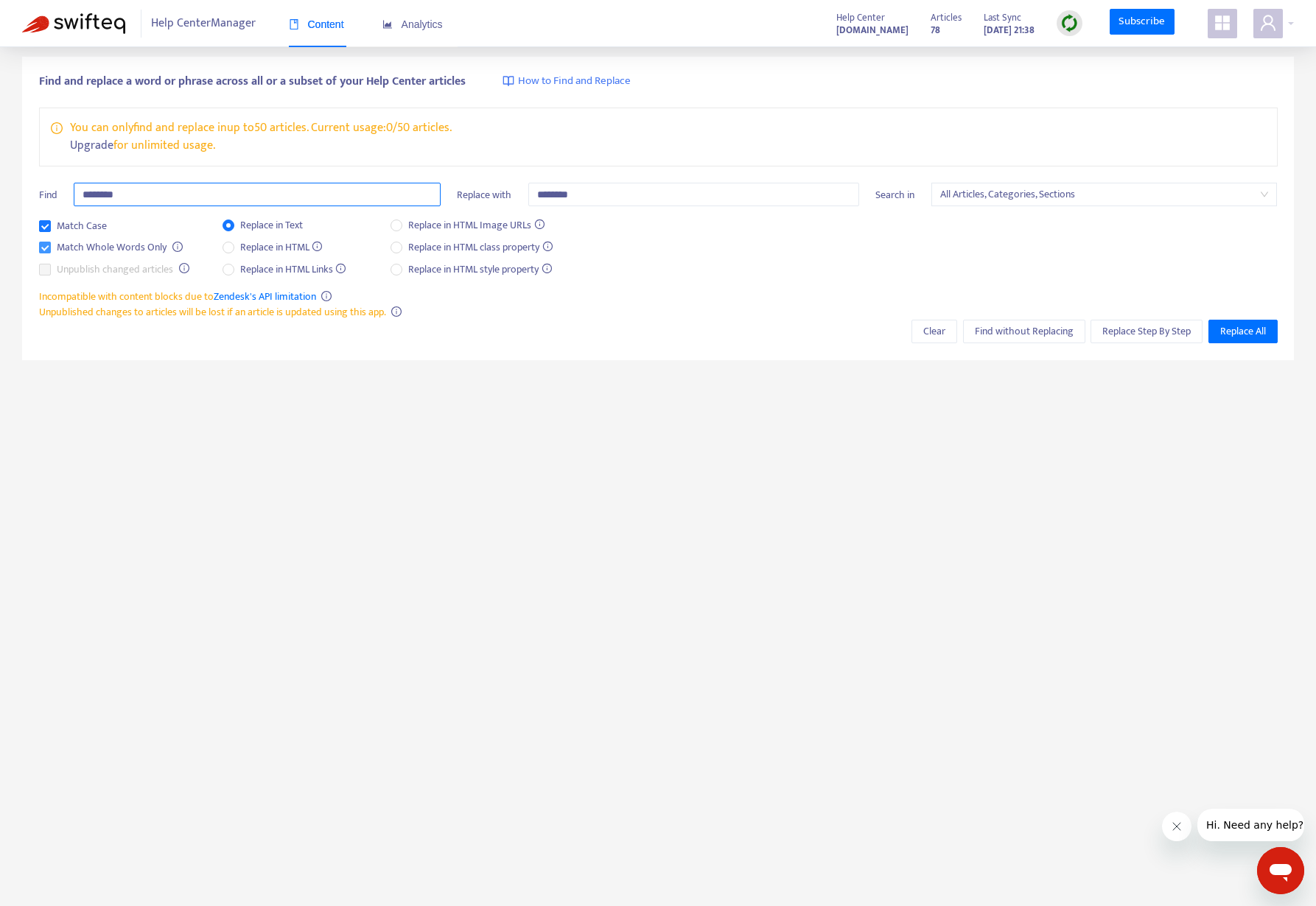
type input "********"
click at [1109, 331] on span "Replace Step By Step" at bounding box center [1146, 331] width 88 height 17
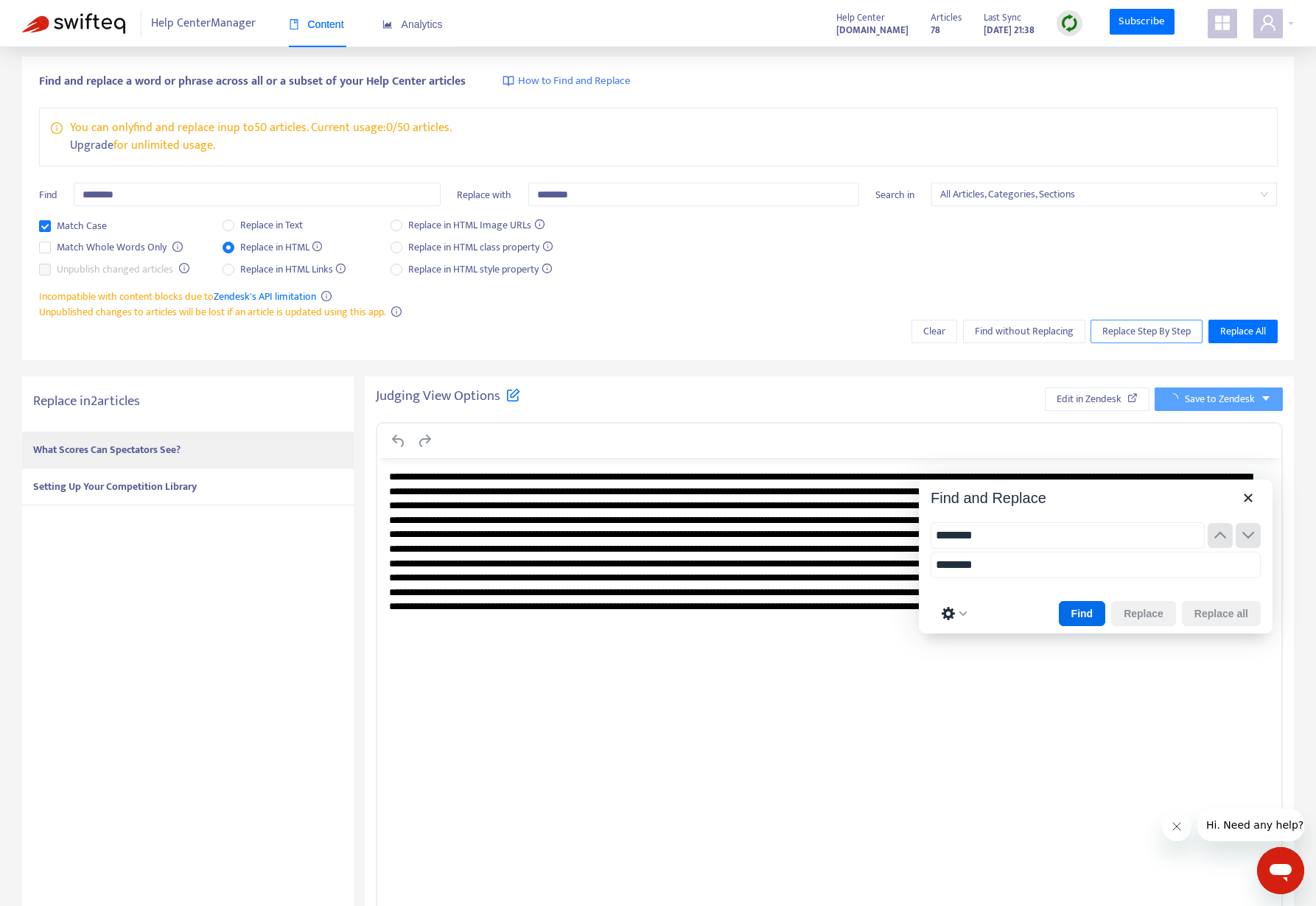
scroll to position [0, 0]
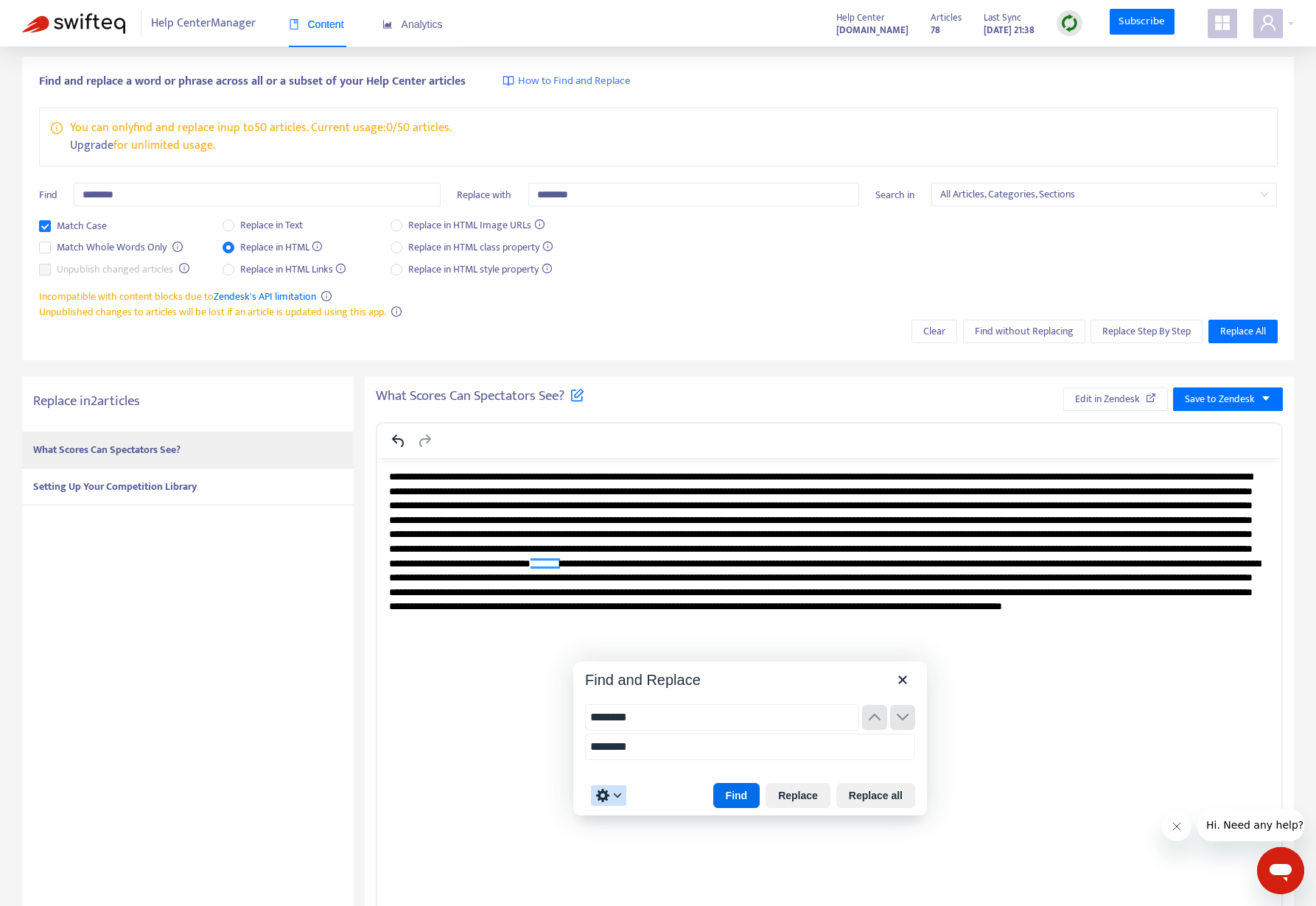
drag, startPoint x: 1082, startPoint y: 480, endPoint x: 731, endPoint y: 680, distance: 404.0
click at [738, 793] on button "Find" at bounding box center [737, 796] width 47 height 25
drag, startPoint x: 665, startPoint y: 745, endPoint x: 579, endPoint y: 740, distance: 86.1
click at [579, 740] on div "******** ********" at bounding box center [750, 733] width 354 height 83
click at [790, 792] on button "Replace" at bounding box center [798, 796] width 65 height 25
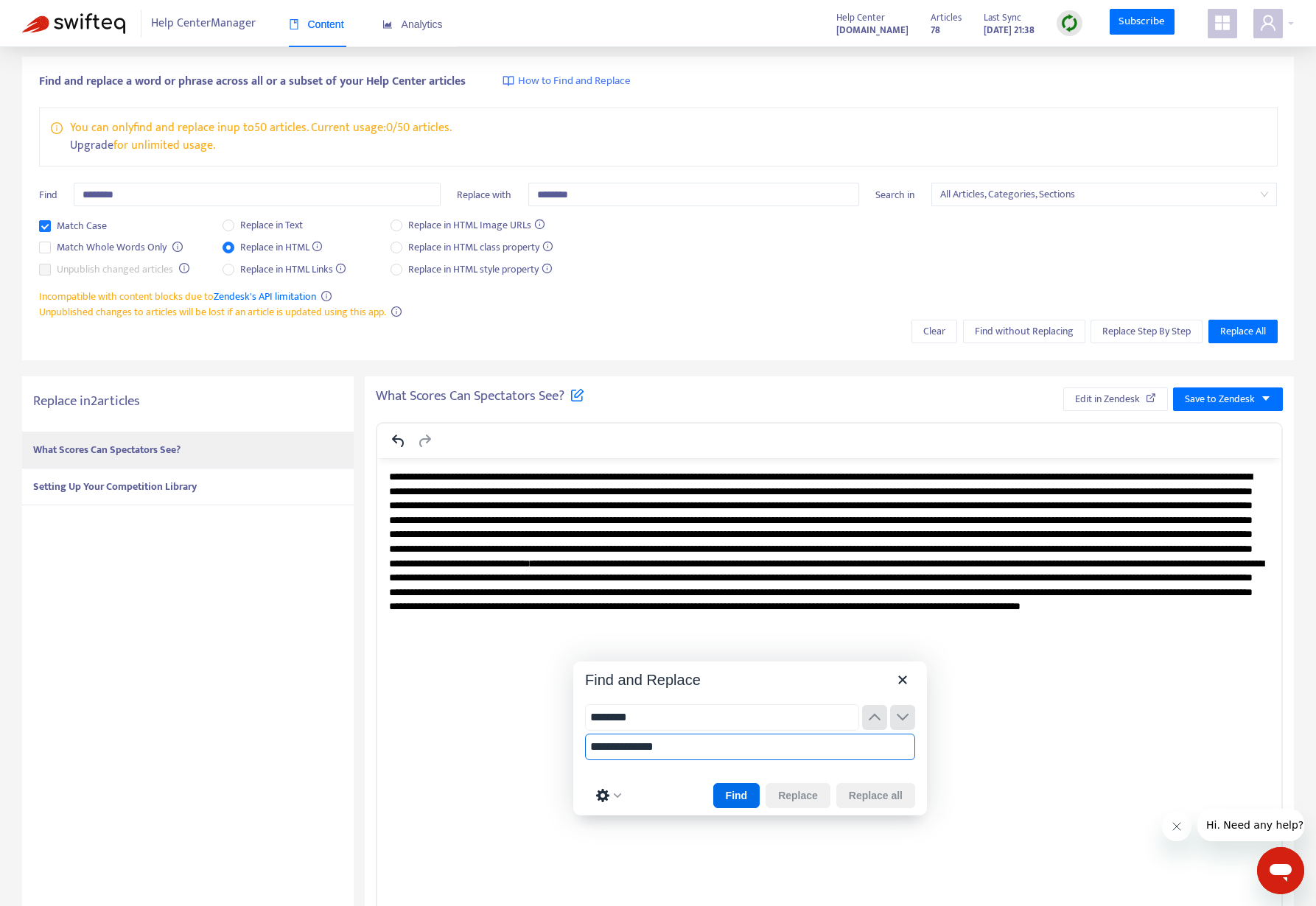
type input "**********"
click at [740, 793] on button "Find" at bounding box center [737, 796] width 47 height 25
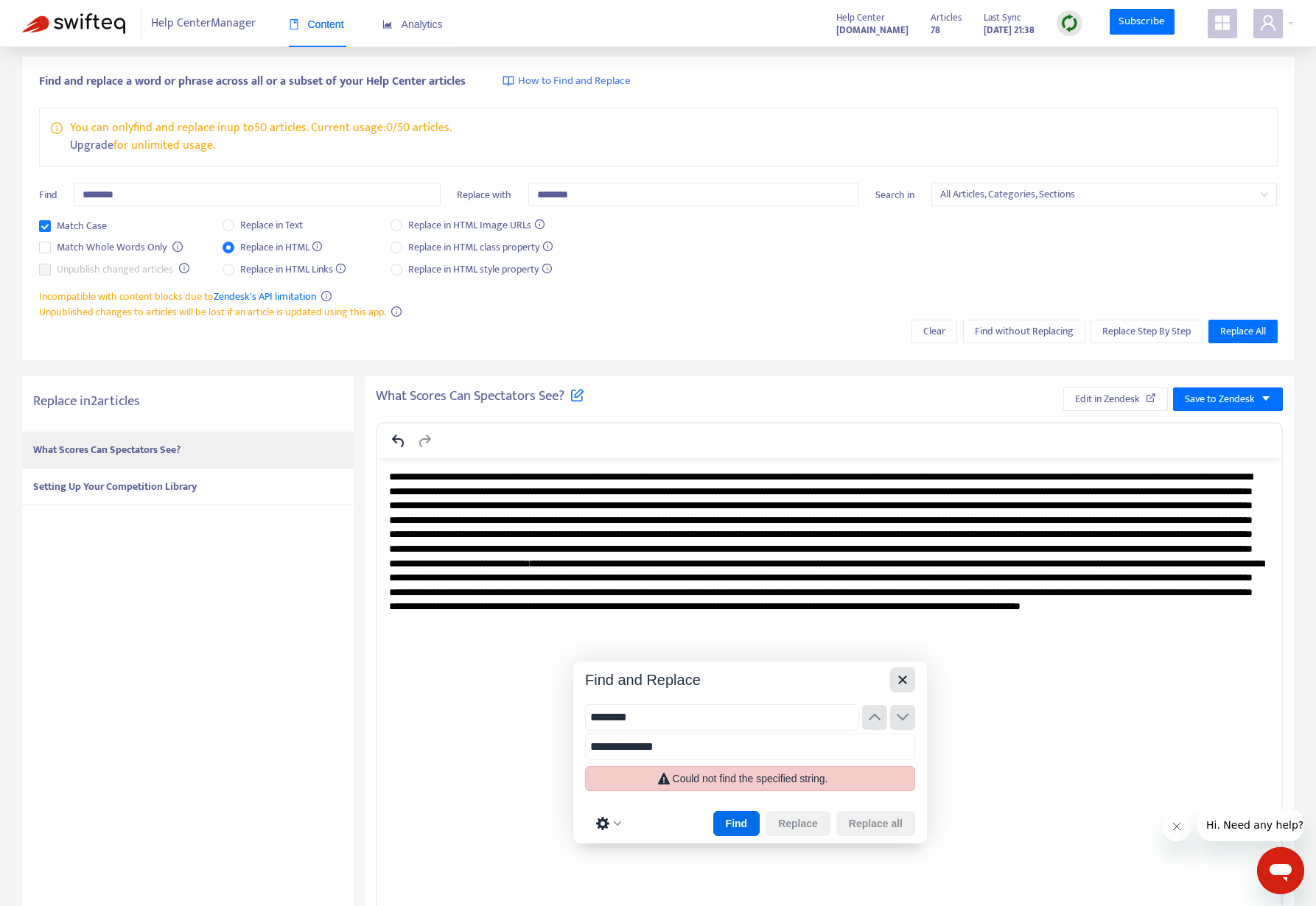
click at [905, 678] on icon "Close" at bounding box center [902, 680] width 17 height 17
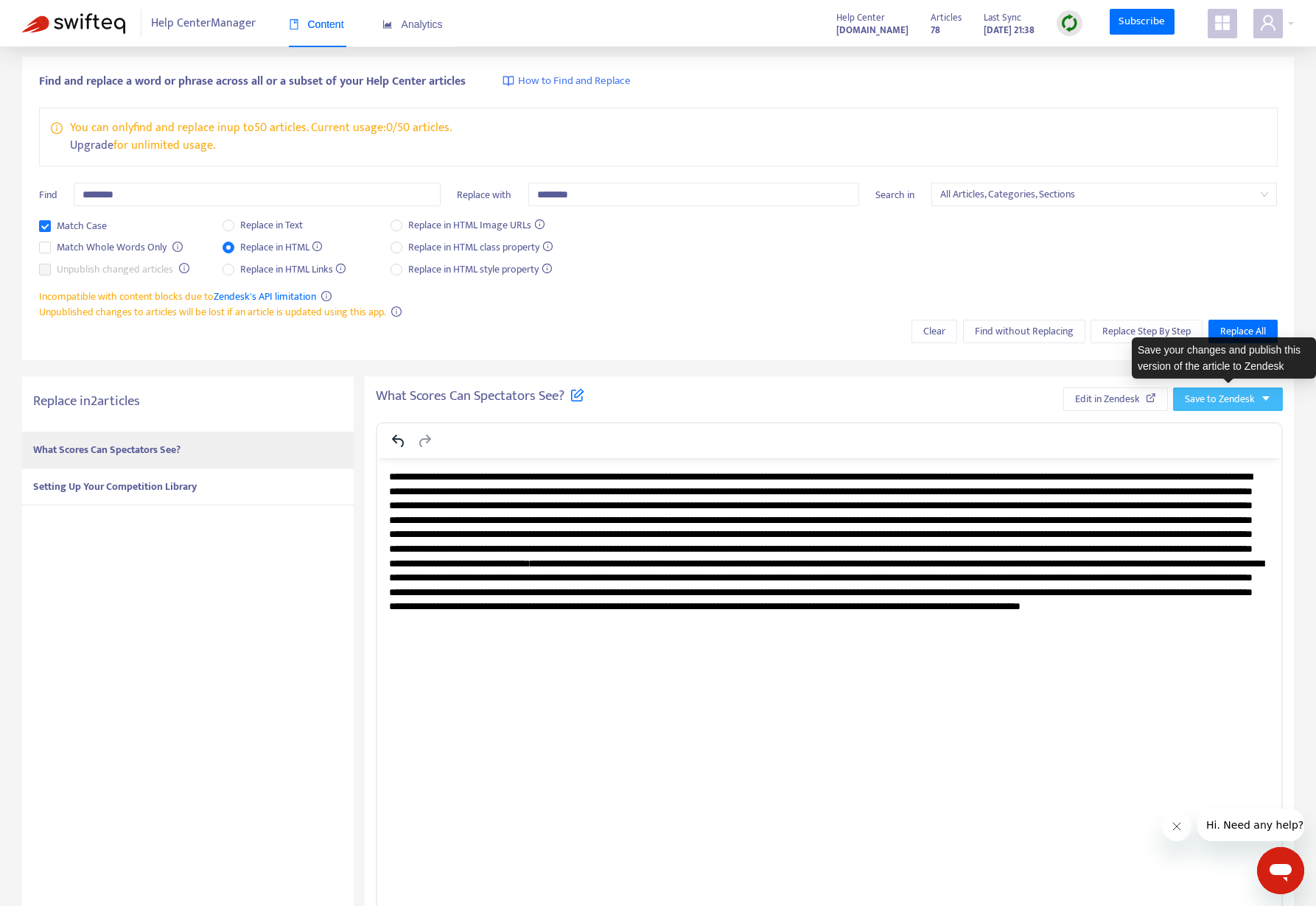
click at [1200, 398] on span "Save to Zendesk" at bounding box center [1220, 399] width 70 height 17
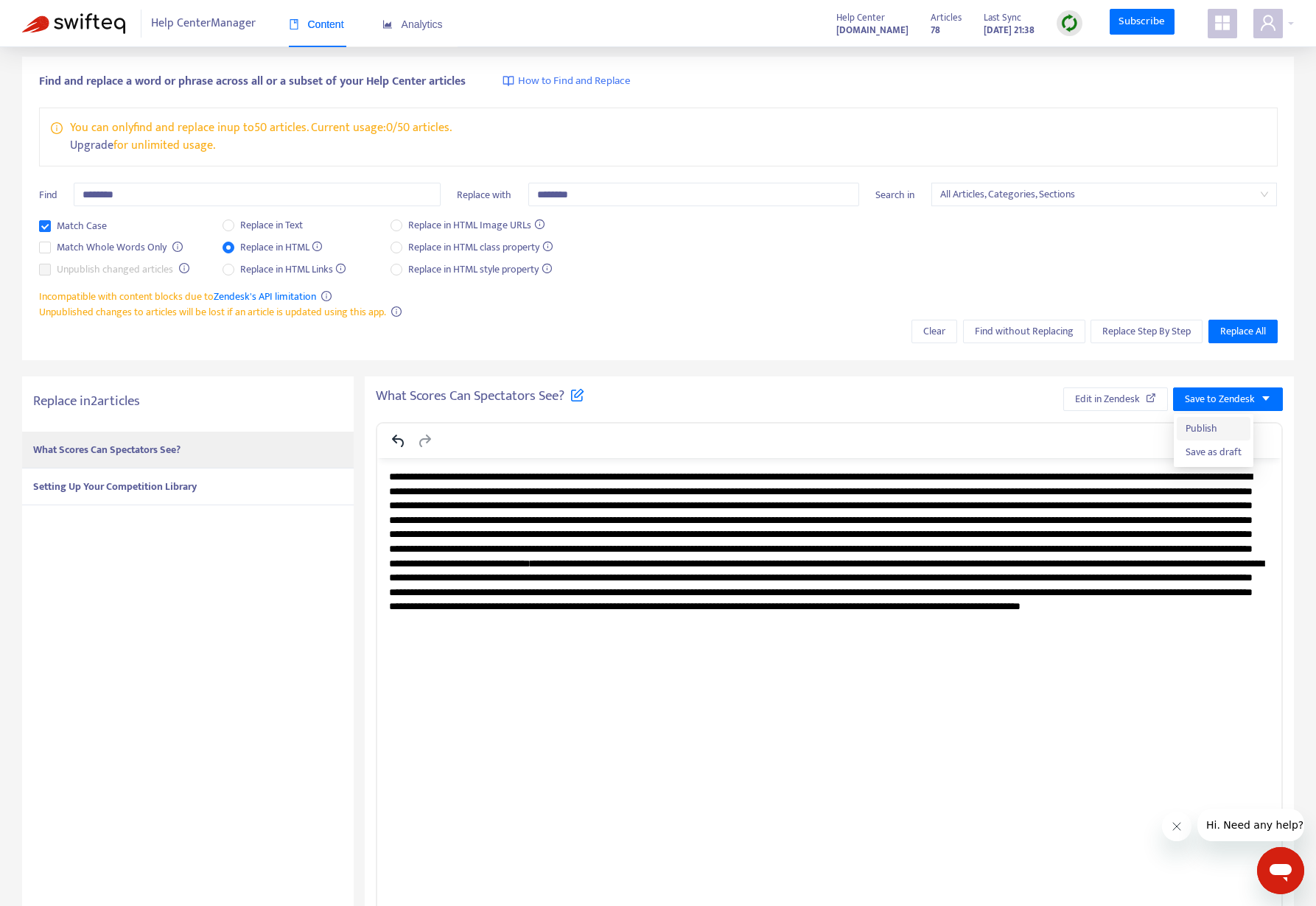
click at [1194, 427] on span "Publish" at bounding box center [1213, 429] width 56 height 17
click at [158, 483] on strong "Setting Up Your Competition Library" at bounding box center [114, 486] width 163 height 17
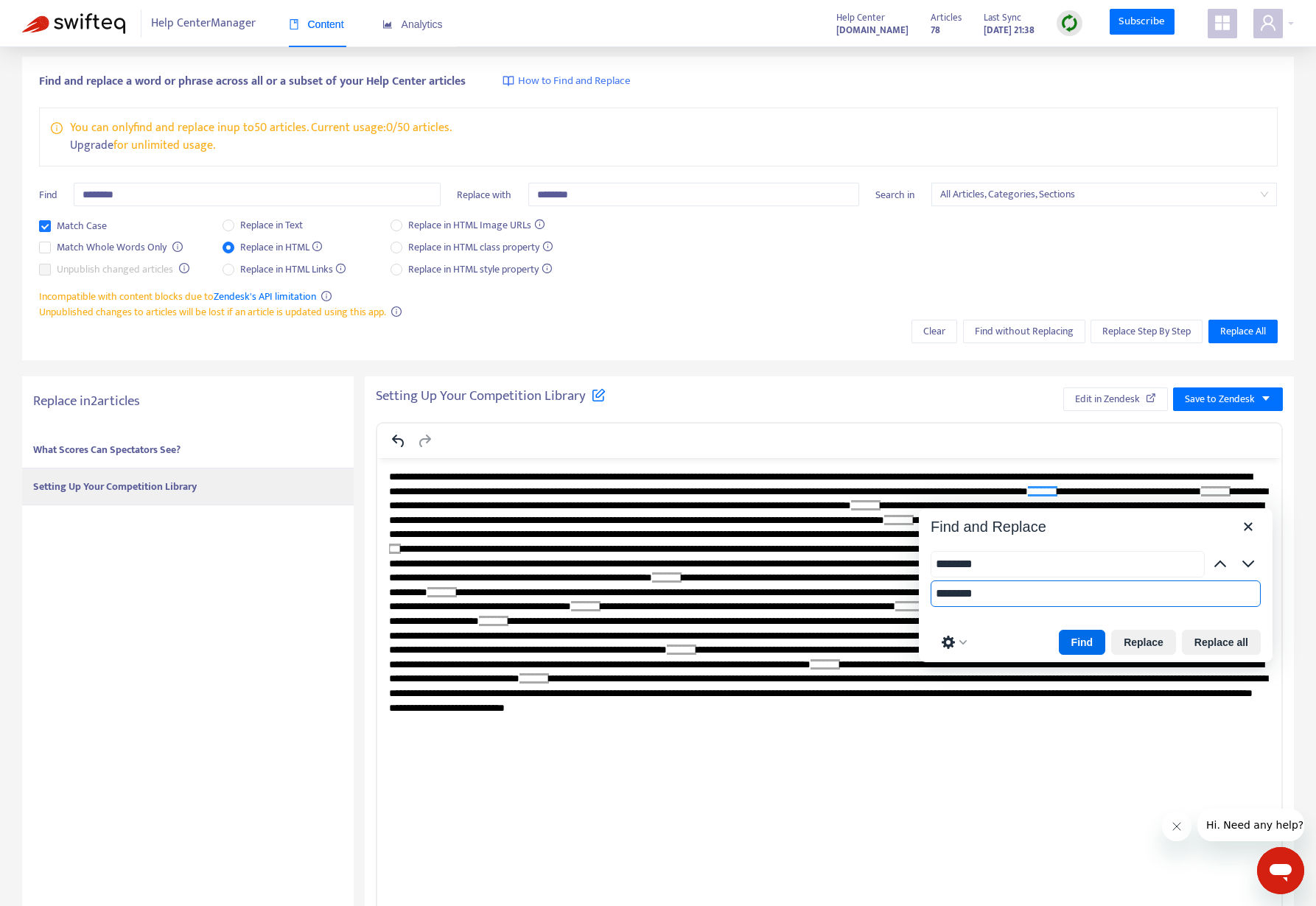
drag, startPoint x: 1301, startPoint y: 1005, endPoint x: 909, endPoint y: 546, distance: 603.6
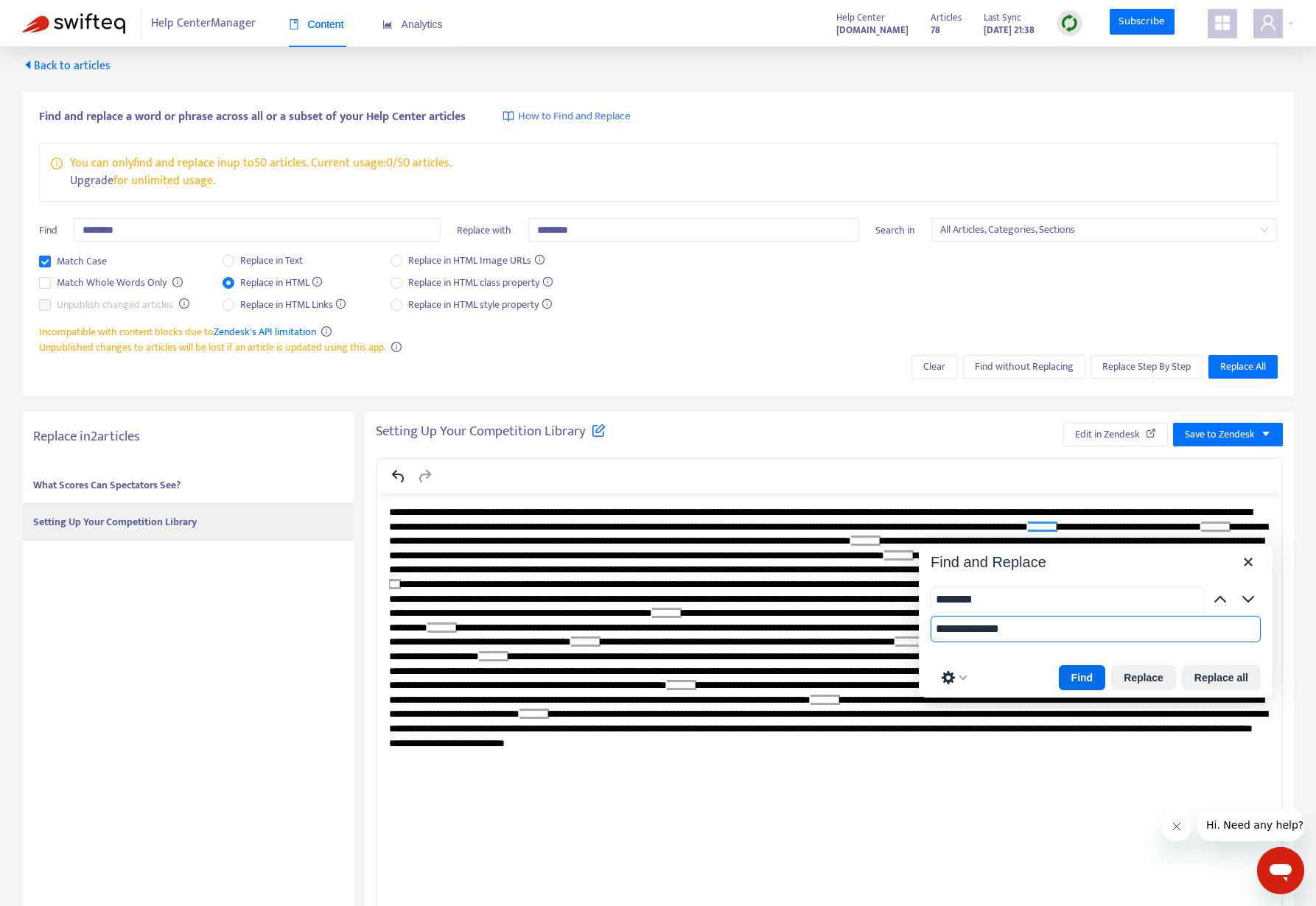
scroll to position [5, 0]
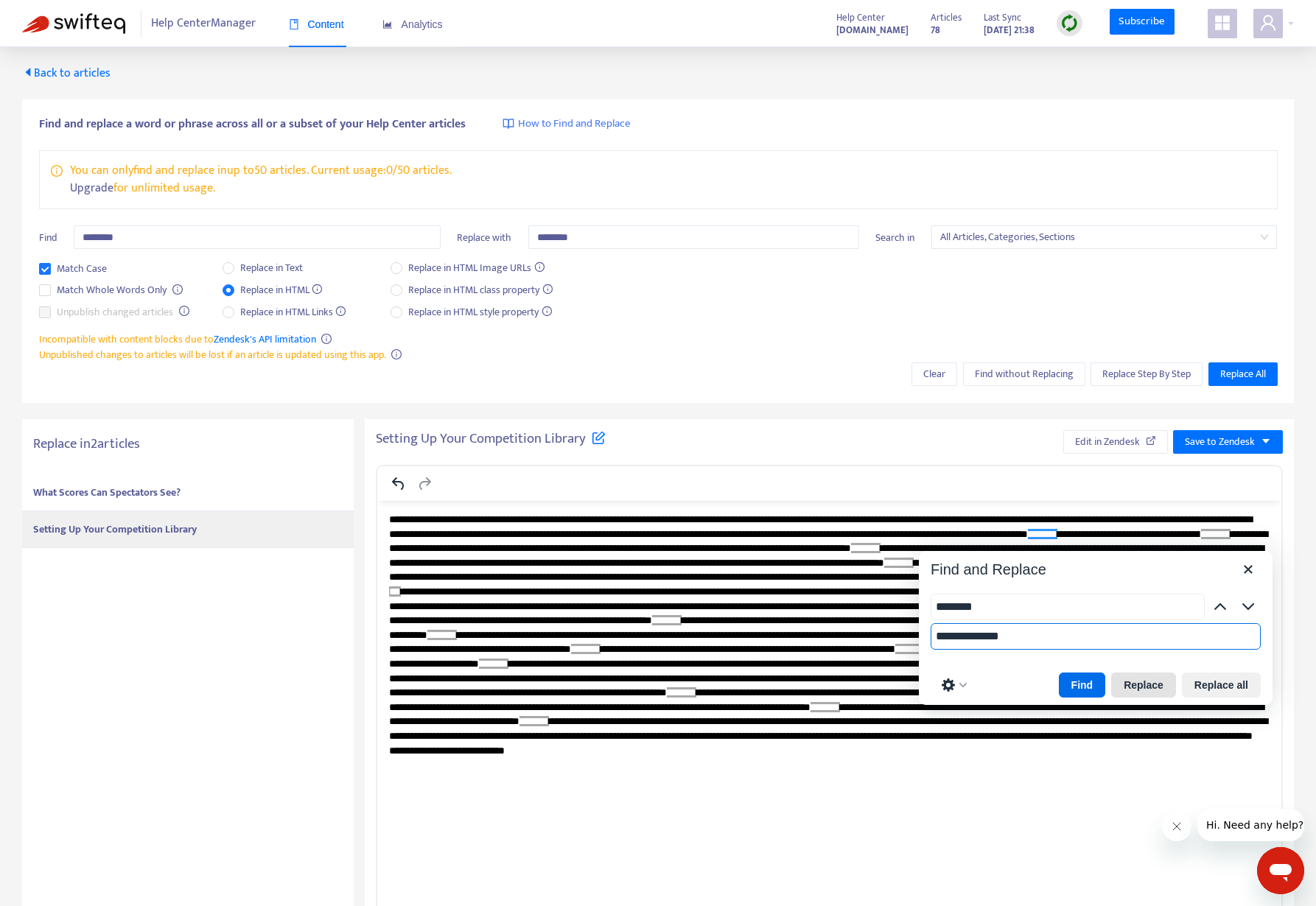
click at [1142, 672] on button "Replace" at bounding box center [1143, 685] width 65 height 25
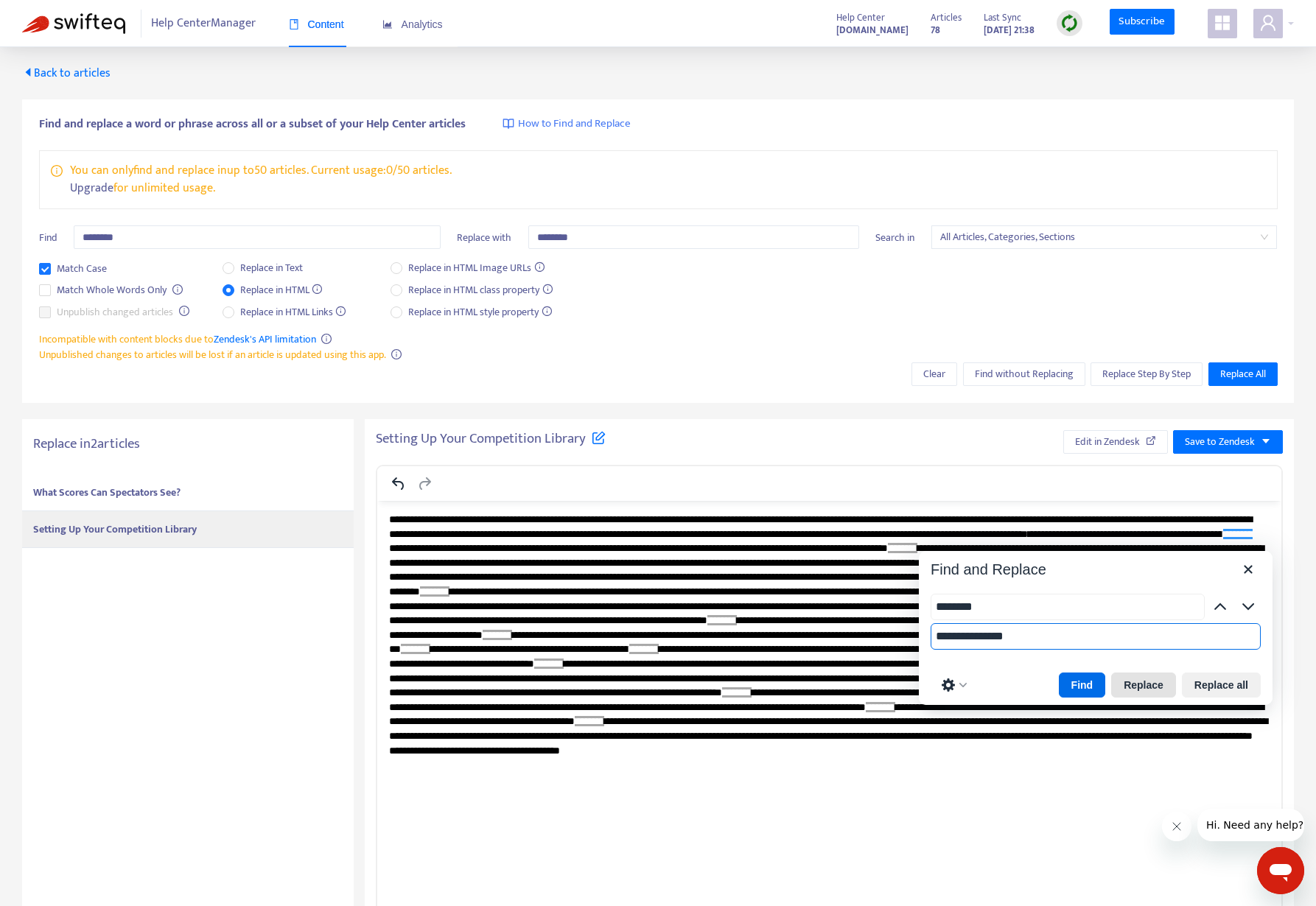
click at [1127, 672] on button "Replace" at bounding box center [1143, 685] width 65 height 25
click at [1149, 672] on button "Replace" at bounding box center [1143, 685] width 65 height 25
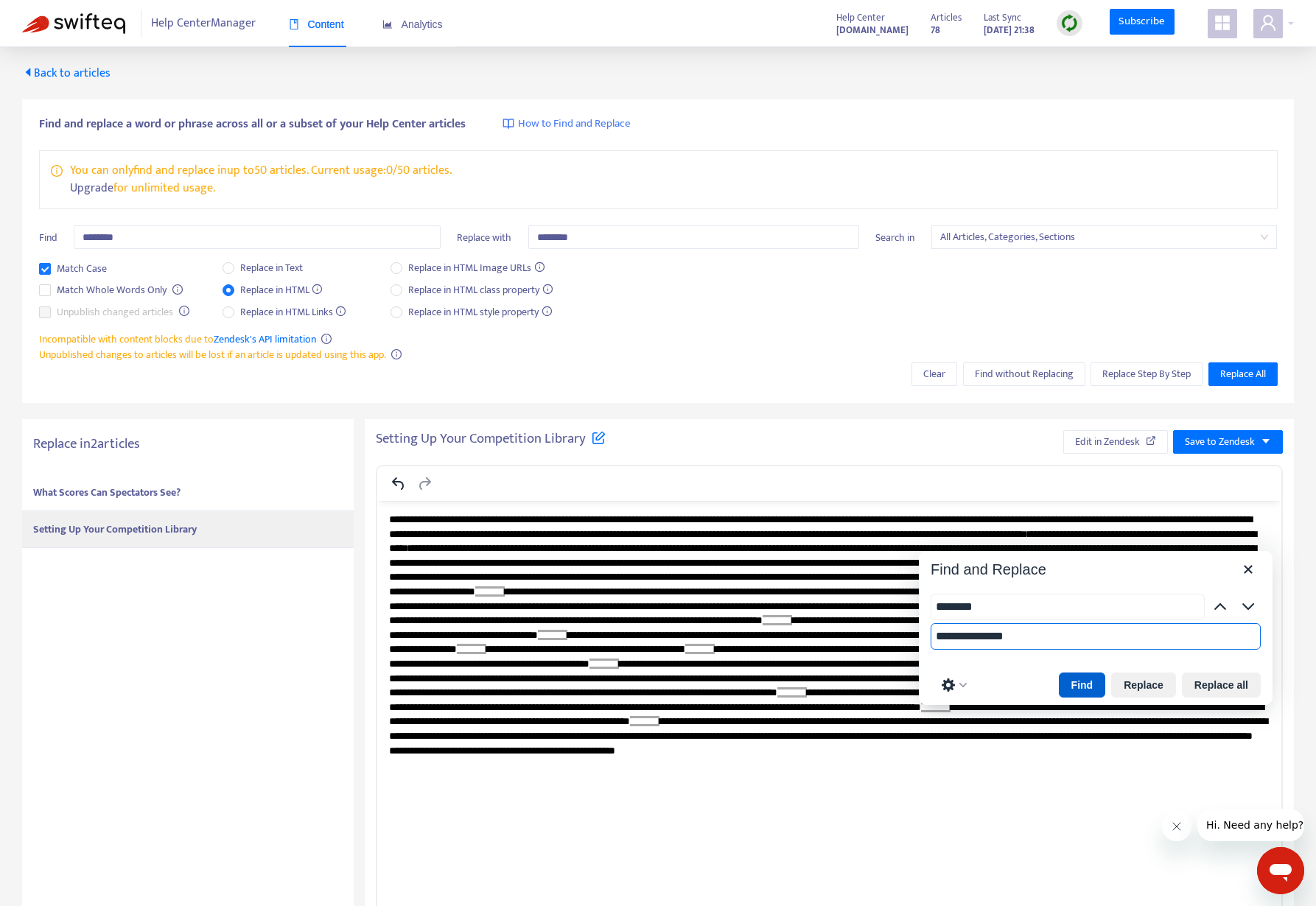
click at [1080, 672] on button "Find" at bounding box center [1082, 685] width 47 height 25
click at [1136, 672] on button "Replace" at bounding box center [1143, 685] width 65 height 25
click at [1135, 672] on button "Replace" at bounding box center [1143, 685] width 65 height 25
click at [1130, 672] on button "Replace" at bounding box center [1143, 685] width 65 height 25
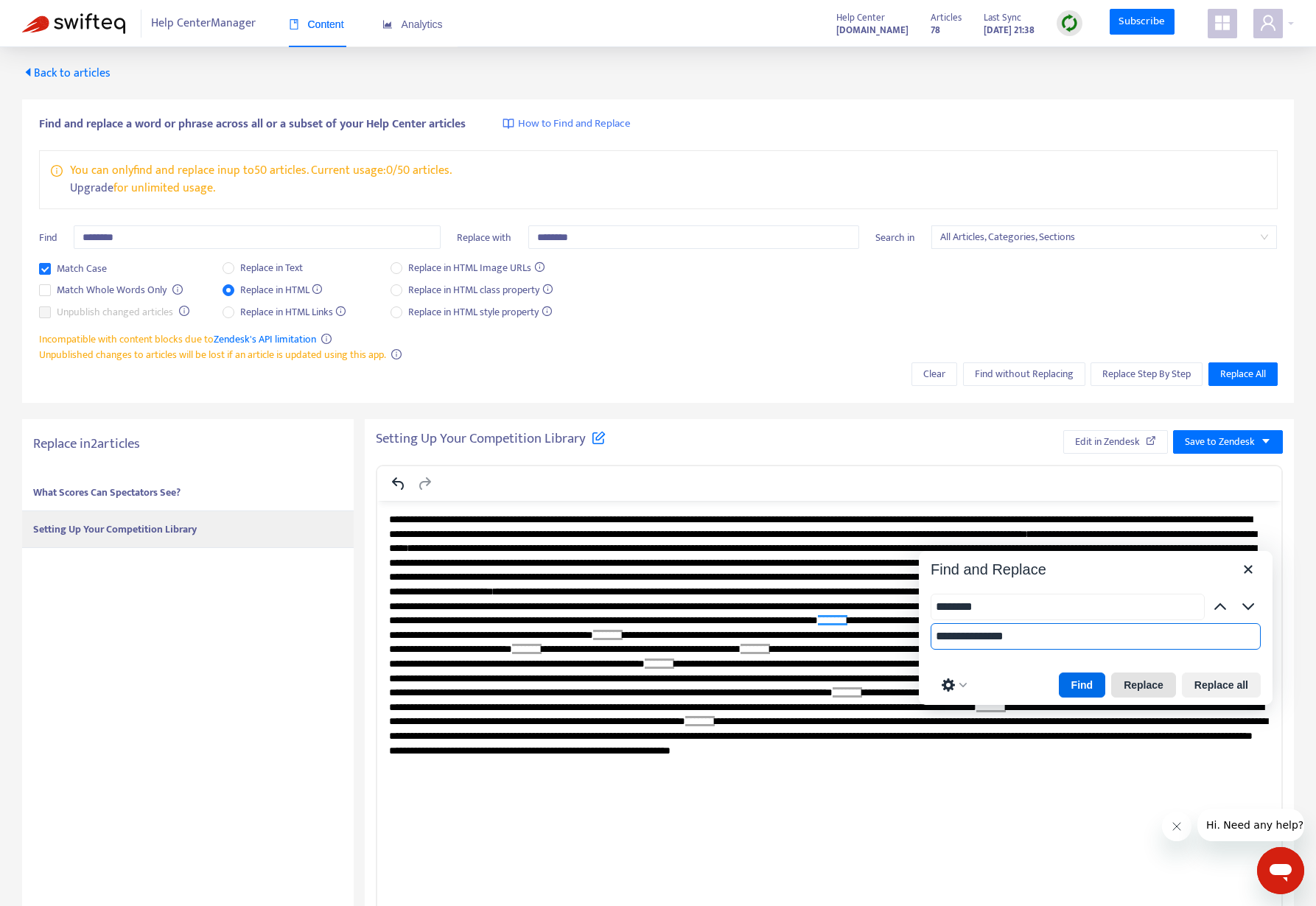
scroll to position [7, 0]
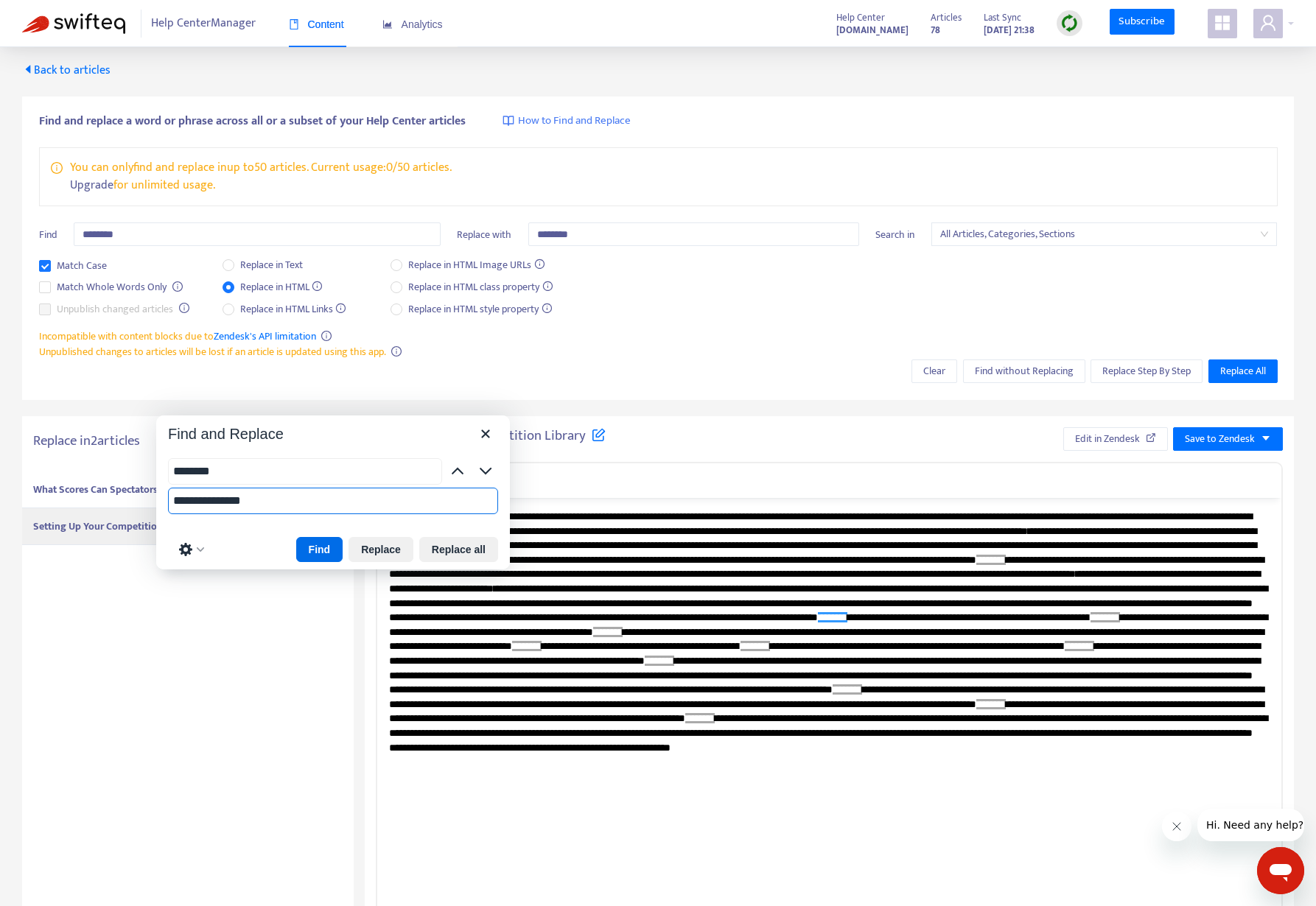
drag, startPoint x: 1086, startPoint y: 526, endPoint x: 317, endPoint y: 436, distance: 774.2
click at [370, 548] on button "Replace" at bounding box center [381, 549] width 65 height 25
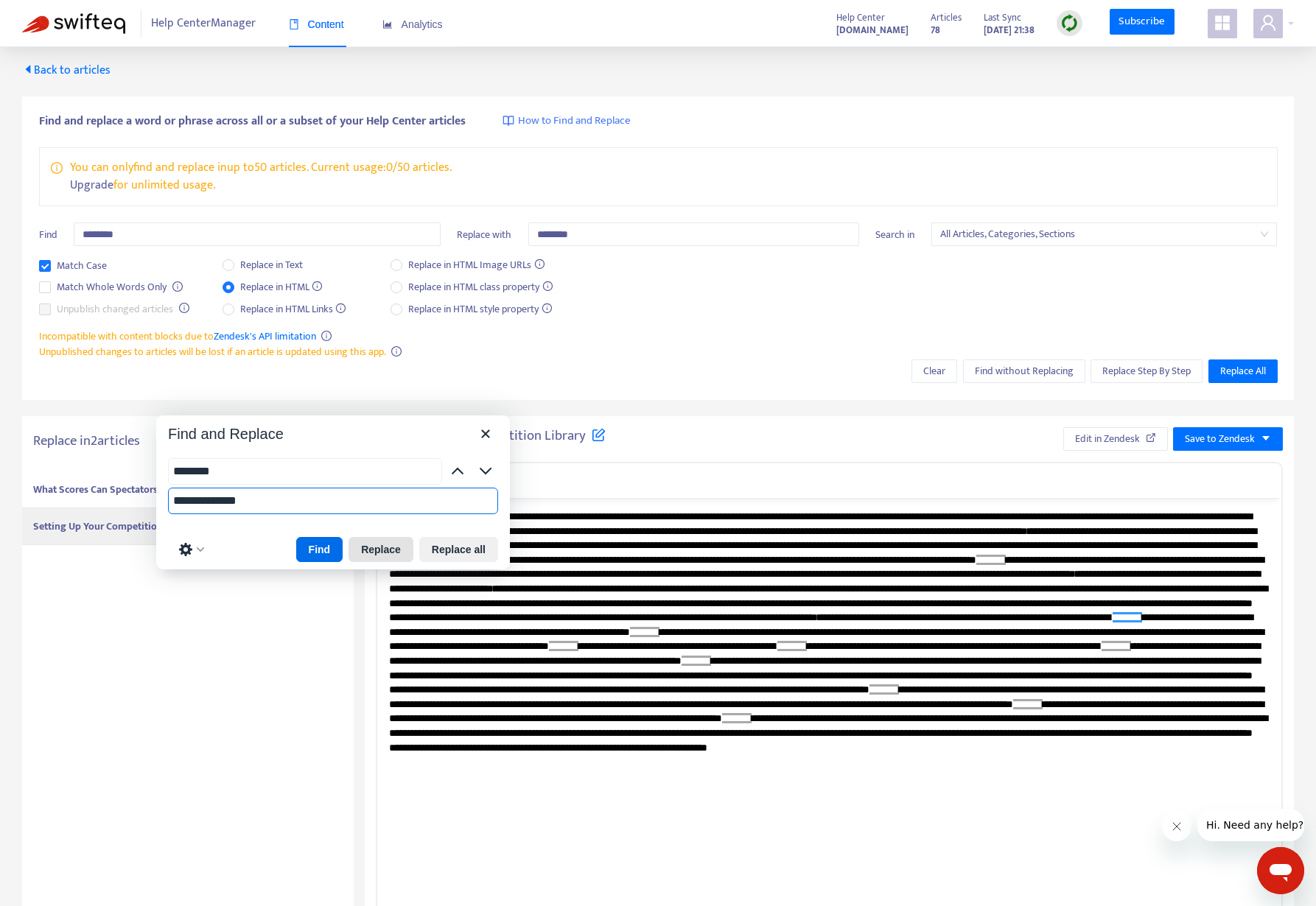
click at [379, 548] on button "Replace" at bounding box center [381, 549] width 65 height 25
click at [380, 547] on button "Replace" at bounding box center [381, 549] width 65 height 25
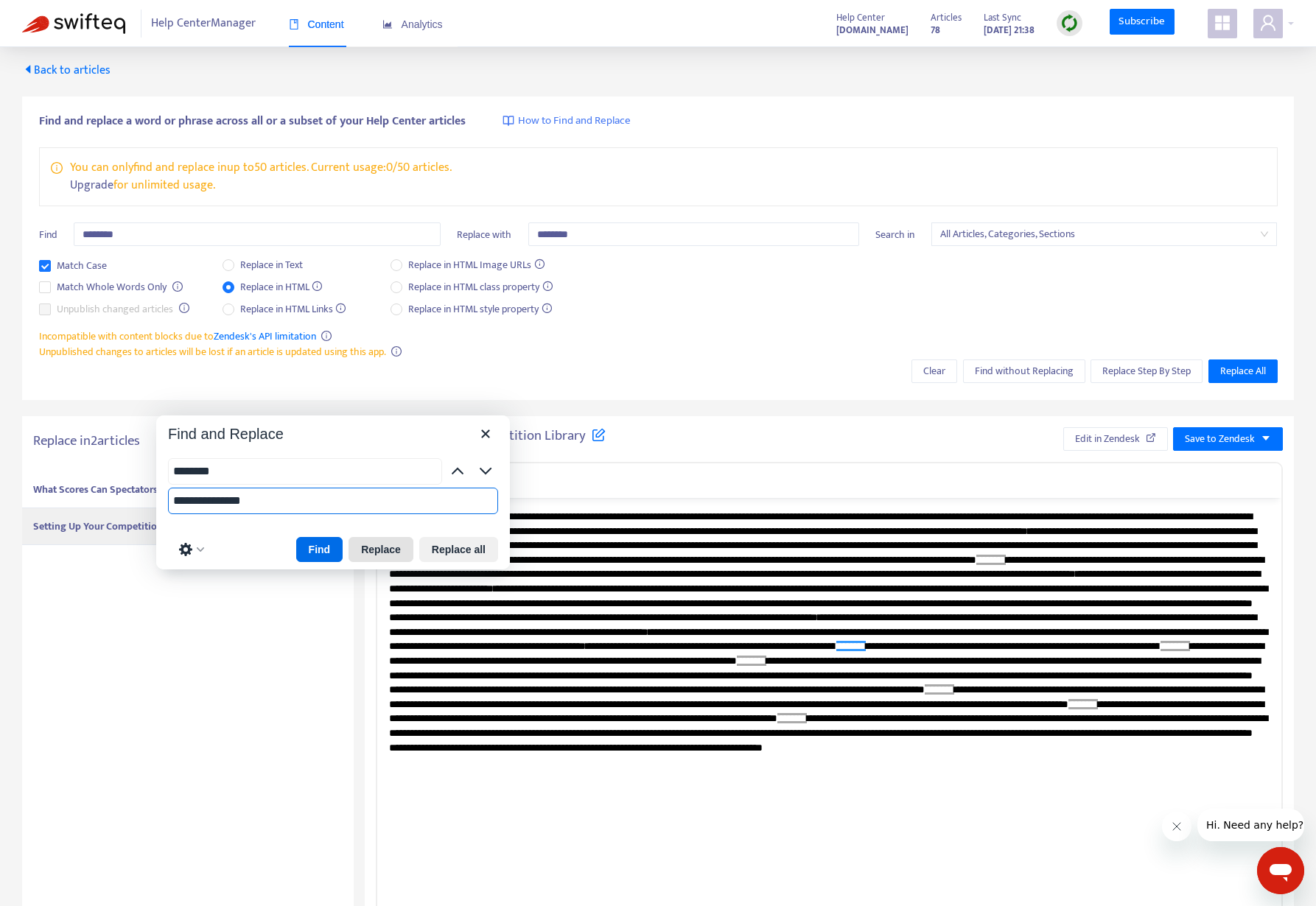
click at [380, 547] on button "Replace" at bounding box center [381, 549] width 65 height 25
click at [395, 545] on button "Replace" at bounding box center [381, 549] width 65 height 25
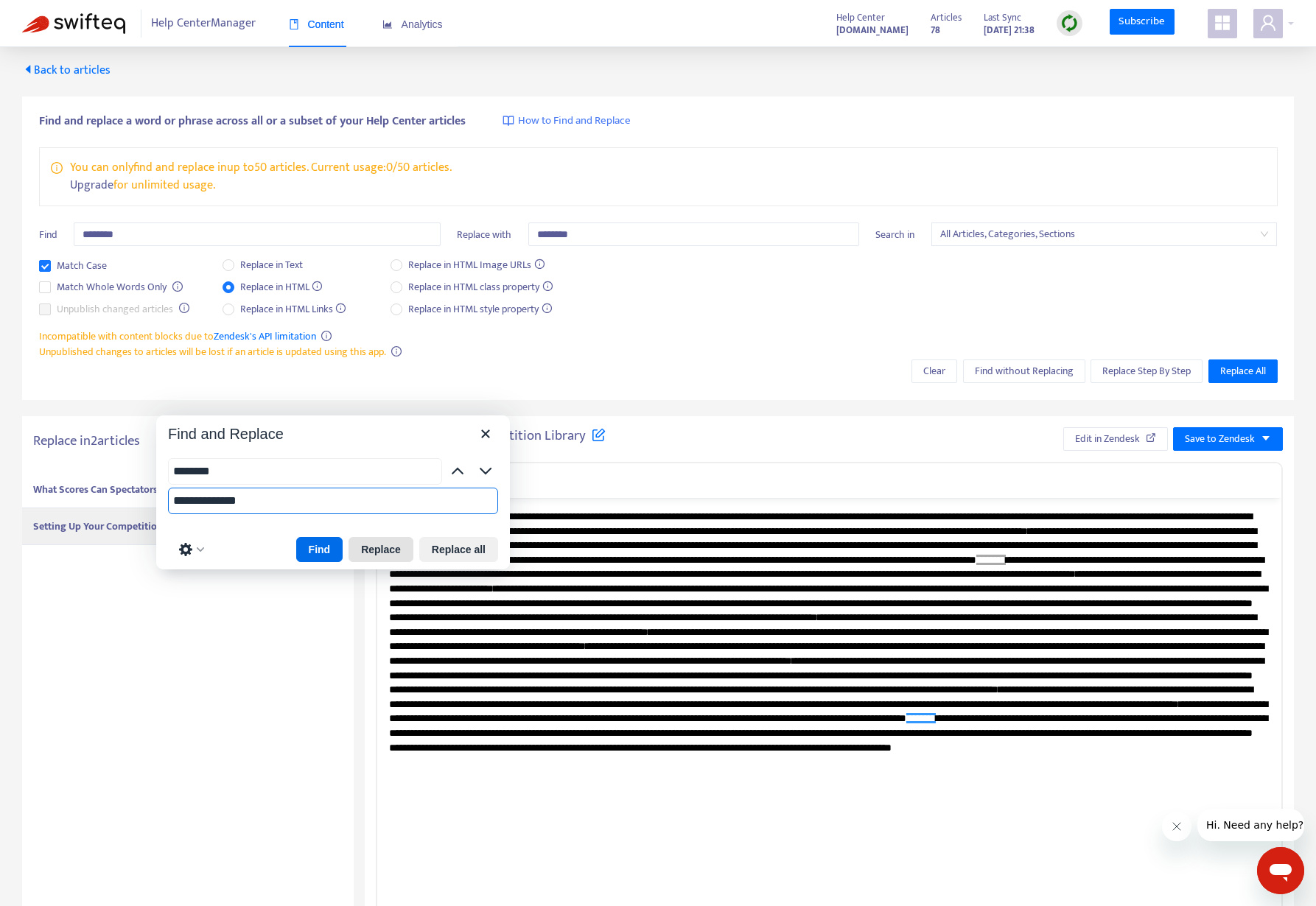
click at [395, 545] on button "Replace" at bounding box center [381, 549] width 65 height 25
click at [373, 544] on button "Replace" at bounding box center [381, 549] width 65 height 25
click at [330, 554] on button "Find" at bounding box center [320, 549] width 47 height 25
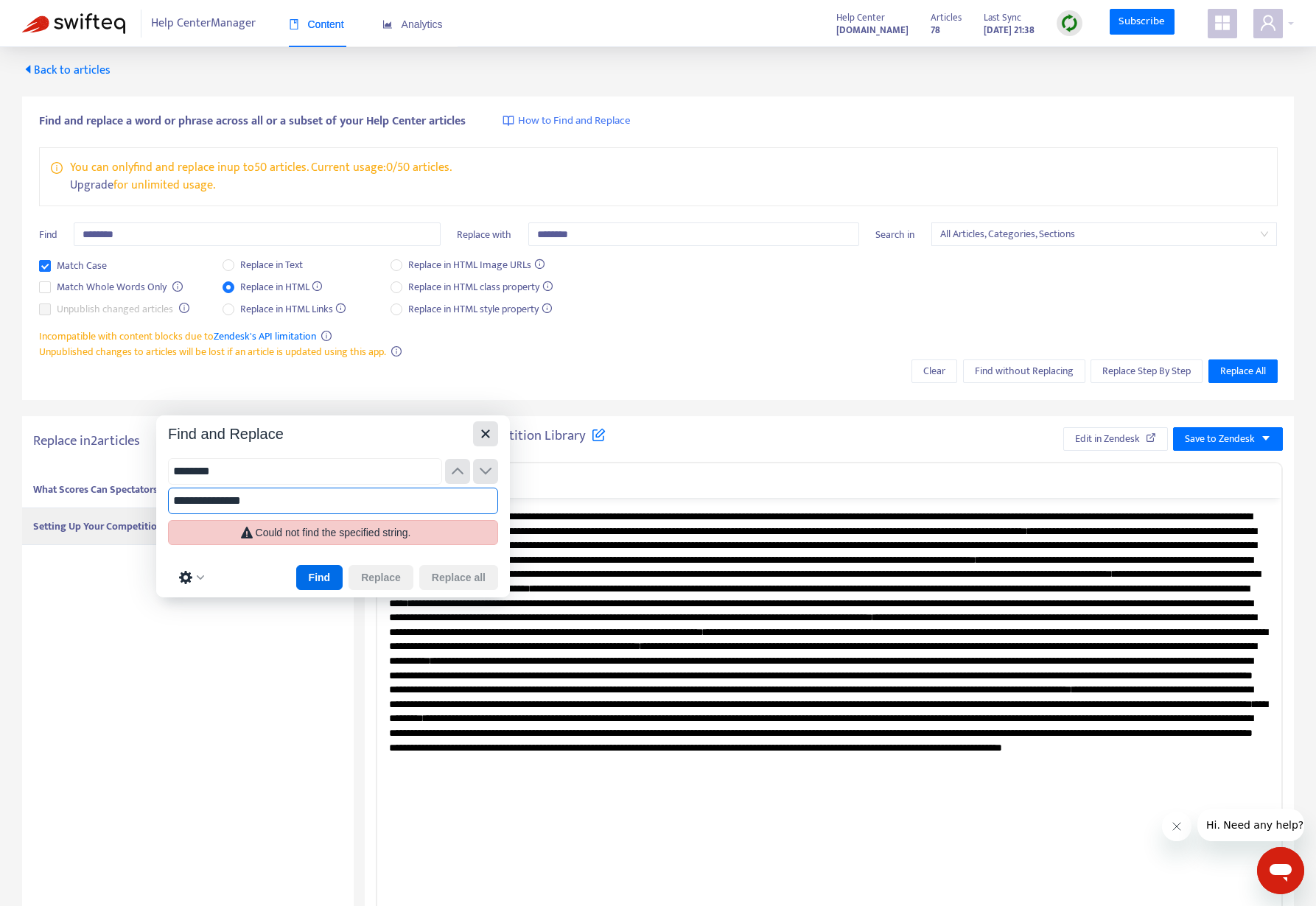
type input "**********"
drag, startPoint x: 490, startPoint y: 433, endPoint x: 650, endPoint y: 427, distance: 160.1
click at [490, 433] on icon "Close" at bounding box center [486, 433] width 17 height 17
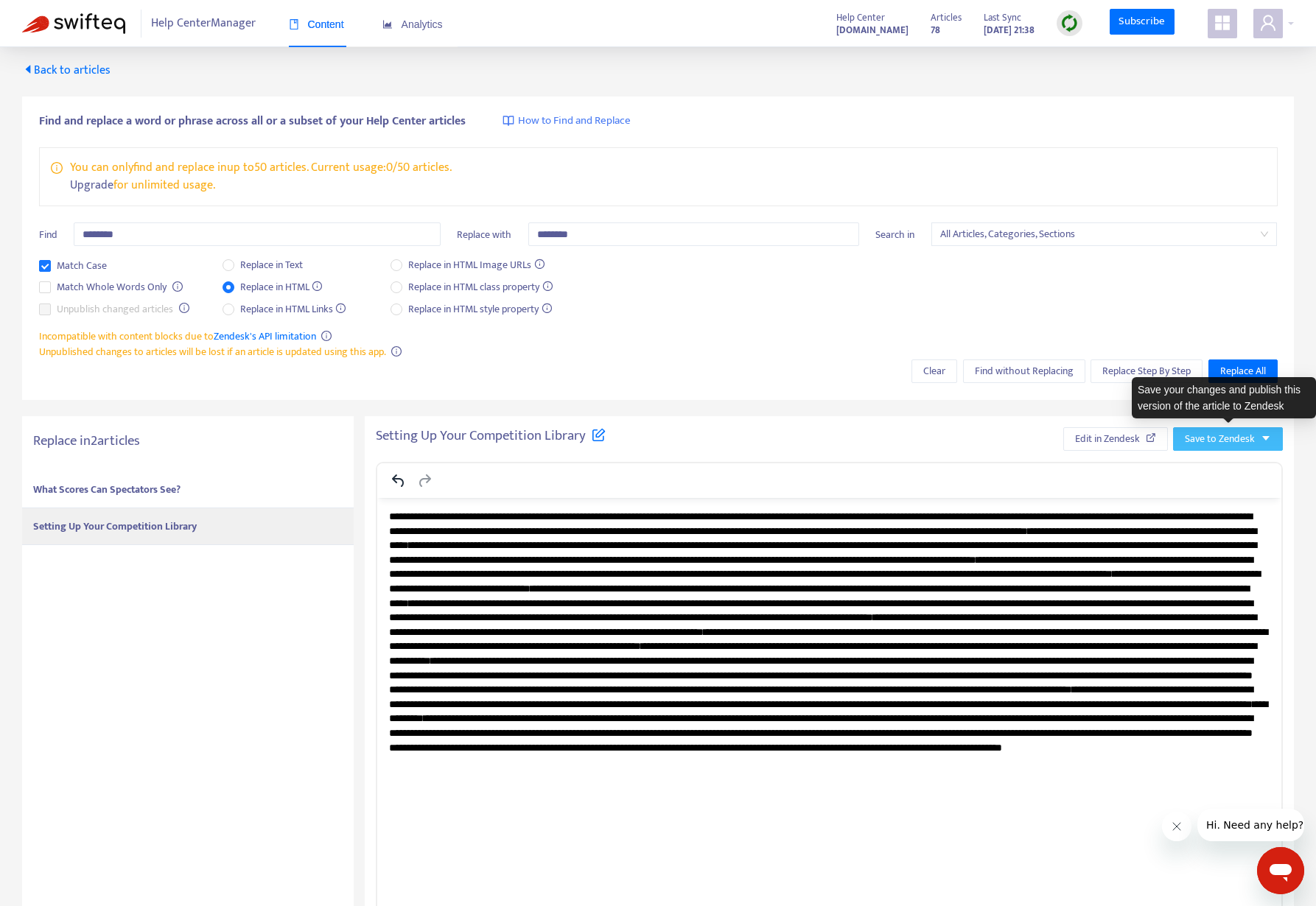
click at [1215, 444] on span "Save to Zendesk" at bounding box center [1220, 439] width 70 height 17
click at [1205, 467] on span "Publish" at bounding box center [1213, 468] width 56 height 17
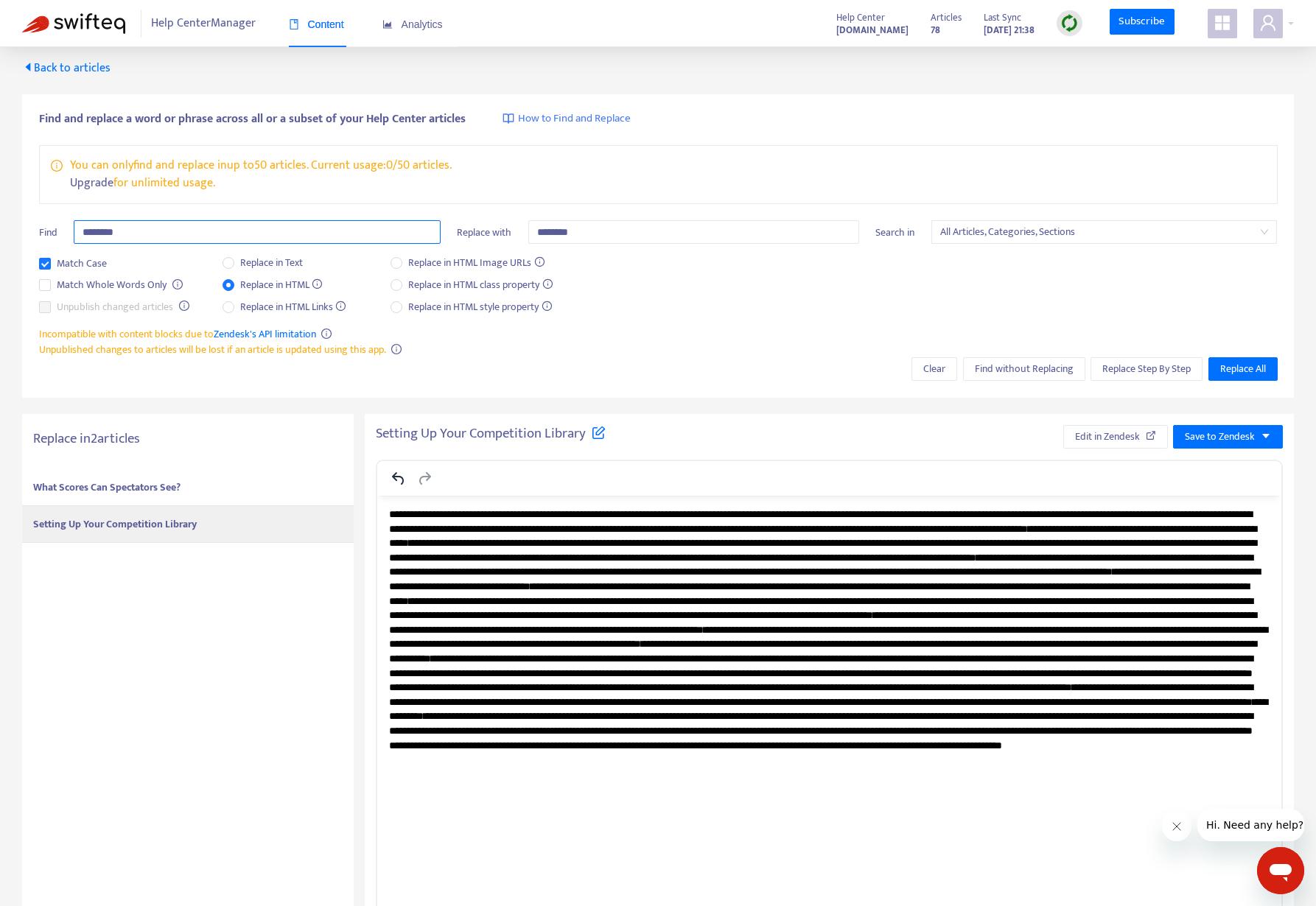
scroll to position [15, 0]
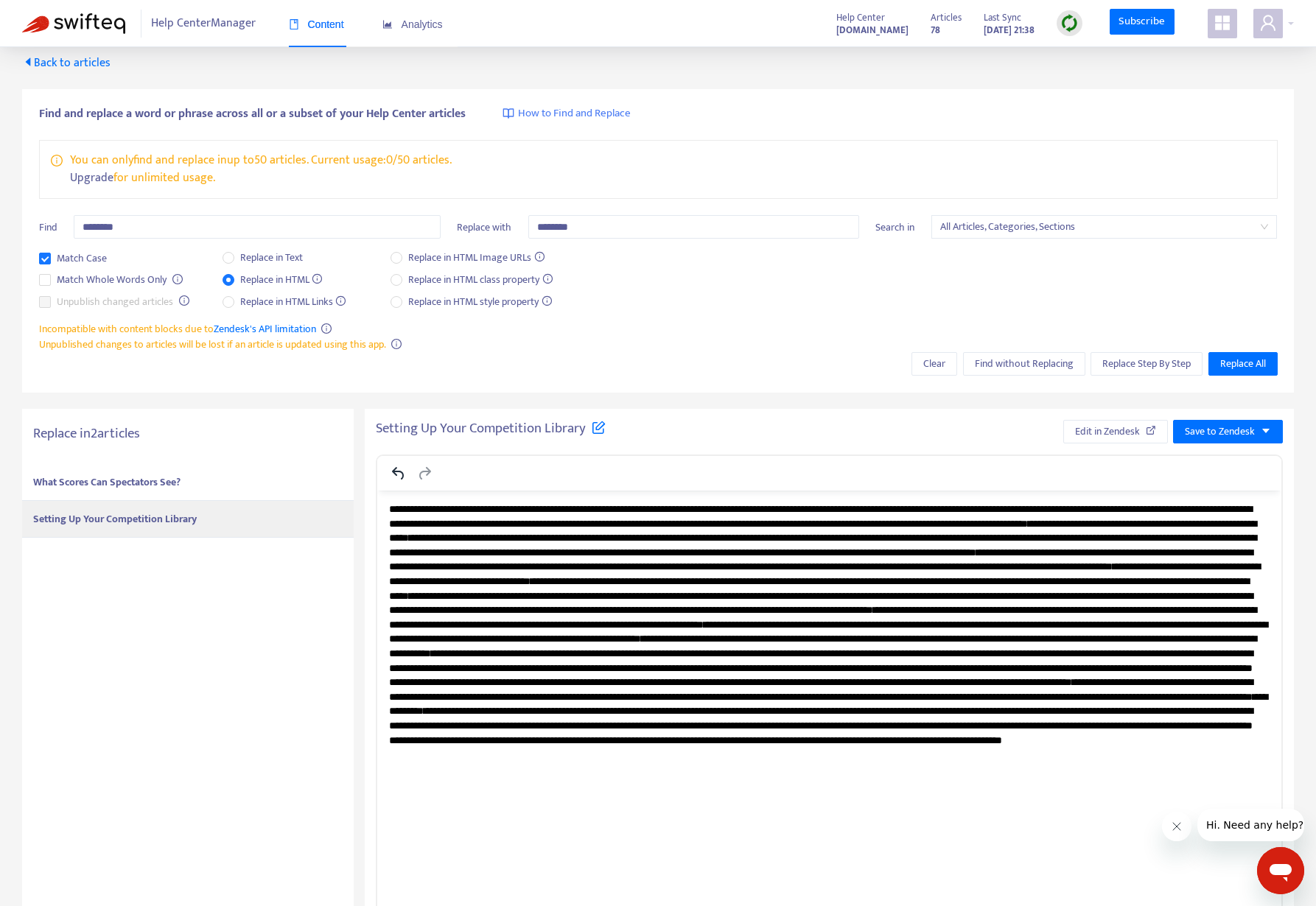
click at [88, 67] on span "Back to articles" at bounding box center [66, 62] width 88 height 20
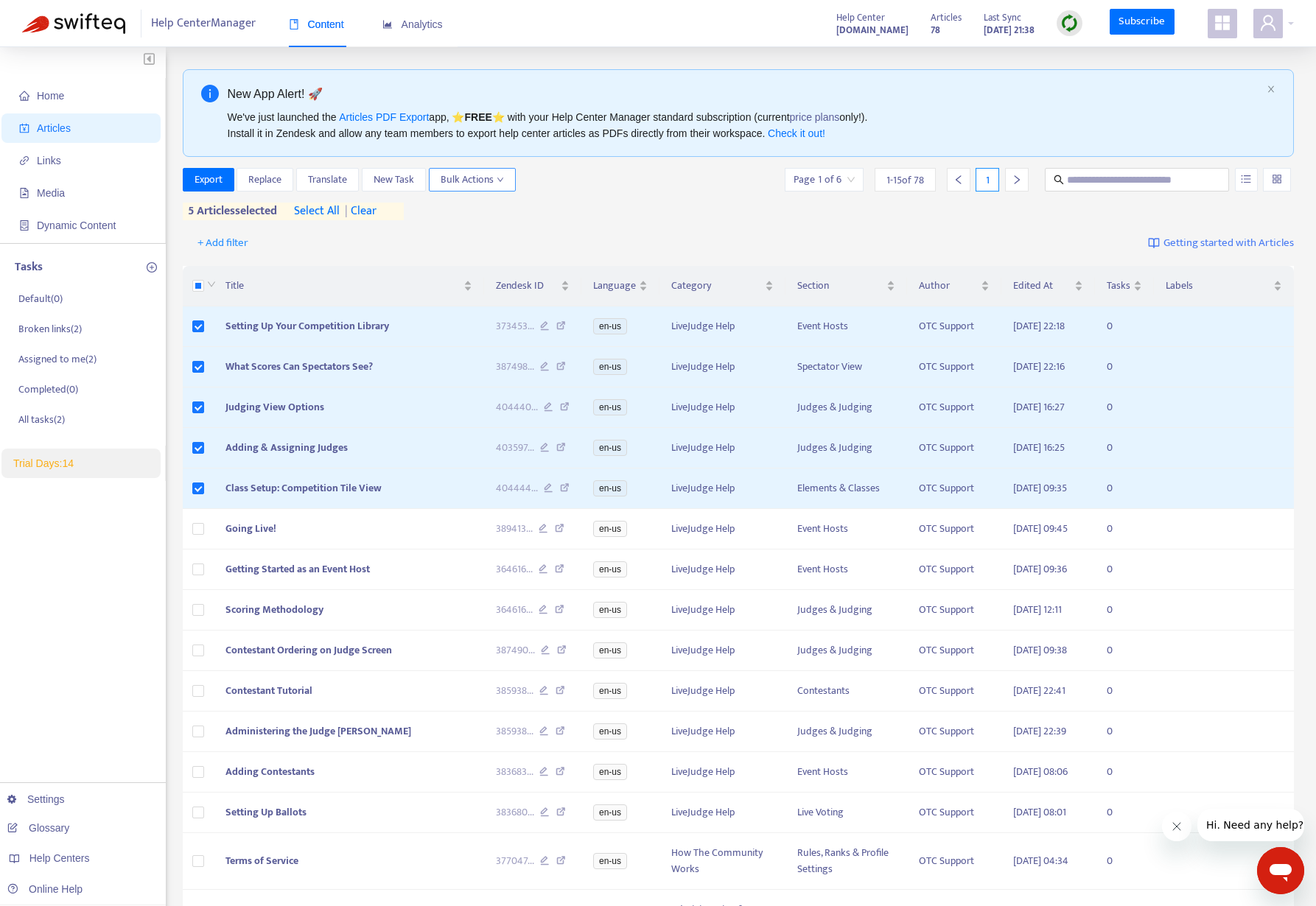
click at [503, 183] on span "Bulk Actions" at bounding box center [472, 179] width 63 height 17
click at [594, 189] on div "Export Replace Translate New Task Bulk Actions Page 1 of 6 1 - 15 of 78 1" at bounding box center [738, 180] width 1112 height 24
